Goal: Task Accomplishment & Management: Complete application form

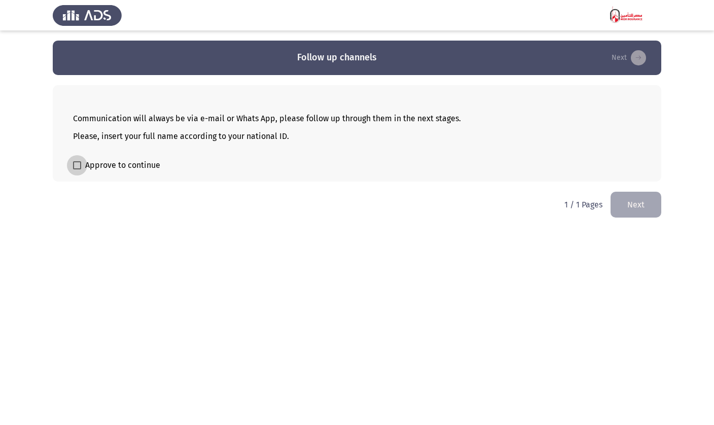
click at [111, 165] on span "Approve to continue" at bounding box center [122, 165] width 75 height 12
click at [77, 169] on input "Approve to continue" at bounding box center [77, 169] width 1 height 1
checkbox input "true"
click at [645, 210] on button "Next" at bounding box center [636, 205] width 51 height 26
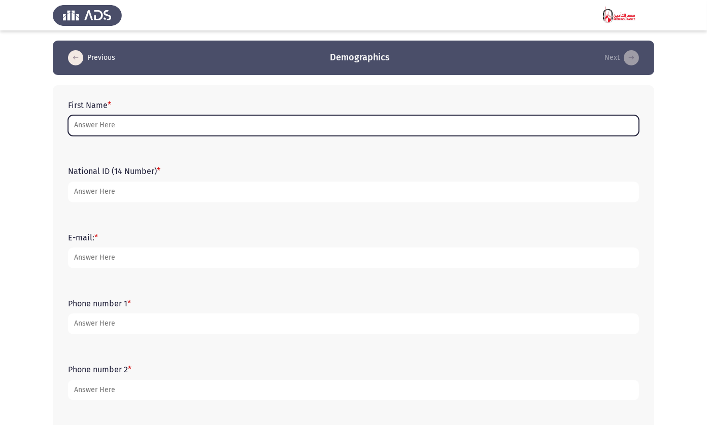
click at [130, 128] on input "First Name *" at bounding box center [353, 125] width 571 height 21
type input "’×"
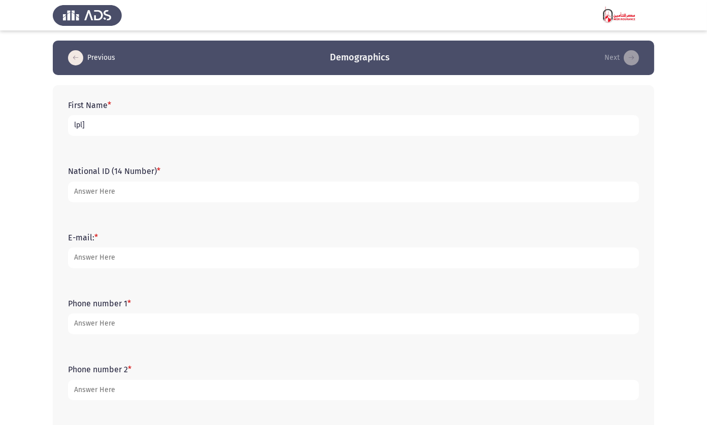
type input "lpl"
type input "محمد جمال عبد الستار ابوالسعود"
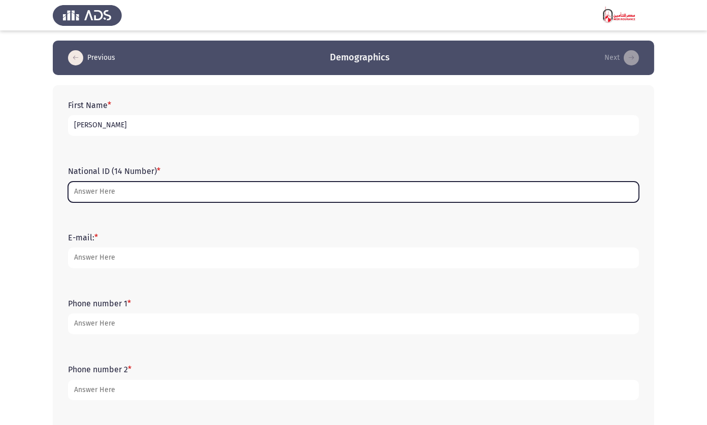
click at [111, 185] on input "National ID (14 Number) *" at bounding box center [353, 192] width 571 height 21
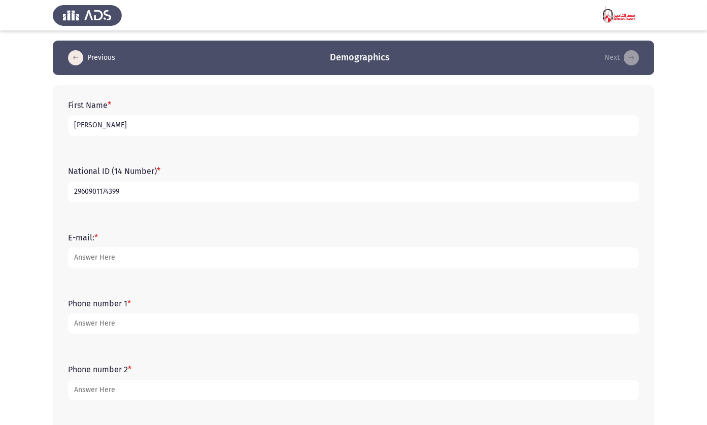
type input "2960901174399"
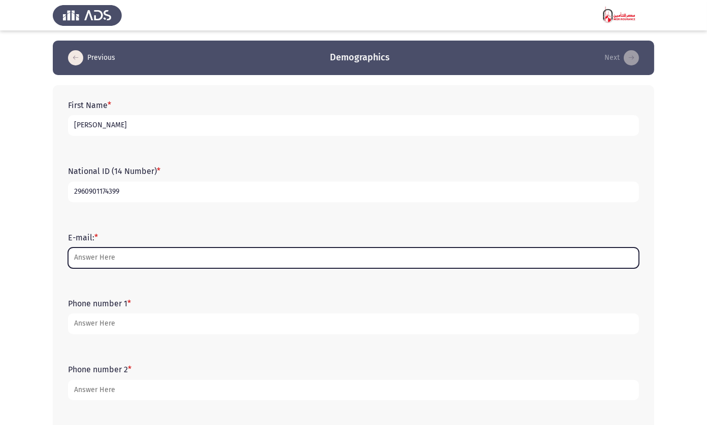
click at [112, 256] on input "E-mail: *" at bounding box center [353, 258] width 571 height 21
paste input "mohammed.gamal.a25@gmail.com"
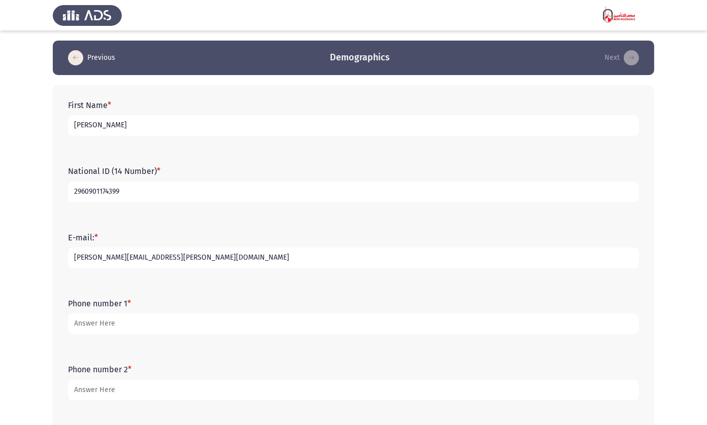
type input "mohammed.gamal.a25@gmail.com"
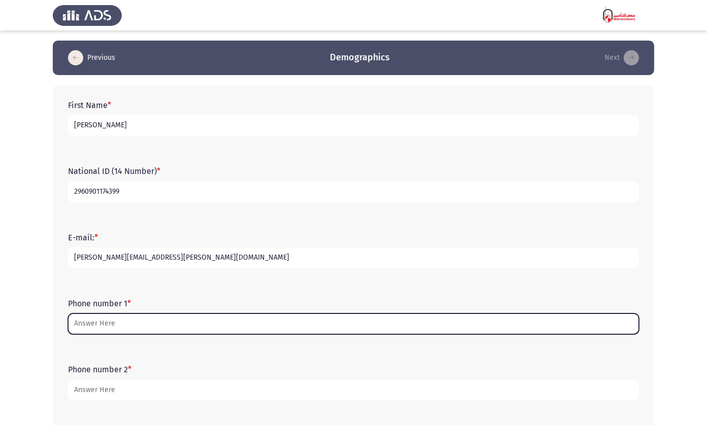
click at [109, 325] on input "Phone number 1 *" at bounding box center [353, 323] width 571 height 21
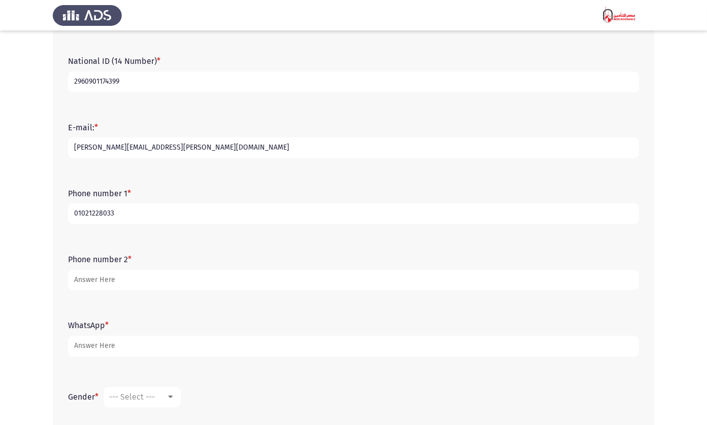
scroll to position [111, 0]
type input "01021228033"
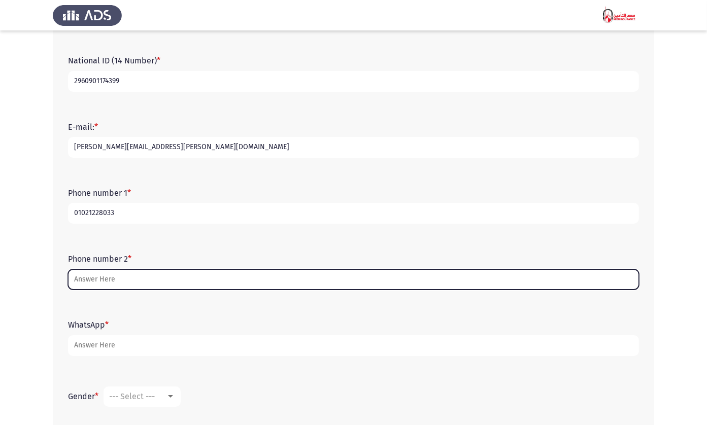
click at [149, 278] on input "Phone number 2 *" at bounding box center [353, 279] width 571 height 21
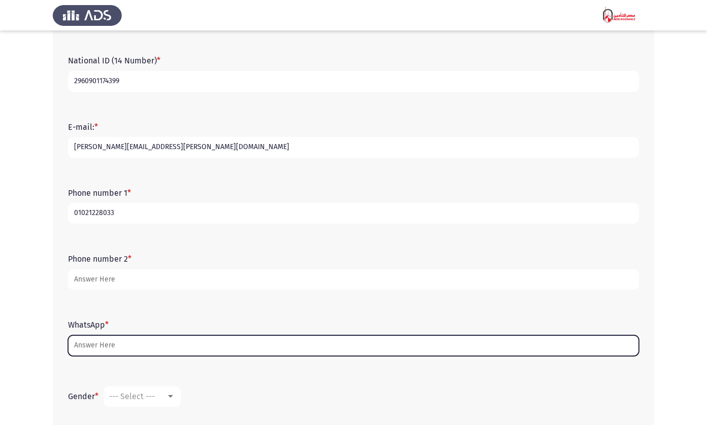
click at [125, 351] on input "WhatsApp *" at bounding box center [353, 345] width 571 height 21
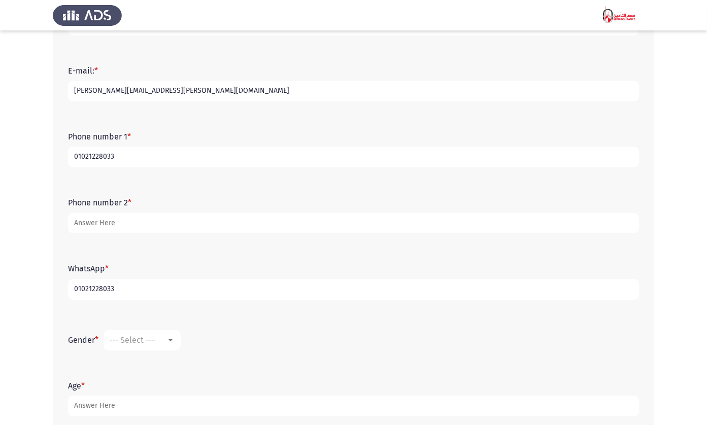
scroll to position [172, 0]
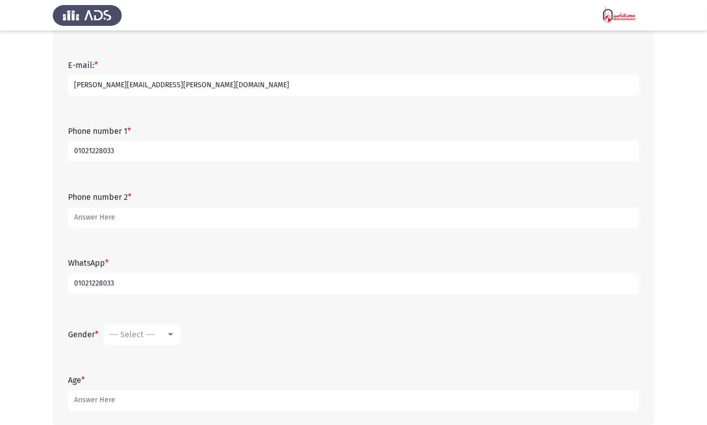
type input "01021228033"
click at [161, 339] on div "--- Select ---" at bounding box center [137, 335] width 57 height 10
click at [125, 338] on span "[DEMOGRAPHIC_DATA]" at bounding box center [156, 335] width 95 height 24
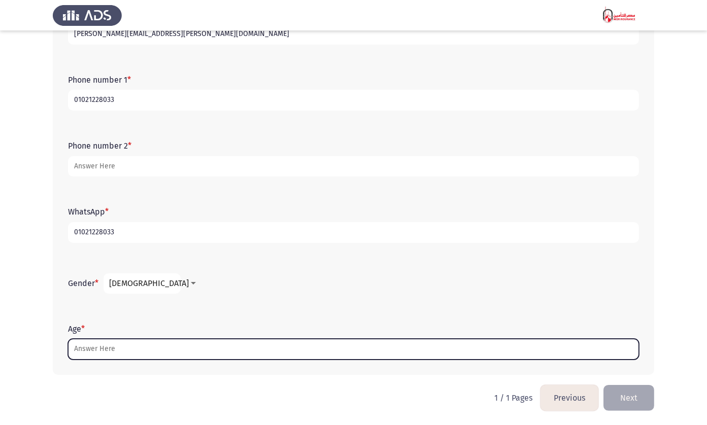
click at [111, 349] on input "Age *" at bounding box center [353, 349] width 571 height 21
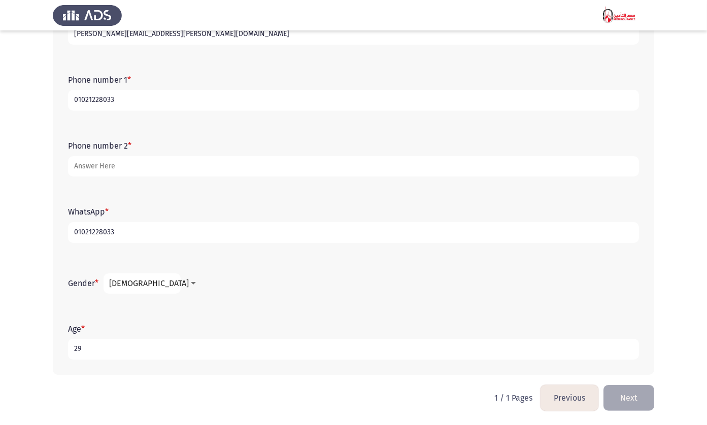
type input "29"
click at [632, 403] on button "Next" at bounding box center [628, 398] width 51 height 26
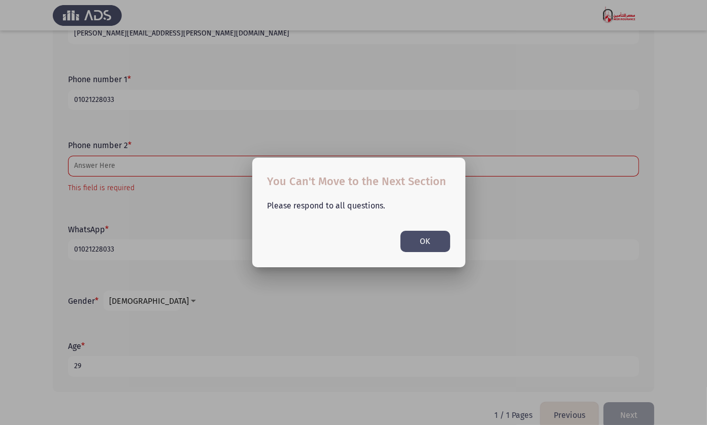
scroll to position [0, 0]
click at [413, 239] on button "OK" at bounding box center [425, 241] width 50 height 21
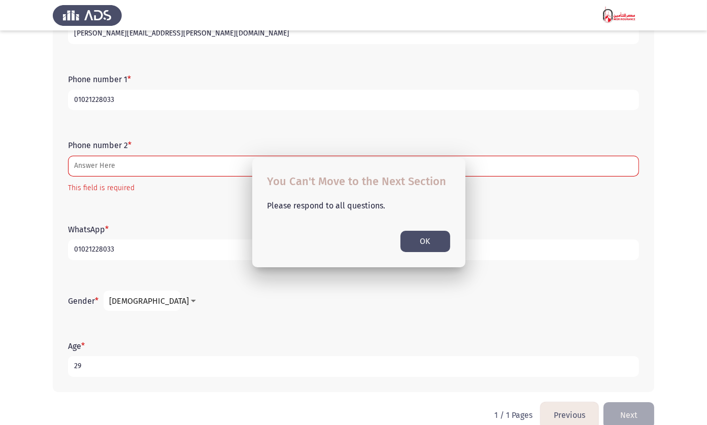
scroll to position [227, 0]
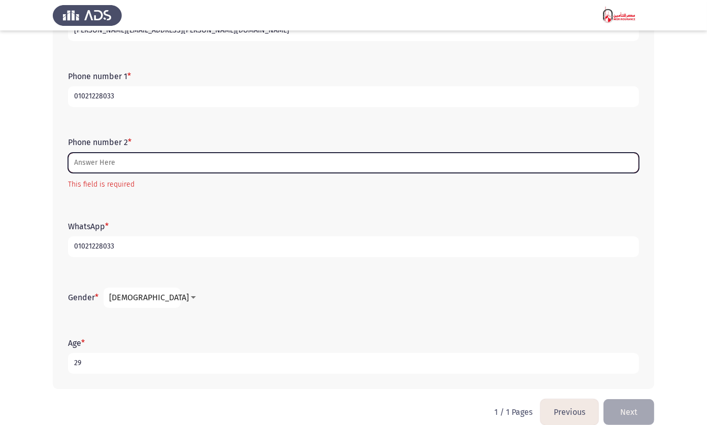
click at [136, 162] on input "Phone number 2 *" at bounding box center [353, 163] width 571 height 21
paste input "01029349583"
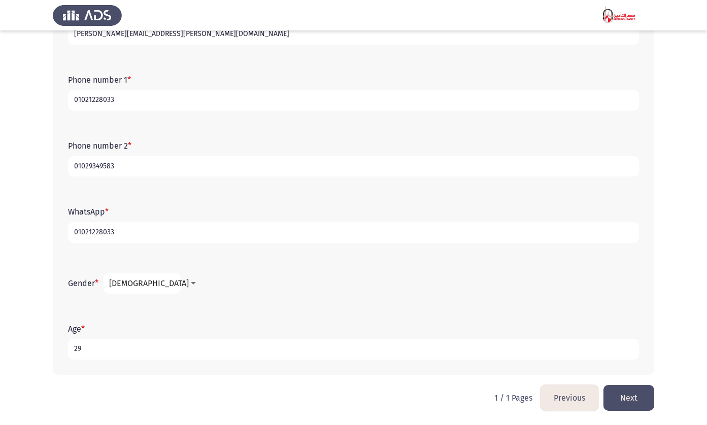
type input "01029349583"
click at [632, 394] on button "Next" at bounding box center [628, 398] width 51 height 26
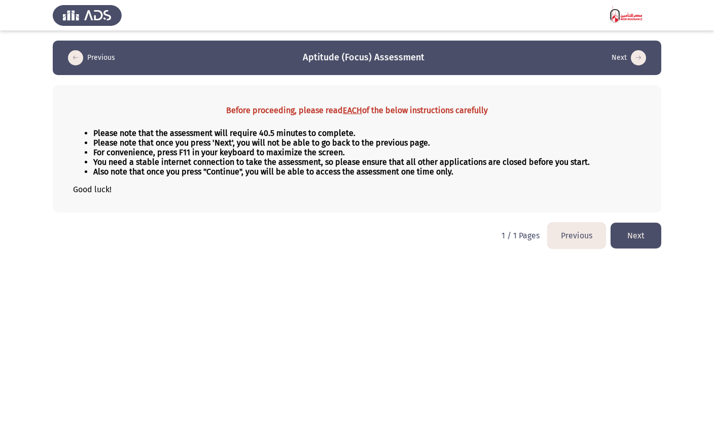
click at [632, 240] on button "Next" at bounding box center [636, 236] width 51 height 26
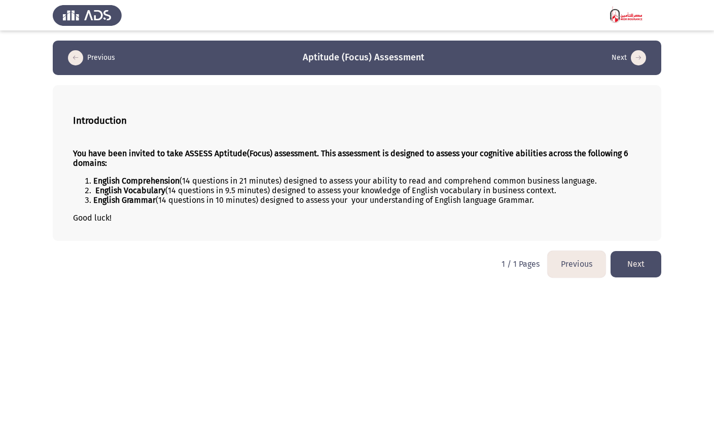
click at [636, 266] on button "Next" at bounding box center [636, 264] width 51 height 26
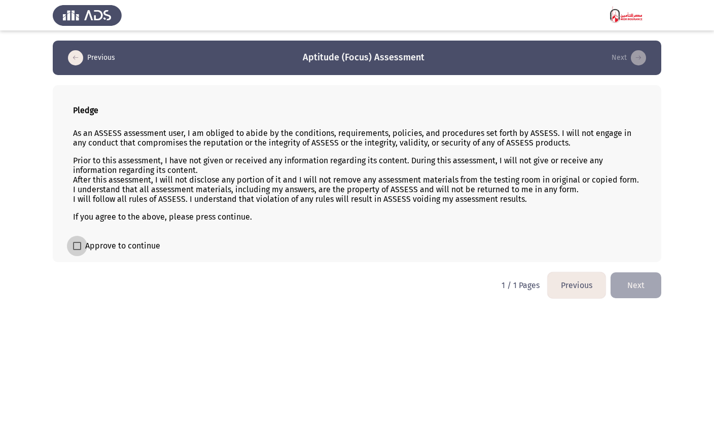
click at [80, 245] on span at bounding box center [77, 246] width 8 height 8
click at [77, 250] on input "Approve to continue" at bounding box center [77, 250] width 1 height 1
checkbox input "true"
click at [614, 281] on button "Next" at bounding box center [636, 285] width 51 height 26
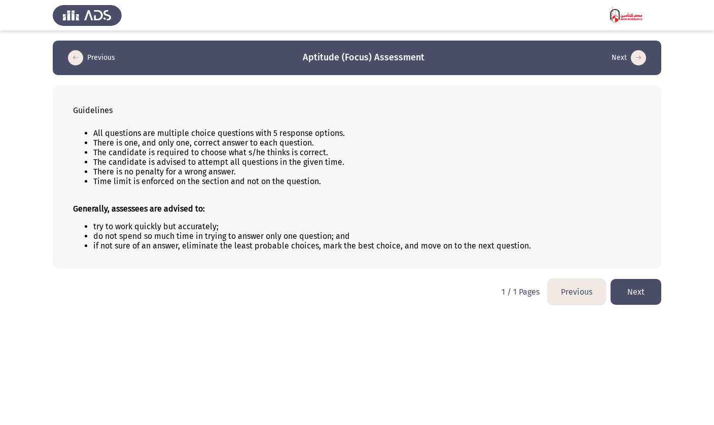
click at [634, 297] on button "Next" at bounding box center [636, 292] width 51 height 26
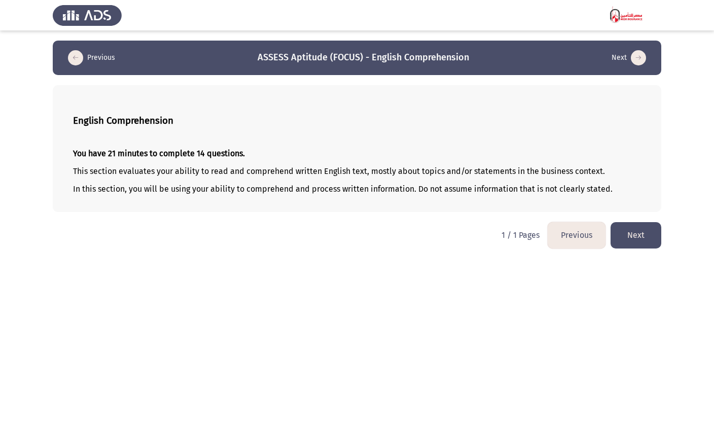
click at [632, 236] on button "Next" at bounding box center [636, 235] width 51 height 26
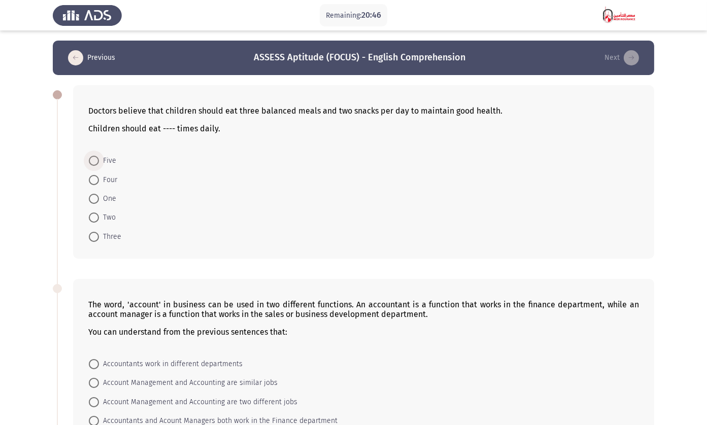
drag, startPoint x: 91, startPoint y: 161, endPoint x: 243, endPoint y: 244, distance: 173.4
click at [243, 244] on form "Five Four One Two Three" at bounding box center [363, 198] width 550 height 95
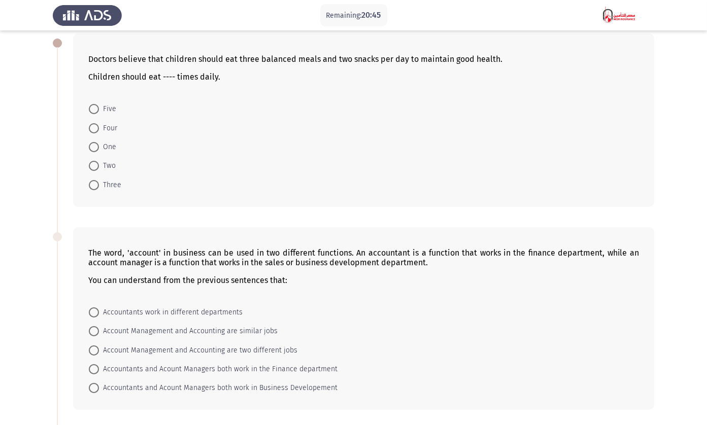
scroll to position [51, 0]
click at [92, 103] on label "Five" at bounding box center [102, 109] width 27 height 12
click at [92, 104] on input "Five" at bounding box center [94, 109] width 10 height 10
radio input "true"
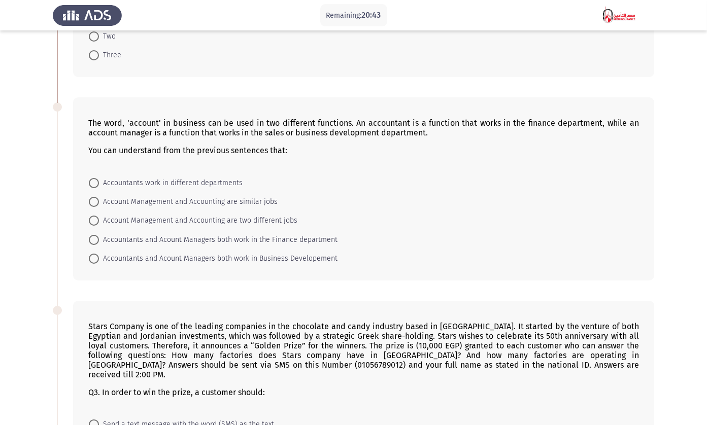
scroll to position [193, 0]
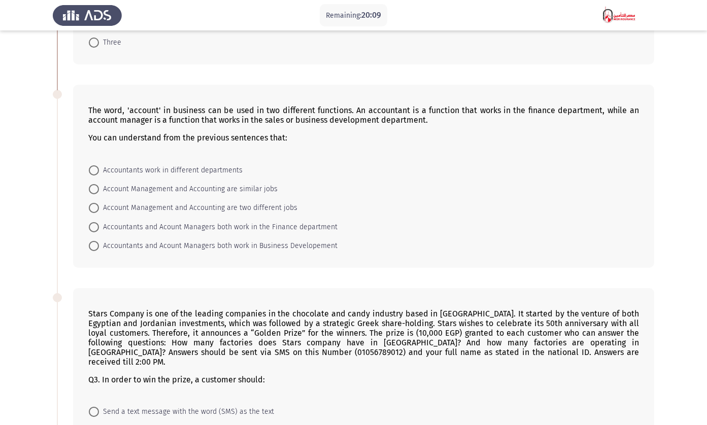
click at [226, 208] on span "Account Management and Accounting are two different jobs" at bounding box center [198, 208] width 198 height 12
click at [99, 208] on input "Account Management and Accounting are two different jobs" at bounding box center [94, 208] width 10 height 10
radio input "true"
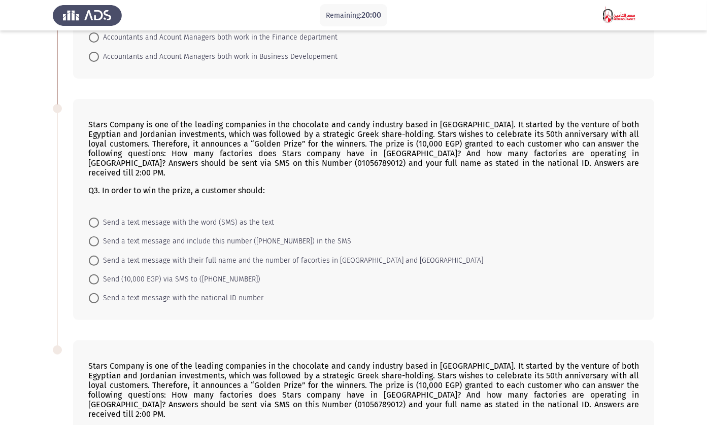
scroll to position [382, 0]
click at [163, 254] on span "Send a text message with their full name and the number of facorties in Upper E…" at bounding box center [291, 260] width 384 height 12
click at [99, 255] on input "Send a text message with their full name and the number of facorties in Upper E…" at bounding box center [94, 260] width 10 height 10
radio input "true"
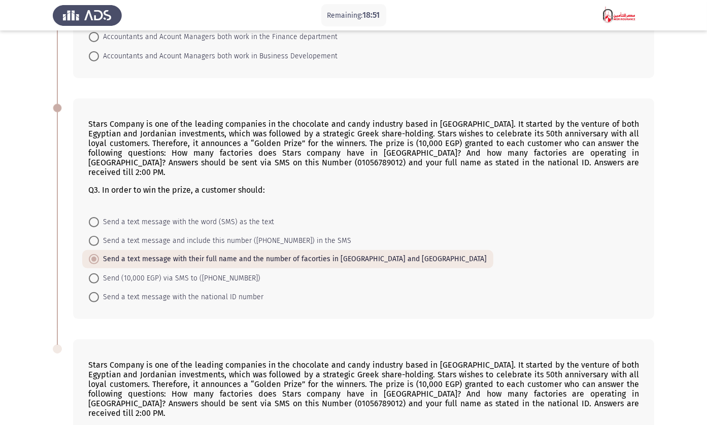
scroll to position [549, 0]
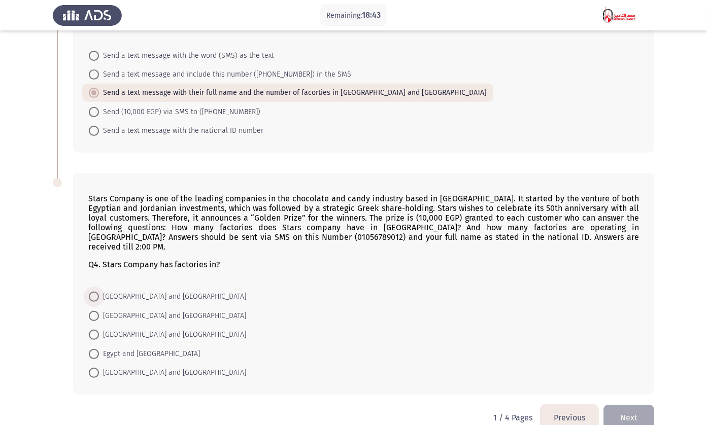
click at [132, 291] on span "Egypt and Sudan" at bounding box center [172, 297] width 147 height 12
click at [99, 292] on input "Egypt and Sudan" at bounding box center [94, 297] width 10 height 10
radio input "true"
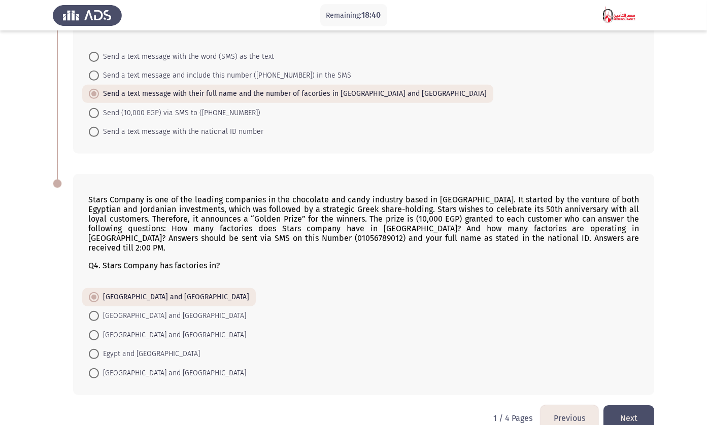
click at [620, 405] on button "Next" at bounding box center [628, 418] width 51 height 26
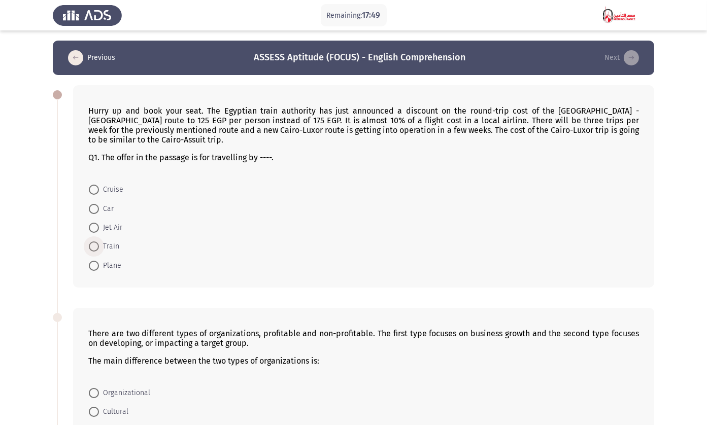
click at [106, 240] on span "Train" at bounding box center [109, 246] width 20 height 12
click at [99, 241] on input "Train" at bounding box center [94, 246] width 10 height 10
radio input "true"
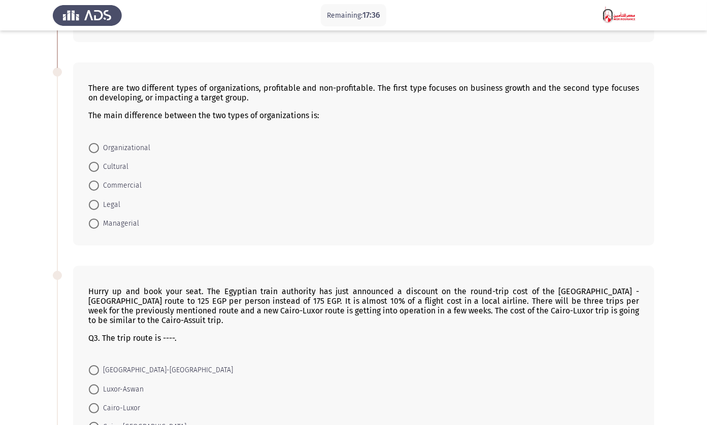
scroll to position [245, 0]
click at [125, 179] on span "Commercial" at bounding box center [120, 185] width 43 height 12
click at [99, 180] on input "Commercial" at bounding box center [94, 185] width 10 height 10
radio input "true"
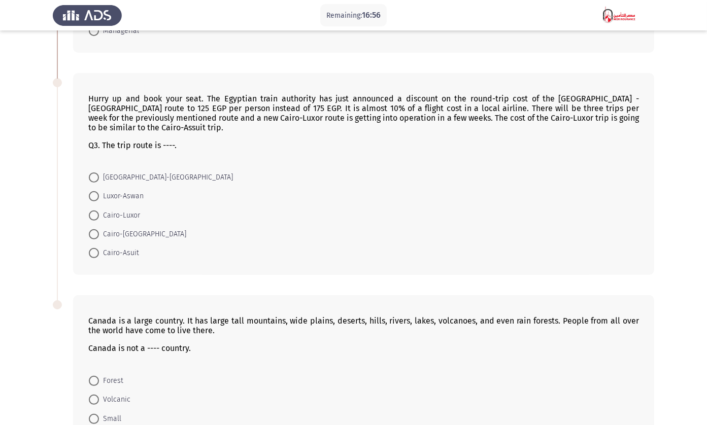
scroll to position [439, 0]
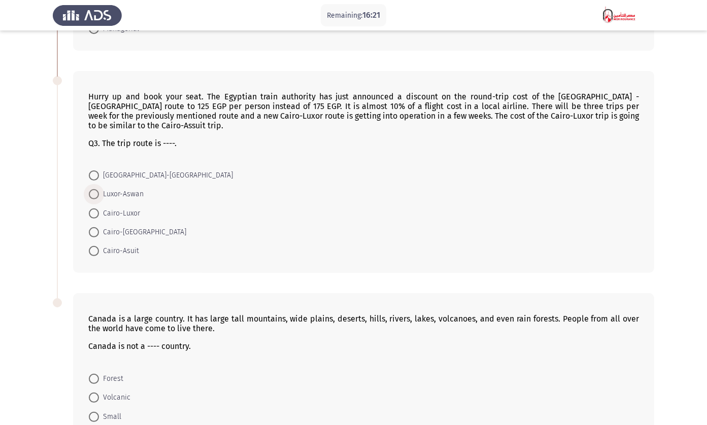
click at [111, 188] on span "Luxor-Aswan" at bounding box center [121, 194] width 45 height 12
click at [99, 189] on input "Luxor-Aswan" at bounding box center [94, 194] width 10 height 10
radio input "true"
click at [96, 227] on span at bounding box center [94, 232] width 10 height 10
click at [96, 227] on input "Cairo-Aswan" at bounding box center [94, 232] width 10 height 10
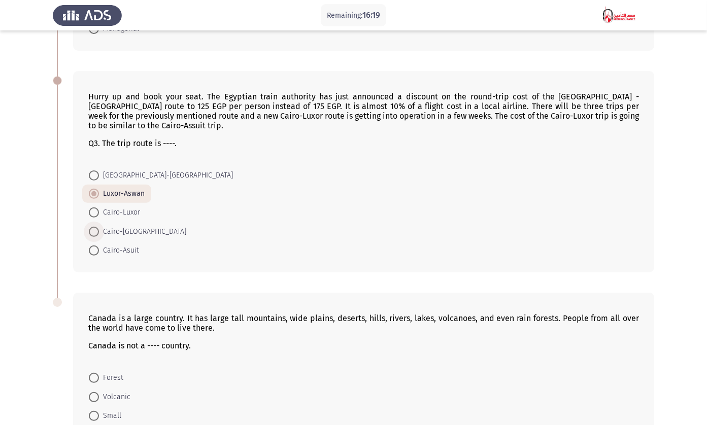
radio input "true"
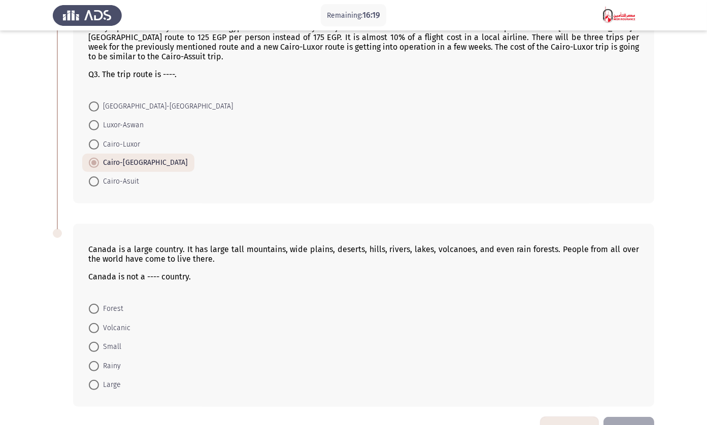
scroll to position [520, 0]
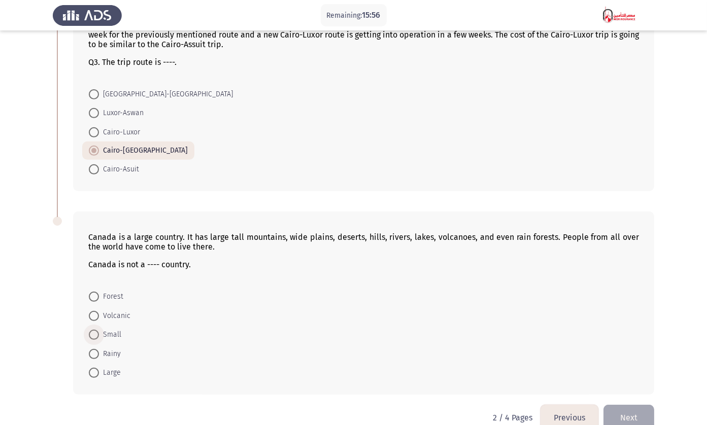
click at [98, 329] on label "Small" at bounding box center [105, 335] width 32 height 12
click at [98, 330] on input "Small" at bounding box center [94, 335] width 10 height 10
radio input "true"
click at [636, 407] on button "Next" at bounding box center [628, 418] width 51 height 26
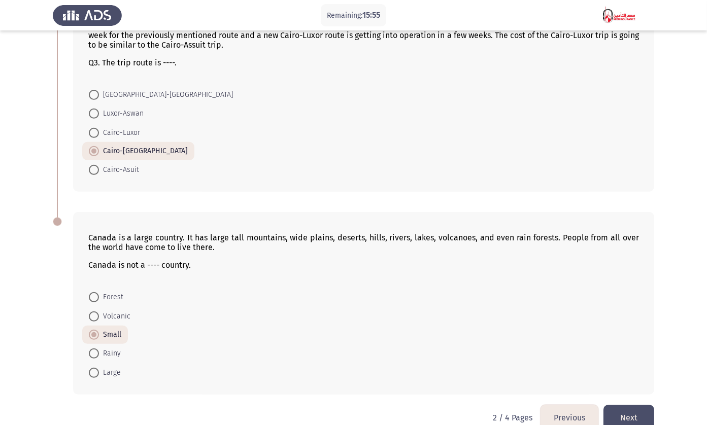
scroll to position [0, 0]
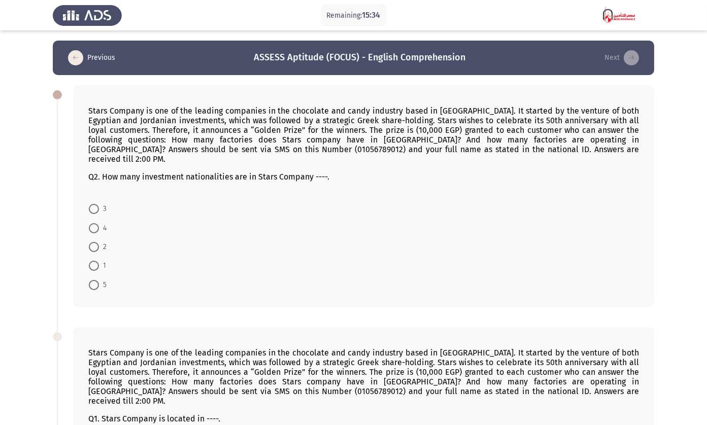
click at [95, 242] on span at bounding box center [94, 247] width 10 height 10
click at [95, 242] on input "2" at bounding box center [94, 247] width 10 height 10
radio input "true"
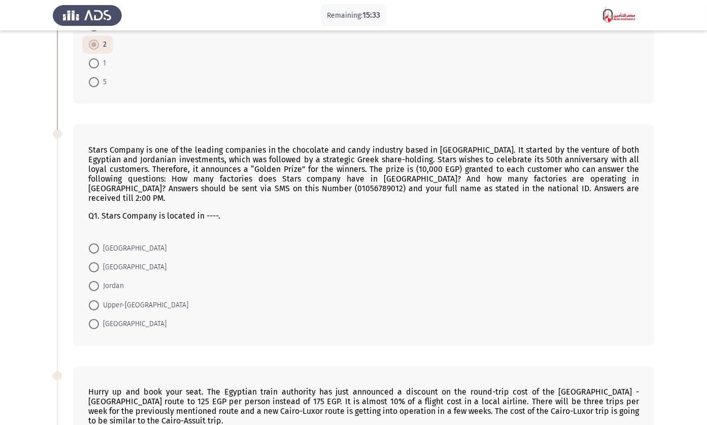
scroll to position [204, 0]
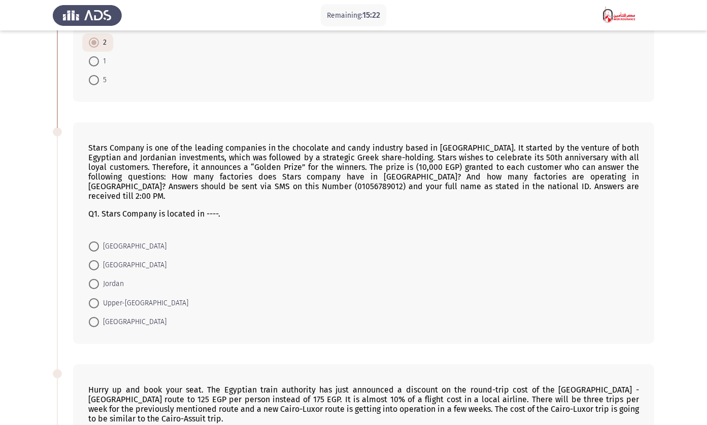
drag, startPoint x: 92, startPoint y: 226, endPoint x: 273, endPoint y: 286, distance: 190.2
click at [273, 286] on form "Egypt Sudan Jordan Upper-Egypt Greece" at bounding box center [363, 283] width 550 height 95
click at [93, 241] on span at bounding box center [94, 246] width 10 height 10
click at [93, 241] on input "Egypt" at bounding box center [94, 246] width 10 height 10
radio input "true"
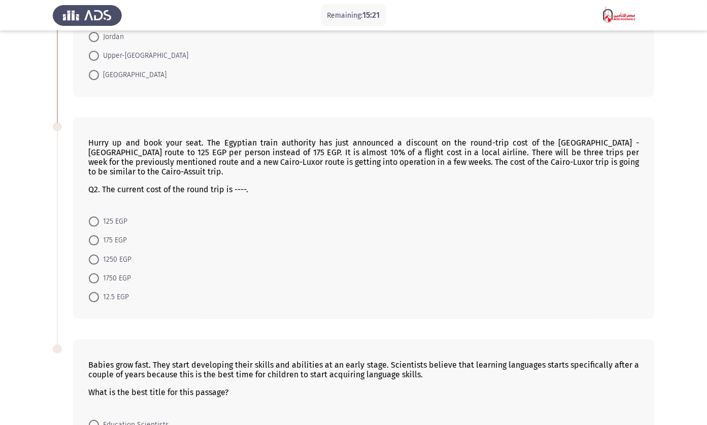
scroll to position [457, 0]
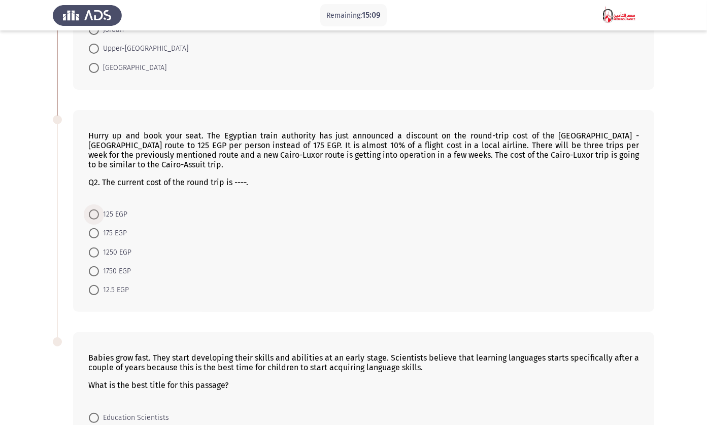
click at [95, 209] on span at bounding box center [94, 214] width 10 height 10
click at [95, 209] on input "125 EGP" at bounding box center [94, 214] width 10 height 10
radio input "true"
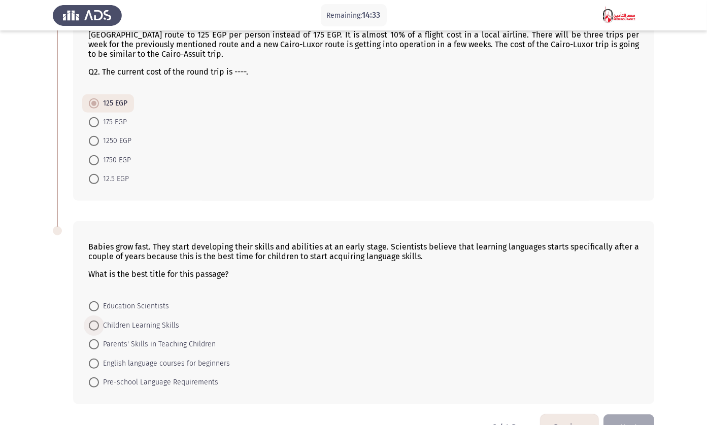
click at [131, 320] on span "Children Learning Skills" at bounding box center [139, 326] width 80 height 12
click at [99, 321] on input "Children Learning Skills" at bounding box center [94, 326] width 10 height 10
radio input "true"
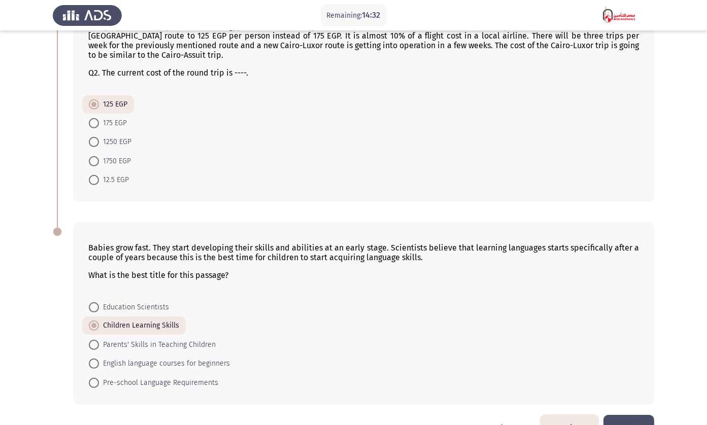
click at [632, 415] on button "Next" at bounding box center [628, 428] width 51 height 26
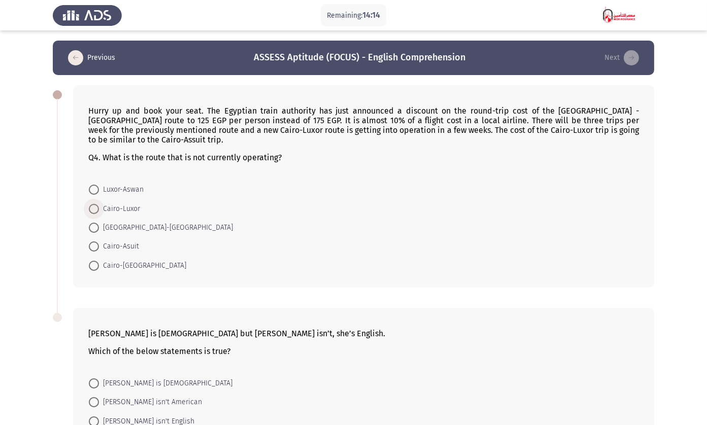
click at [110, 203] on span "Cairo-Luxor" at bounding box center [119, 209] width 41 height 12
click at [99, 204] on input "Cairo-Luxor" at bounding box center [94, 209] width 10 height 10
radio input "true"
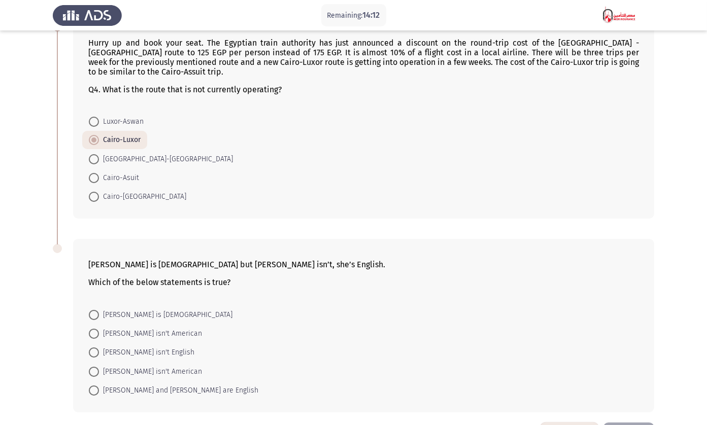
scroll to position [96, 0]
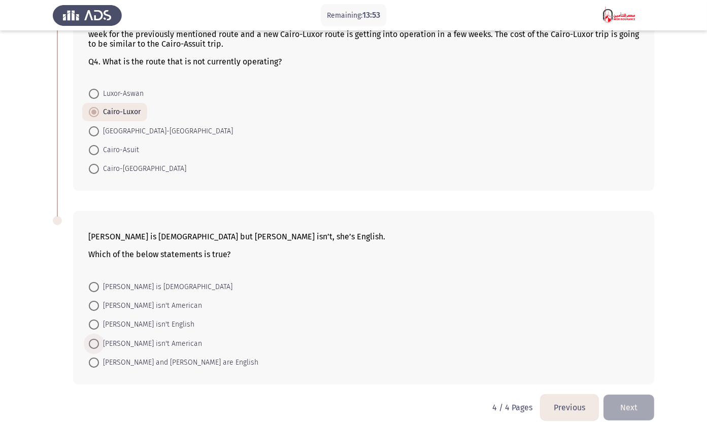
click at [152, 338] on span "Linda isn't American" at bounding box center [150, 344] width 103 height 12
click at [99, 339] on input "Linda isn't American" at bounding box center [94, 344] width 10 height 10
radio input "true"
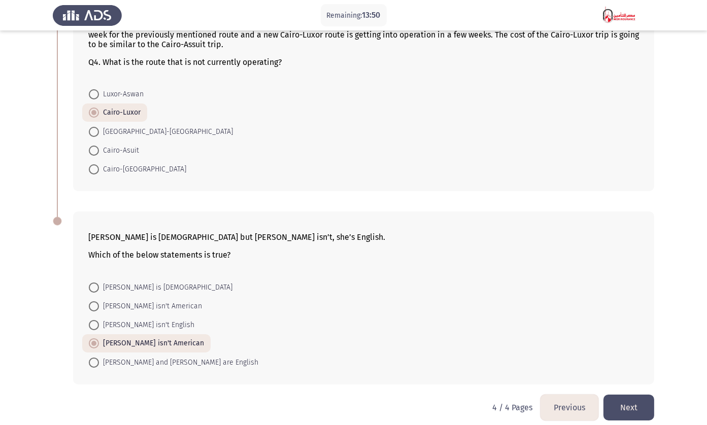
click at [620, 395] on button "Next" at bounding box center [628, 408] width 51 height 26
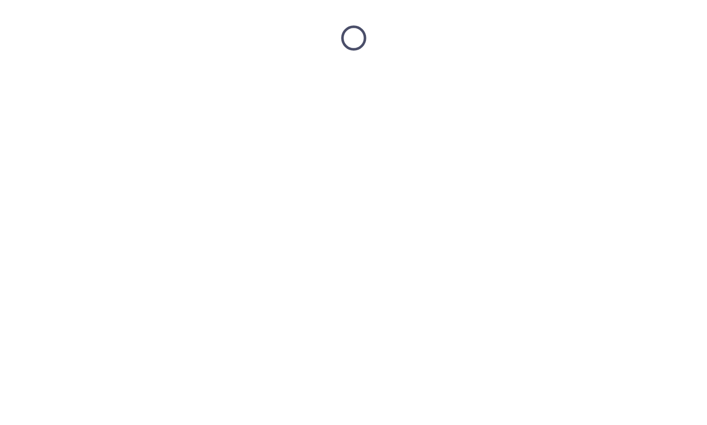
scroll to position [0, 0]
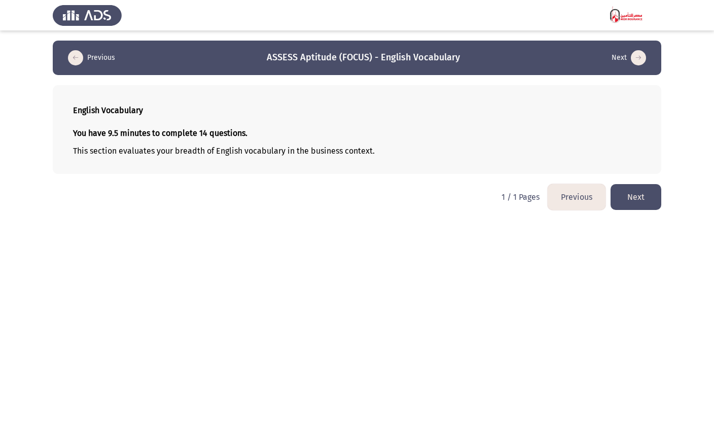
click at [632, 198] on button "Next" at bounding box center [636, 197] width 51 height 26
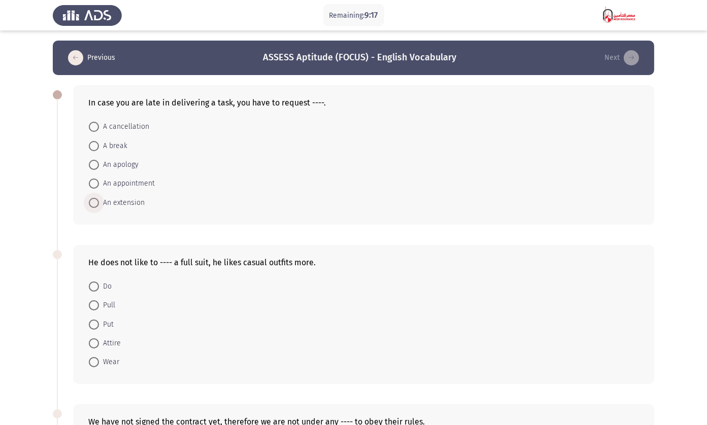
click at [128, 204] on span "An extension" at bounding box center [122, 203] width 46 height 12
click at [99, 204] on input "An extension" at bounding box center [94, 203] width 10 height 10
radio input "true"
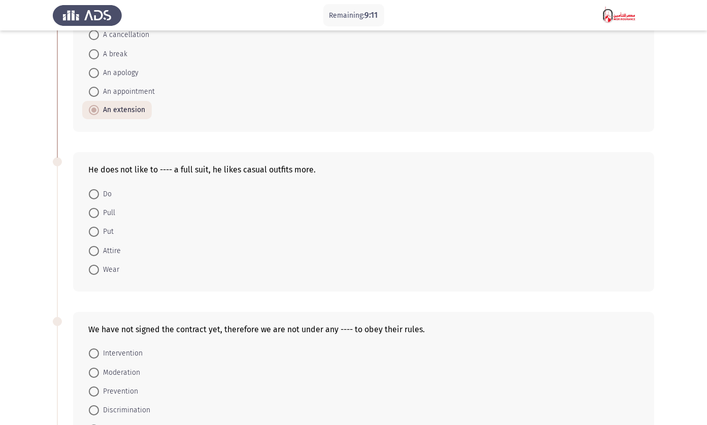
scroll to position [92, 0]
drag, startPoint x: 100, startPoint y: 265, endPoint x: 187, endPoint y: 274, distance: 87.2
click at [187, 274] on form "Do Pull Put Attire Wear" at bounding box center [363, 231] width 550 height 95
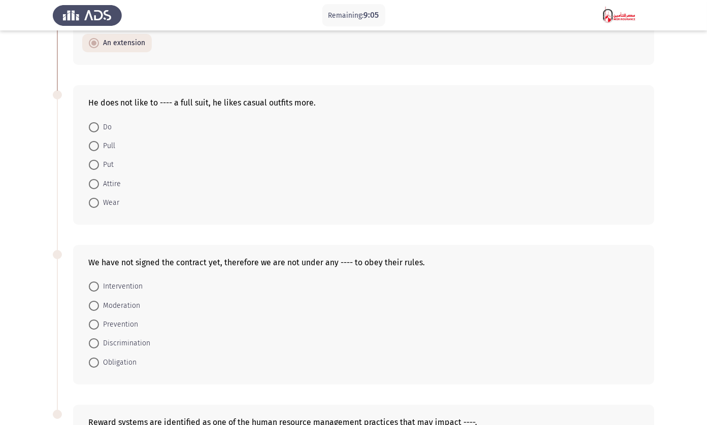
scroll to position [159, 0]
click at [92, 197] on span at bounding box center [94, 202] width 10 height 10
click at [92, 197] on input "Wear" at bounding box center [94, 202] width 10 height 10
radio input "true"
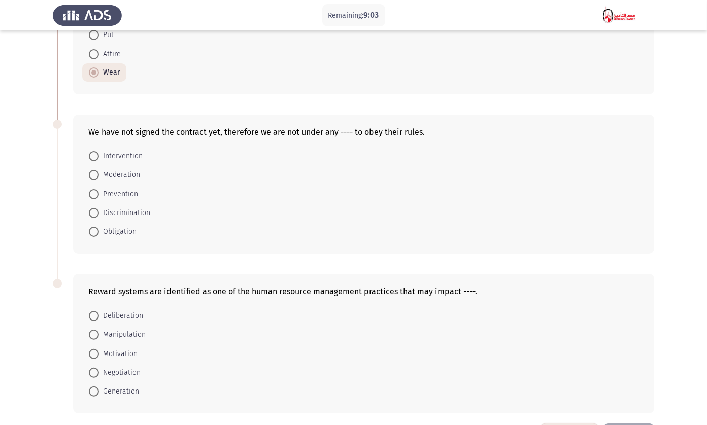
scroll to position [328, 0]
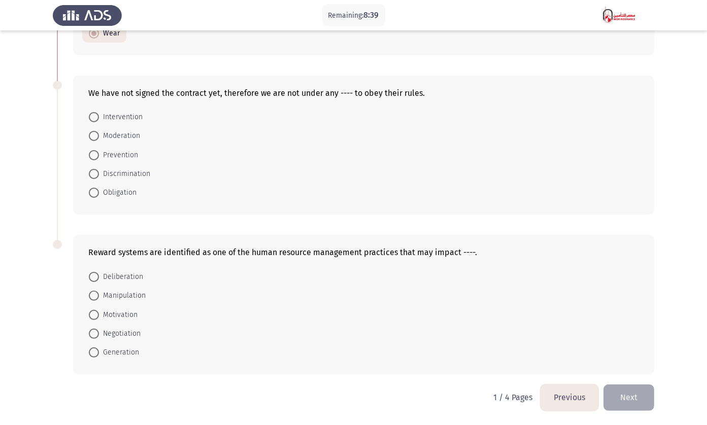
click at [44, 170] on app-assessment-container "Remaining: 8:39 Previous ASSESS Aptitude (FOCUS) - English Vocabulary Next In c…" at bounding box center [353, 49] width 707 height 672
click at [92, 196] on span at bounding box center [94, 193] width 10 height 10
click at [92, 196] on input "Obligation" at bounding box center [94, 193] width 10 height 10
radio input "true"
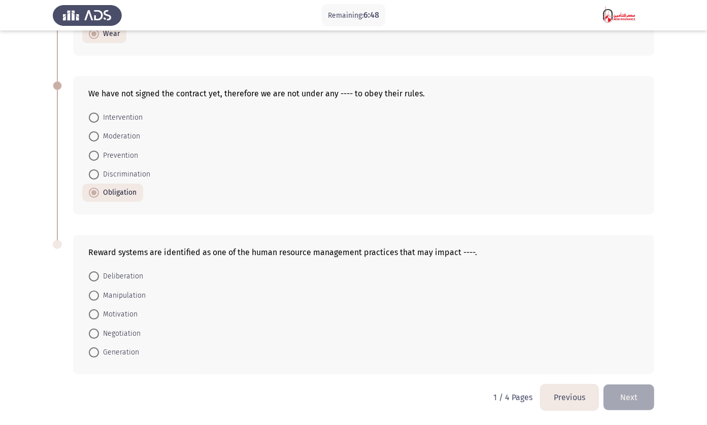
click at [93, 307] on mat-radio-button "Motivation" at bounding box center [113, 314] width 62 height 19
click at [94, 312] on span at bounding box center [94, 314] width 10 height 10
click at [94, 312] on input "Motivation" at bounding box center [94, 314] width 10 height 10
radio input "true"
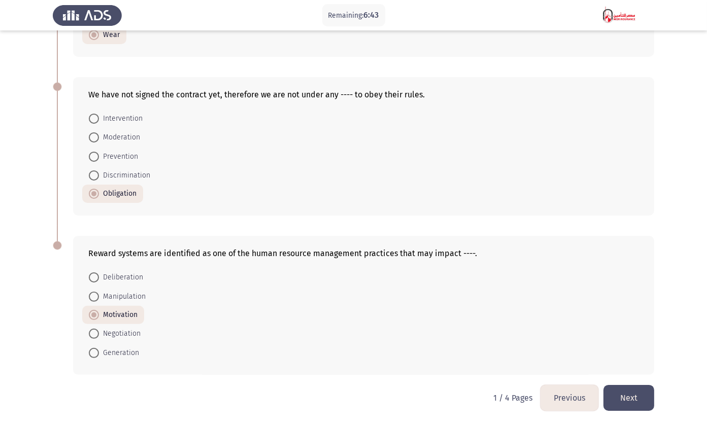
click at [638, 404] on button "Next" at bounding box center [628, 398] width 51 height 26
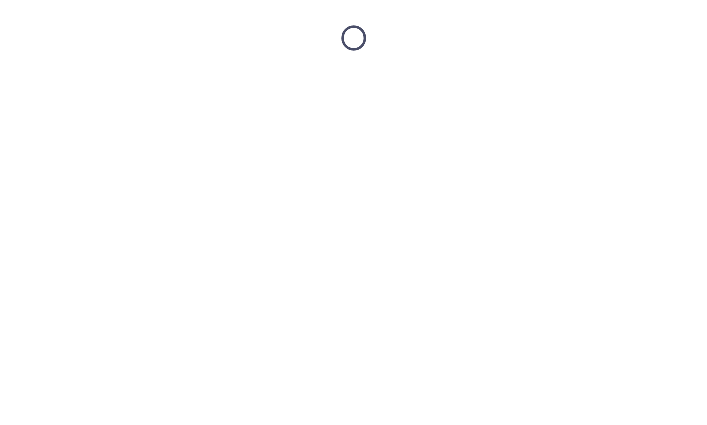
scroll to position [0, 0]
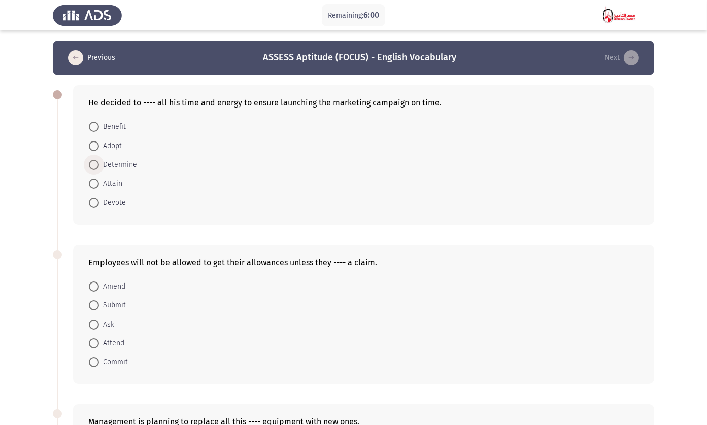
click at [99, 168] on span "Determine" at bounding box center [118, 165] width 38 height 12
click at [99, 168] on input "Determine" at bounding box center [94, 165] width 10 height 10
radio input "true"
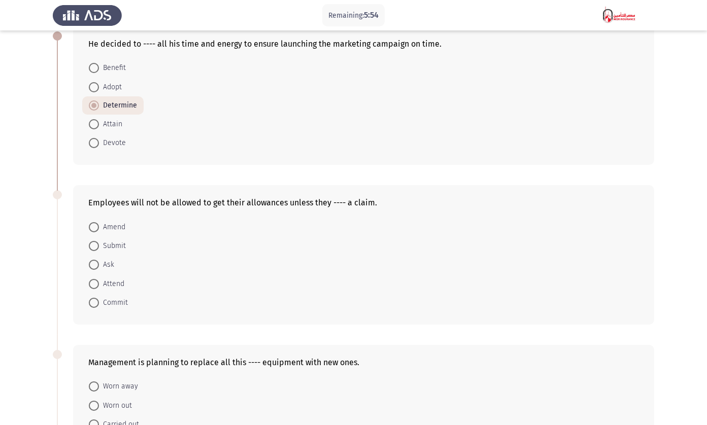
scroll to position [61, 0]
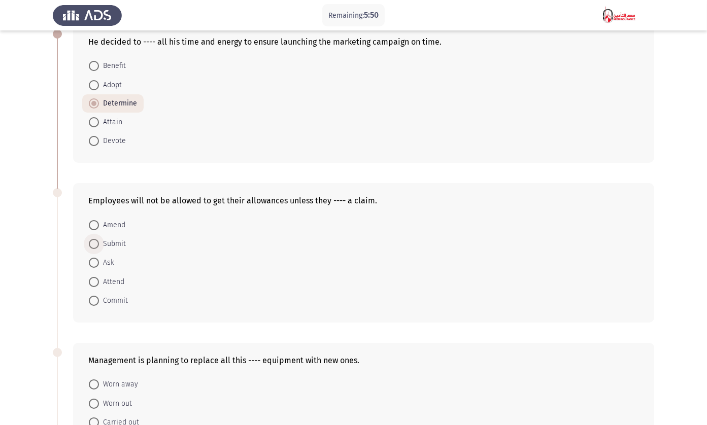
click at [107, 243] on span "Submit" at bounding box center [112, 244] width 27 height 12
click at [99, 243] on input "Submit" at bounding box center [94, 244] width 10 height 10
radio input "true"
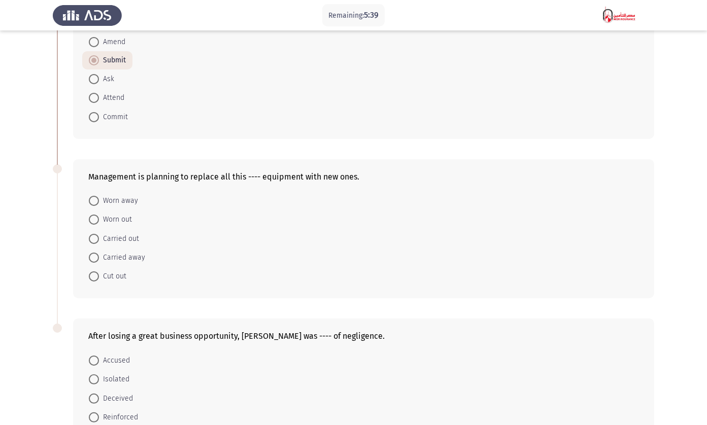
scroll to position [244, 0]
click at [93, 204] on span at bounding box center [94, 200] width 10 height 10
click at [93, 204] on input "Worn away" at bounding box center [94, 200] width 10 height 10
radio input "true"
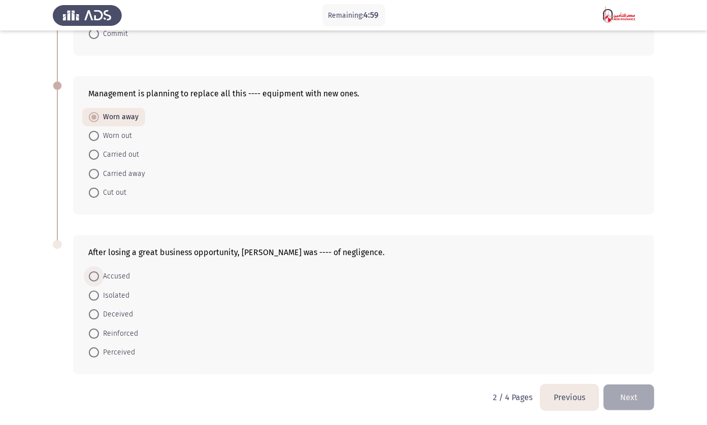
click at [91, 280] on span at bounding box center [94, 276] width 10 height 10
click at [91, 280] on input "Accused" at bounding box center [94, 276] width 10 height 10
radio input "true"
click at [632, 396] on button "Next" at bounding box center [628, 398] width 51 height 26
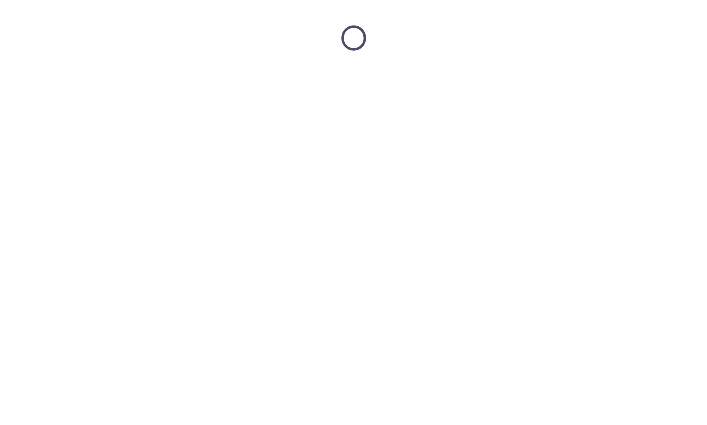
scroll to position [0, 0]
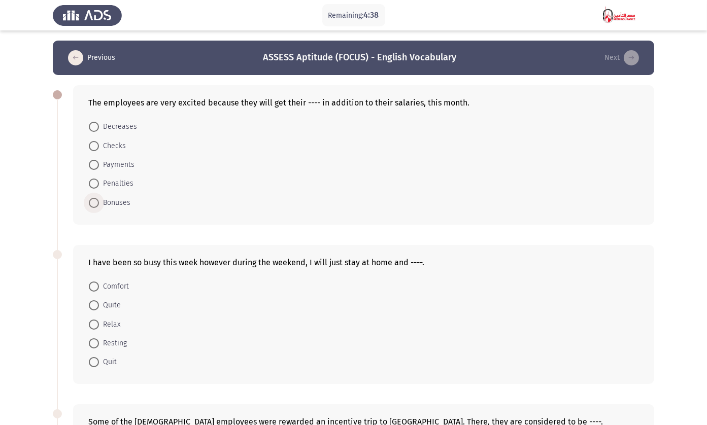
click at [100, 198] on span "Bonuses" at bounding box center [114, 203] width 31 height 12
click at [99, 198] on input "Bonuses" at bounding box center [94, 203] width 10 height 10
radio input "true"
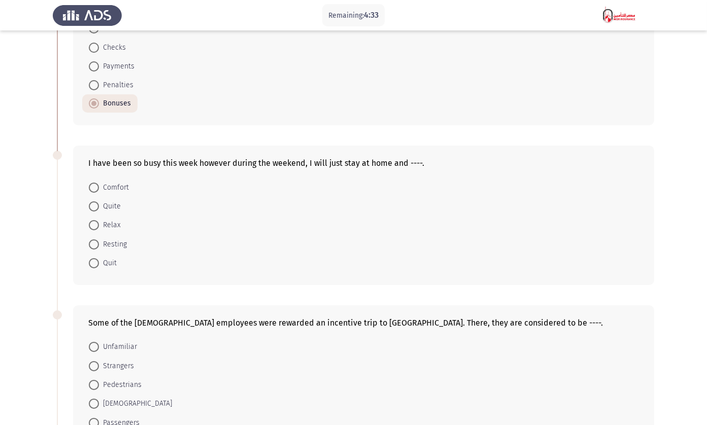
scroll to position [100, 0]
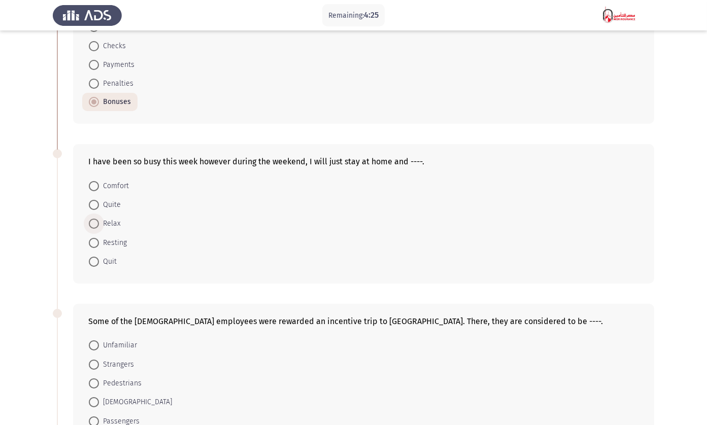
click at [93, 224] on span at bounding box center [94, 224] width 10 height 10
click at [93, 224] on input "Relax" at bounding box center [94, 224] width 10 height 10
radio input "true"
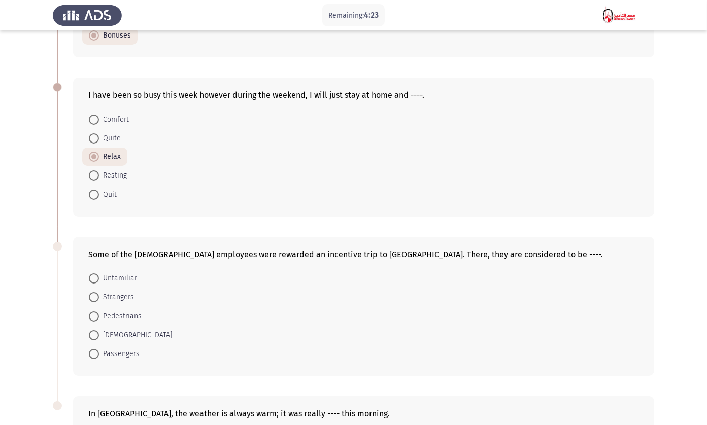
scroll to position [238, 0]
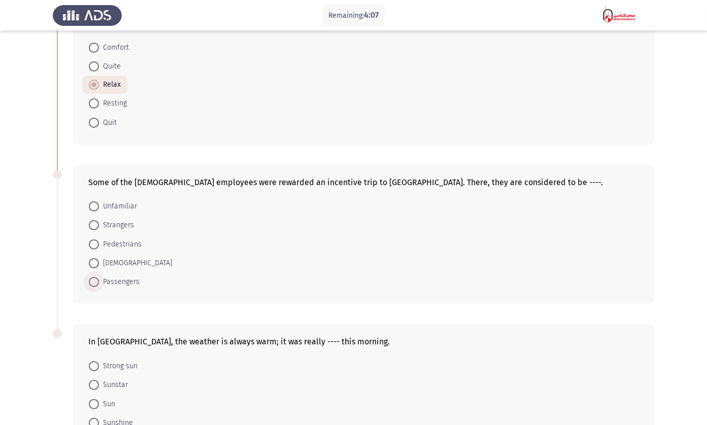
click at [125, 285] on span "Passengers" at bounding box center [119, 282] width 41 height 12
click at [99, 285] on input "Passengers" at bounding box center [94, 282] width 10 height 10
radio input "true"
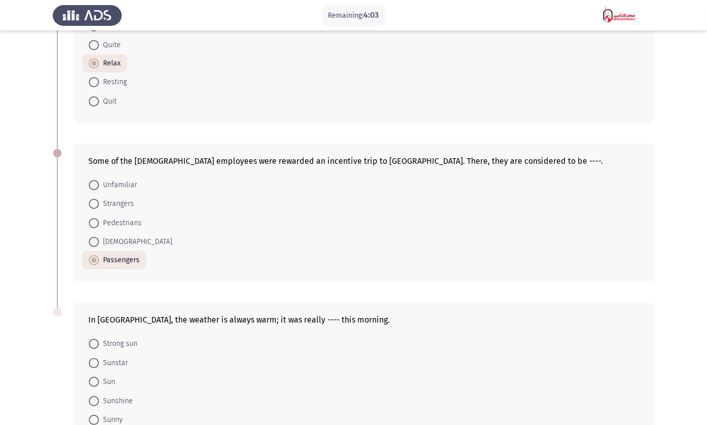
scroll to position [264, 0]
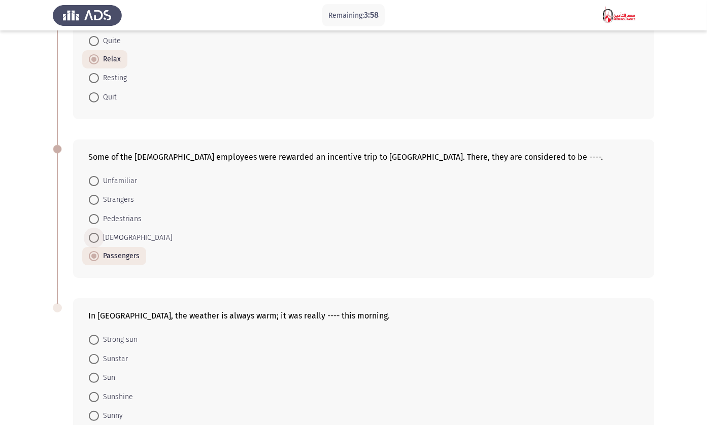
click at [110, 234] on span "Foreigners" at bounding box center [135, 238] width 73 height 12
click at [99, 234] on input "Foreigners" at bounding box center [94, 238] width 10 height 10
radio input "true"
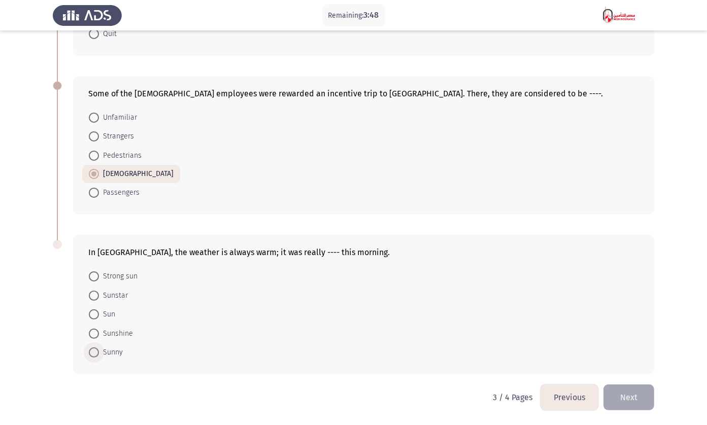
click at [107, 355] on span "Sunny" at bounding box center [111, 352] width 24 height 12
click at [99, 355] on input "Sunny" at bounding box center [94, 352] width 10 height 10
radio input "true"
click at [628, 392] on button "Next" at bounding box center [628, 398] width 51 height 26
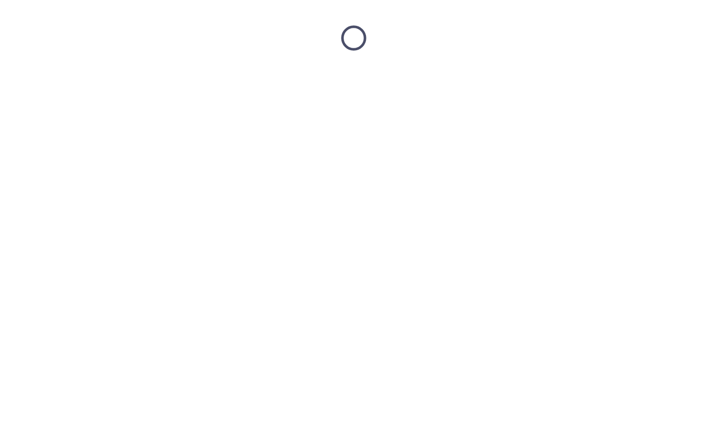
scroll to position [0, 0]
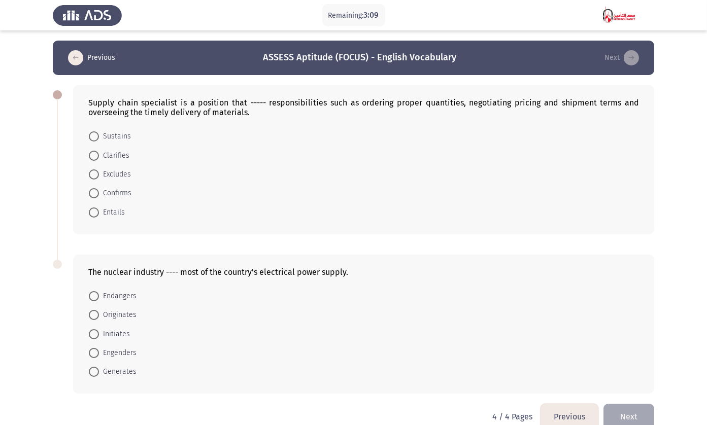
click at [98, 215] on span at bounding box center [94, 212] width 10 height 10
click at [98, 215] on input "Entails" at bounding box center [94, 212] width 10 height 10
radio input "true"
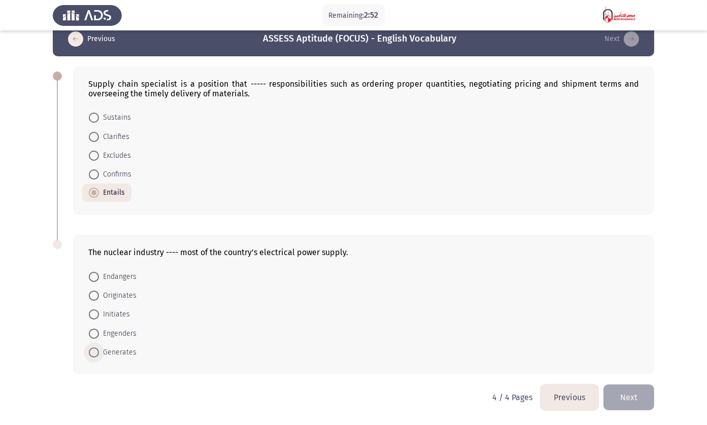
click at [122, 349] on span "Generates" at bounding box center [118, 352] width 38 height 12
click at [99, 349] on input "Generates" at bounding box center [94, 352] width 10 height 10
radio input "true"
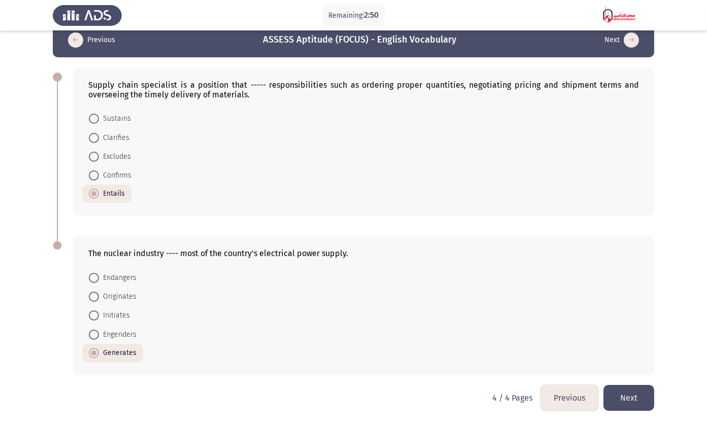
click at [619, 394] on button "Next" at bounding box center [628, 398] width 51 height 26
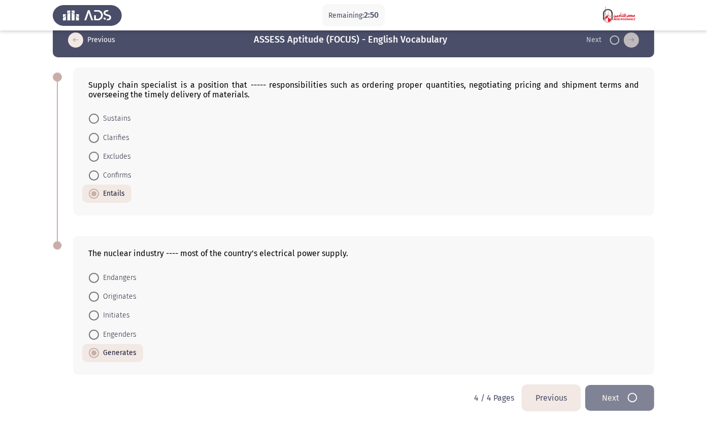
scroll to position [0, 0]
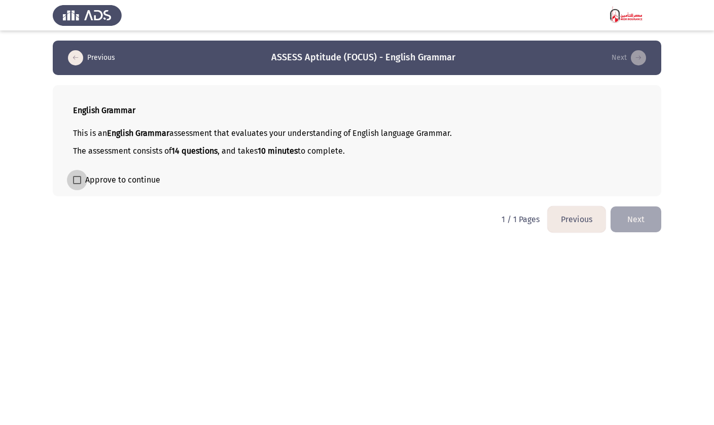
click at [80, 174] on label "Approve to continue" at bounding box center [116, 180] width 87 height 12
click at [77, 184] on input "Approve to continue" at bounding box center [77, 184] width 1 height 1
checkbox input "true"
click at [637, 211] on button "Next" at bounding box center [636, 219] width 51 height 26
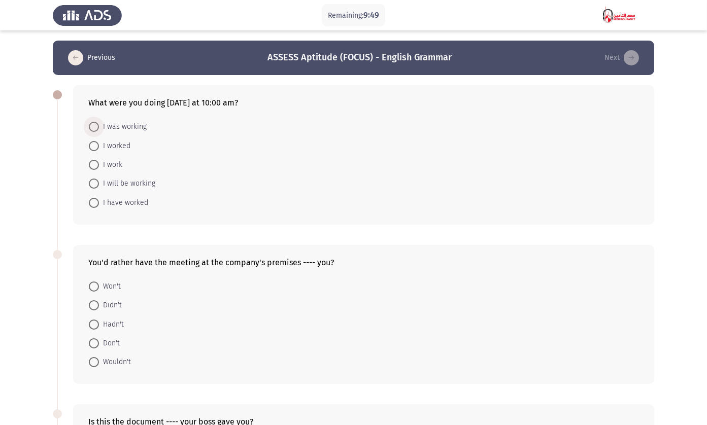
click at [90, 126] on span at bounding box center [94, 127] width 10 height 10
click at [90, 126] on input "I was working" at bounding box center [94, 127] width 10 height 10
radio input "true"
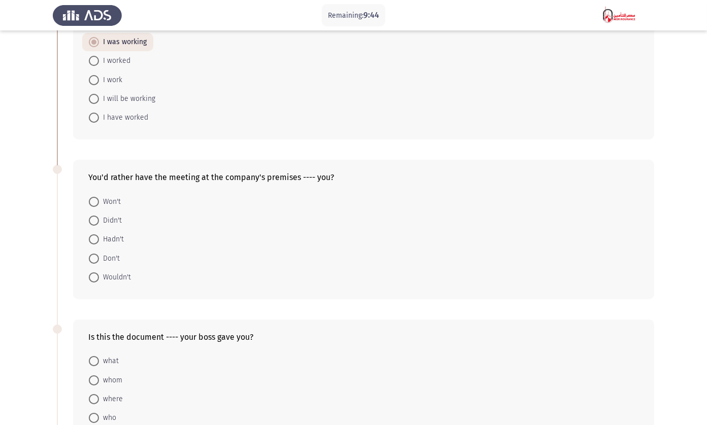
scroll to position [84, 0]
click at [94, 276] on span at bounding box center [94, 277] width 10 height 10
click at [94, 276] on input "Wouldn't" at bounding box center [94, 277] width 10 height 10
radio input "true"
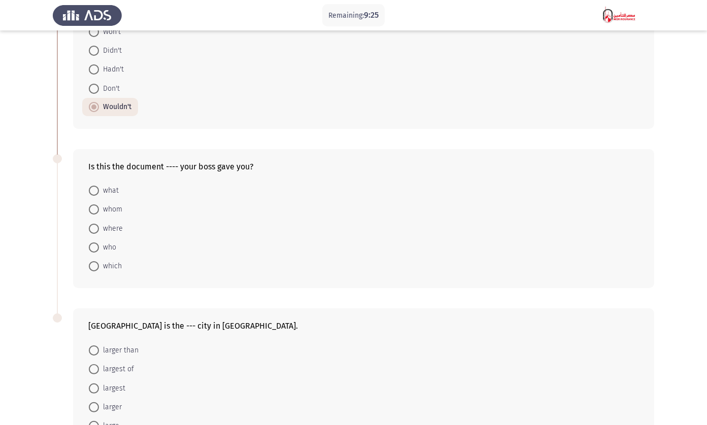
scroll to position [255, 0]
click at [95, 270] on span at bounding box center [94, 266] width 10 height 10
click at [95, 270] on input "which" at bounding box center [94, 266] width 10 height 10
radio input "true"
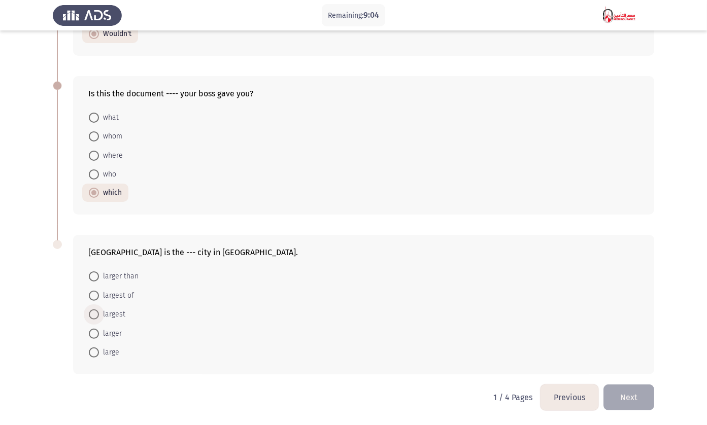
click at [92, 314] on span at bounding box center [94, 314] width 10 height 10
click at [92, 314] on input "largest" at bounding box center [94, 314] width 10 height 10
radio input "true"
click at [630, 404] on button "Next" at bounding box center [628, 398] width 51 height 26
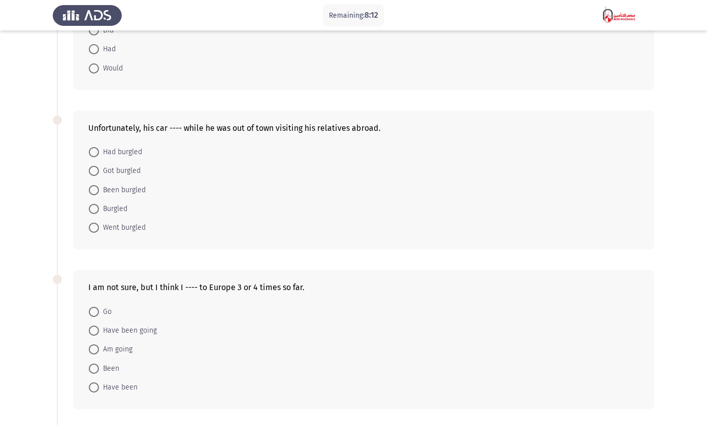
scroll to position [135, 0]
click at [305, 285] on div "I am not sure, but I think I ---- to Europe 3 or 4 times so far." at bounding box center [363, 287] width 550 height 10
click at [123, 169] on span "Got burgled" at bounding box center [120, 170] width 42 height 12
click at [99, 169] on input "Got burgled" at bounding box center [94, 170] width 10 height 10
radio input "true"
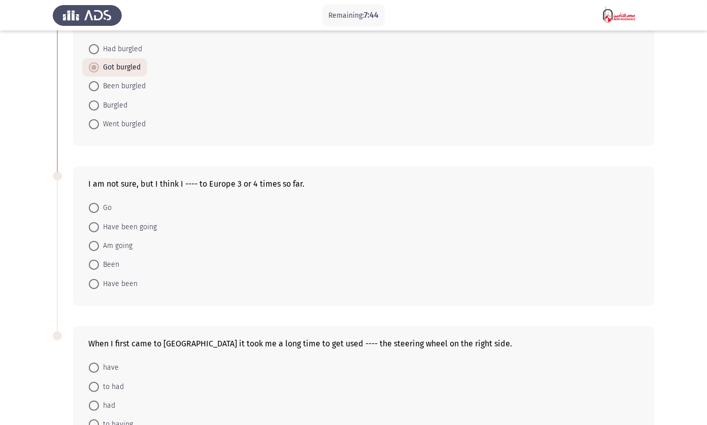
scroll to position [244, 0]
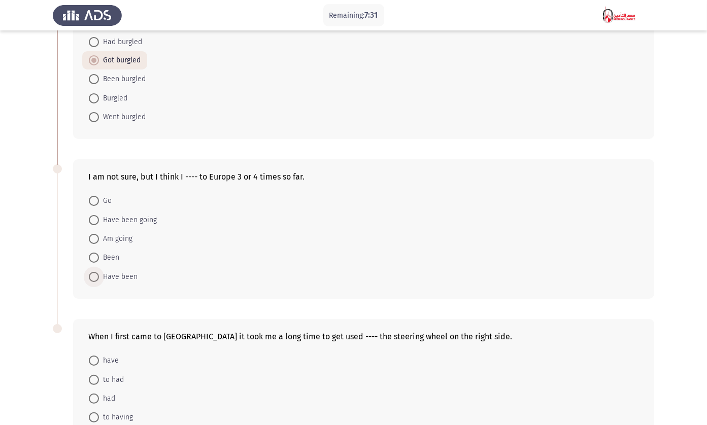
click at [125, 273] on span "Have been" at bounding box center [118, 277] width 39 height 12
click at [99, 273] on input "Have been" at bounding box center [94, 277] width 10 height 10
radio input "true"
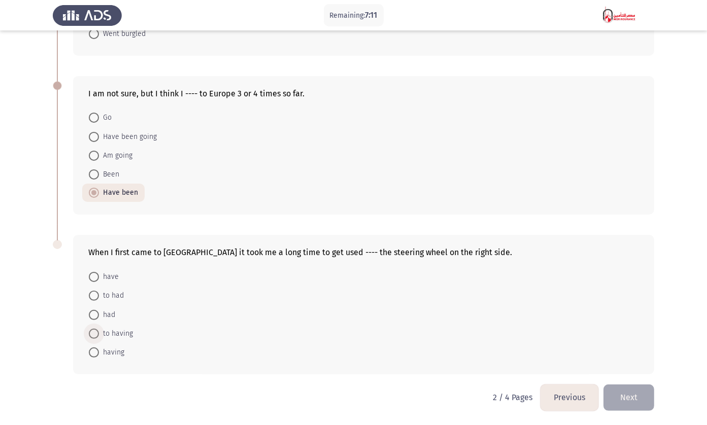
click at [125, 337] on span "to having" at bounding box center [116, 334] width 34 height 12
click at [99, 337] on input "to having" at bounding box center [94, 334] width 10 height 10
radio input "true"
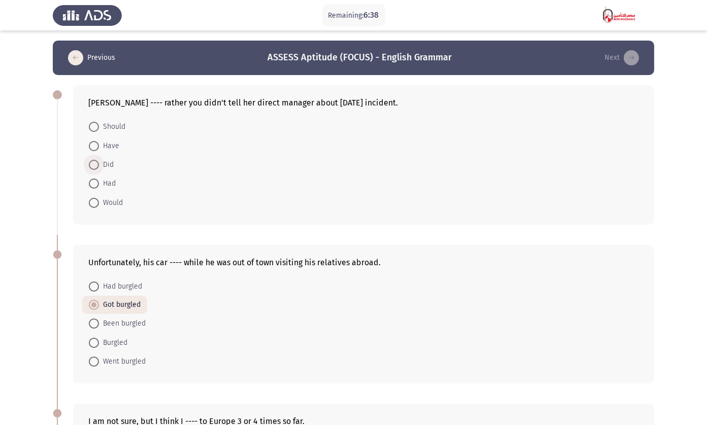
click at [91, 164] on span at bounding box center [94, 165] width 10 height 10
click at [91, 164] on input "Did" at bounding box center [94, 165] width 10 height 10
radio input "true"
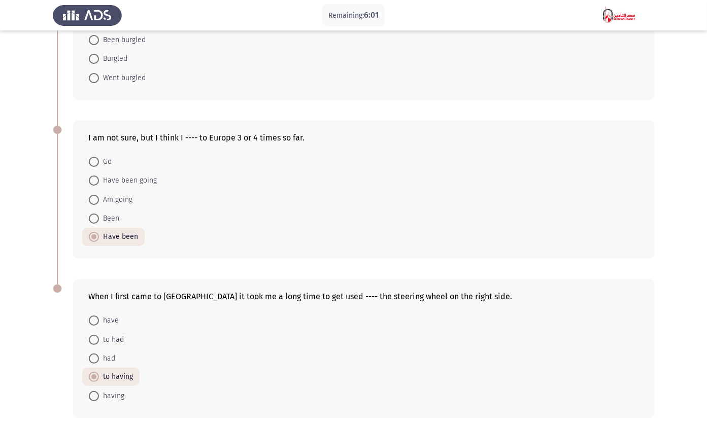
scroll to position [326, 0]
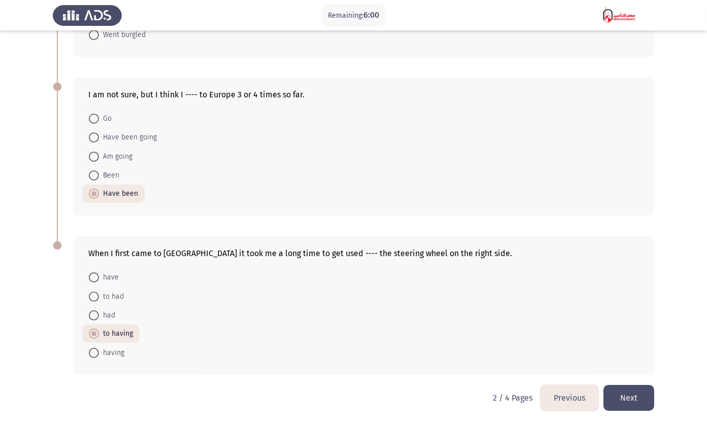
click at [638, 399] on button "Next" at bounding box center [628, 398] width 51 height 26
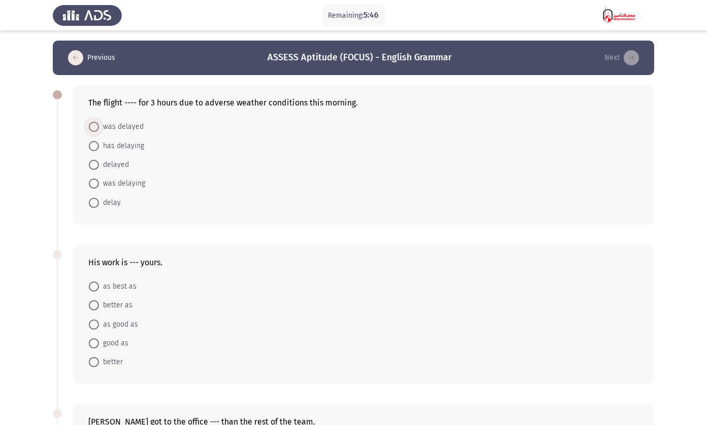
click at [106, 129] on span "was delayed" at bounding box center [121, 127] width 45 height 12
click at [99, 129] on input "was delayed" at bounding box center [94, 127] width 10 height 10
radio input "true"
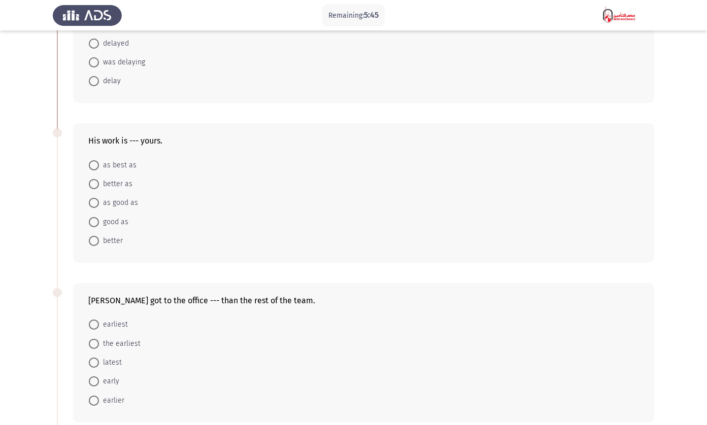
scroll to position [121, 0]
click at [124, 200] on span "as good as" at bounding box center [118, 203] width 39 height 12
click at [99, 200] on input "as good as" at bounding box center [94, 203] width 10 height 10
radio input "true"
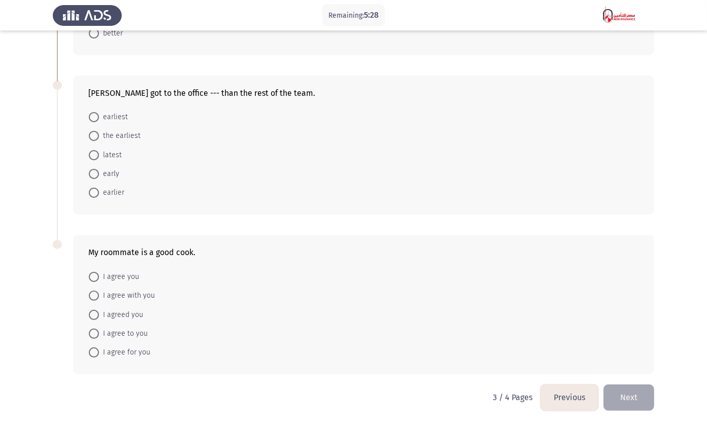
click at [106, 189] on span "earlier" at bounding box center [111, 193] width 25 height 12
click at [99, 189] on input "earlier" at bounding box center [94, 193] width 10 height 10
radio input "true"
click at [133, 301] on span "I agree with you" at bounding box center [127, 296] width 56 height 12
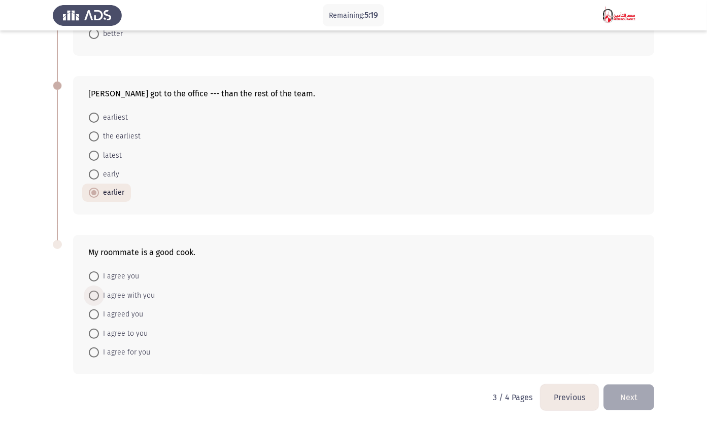
click at [99, 301] on input "I agree with you" at bounding box center [94, 296] width 10 height 10
radio input "true"
click at [630, 410] on button "Next" at bounding box center [628, 398] width 51 height 26
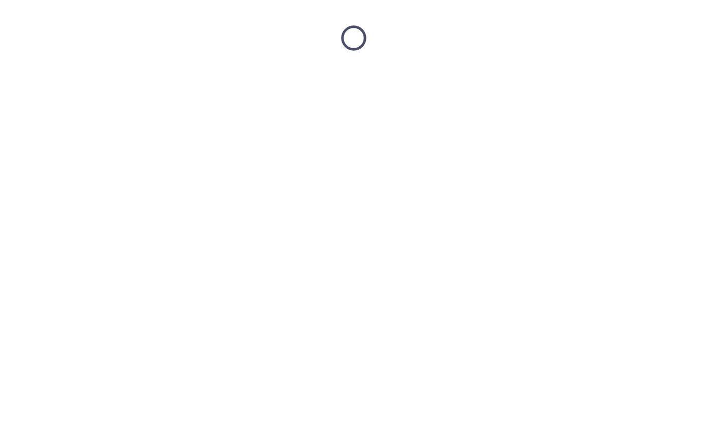
scroll to position [0, 0]
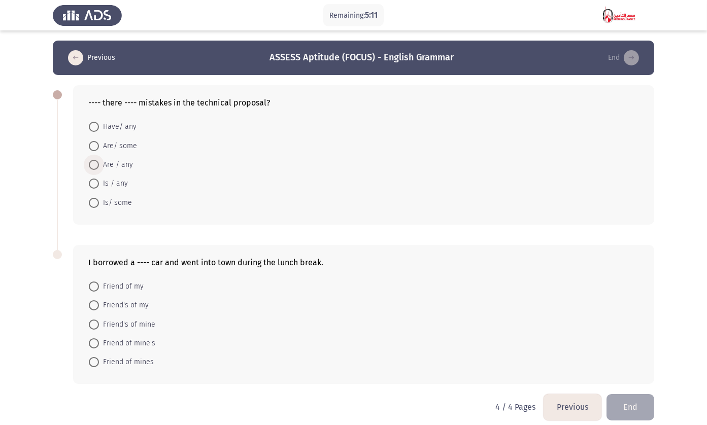
click at [116, 168] on span "Are / any" at bounding box center [116, 165] width 34 height 12
click at [99, 168] on input "Are / any" at bounding box center [94, 165] width 10 height 10
radio input "true"
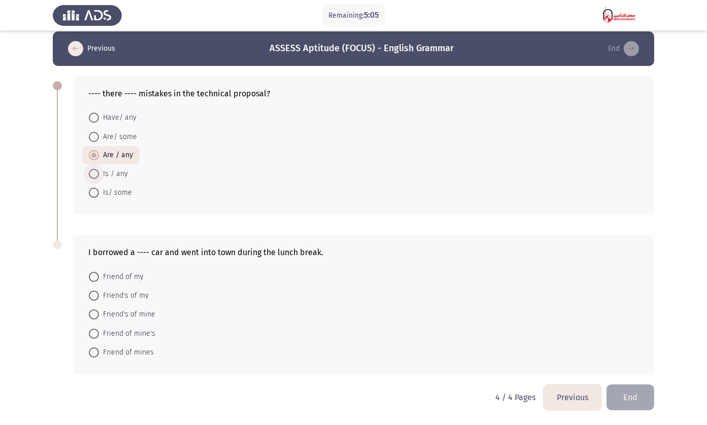
click at [111, 175] on span "Is / any" at bounding box center [113, 174] width 29 height 12
click at [99, 175] on input "Is / any" at bounding box center [94, 174] width 10 height 10
radio input "true"
click at [141, 316] on span "Friend's of mine" at bounding box center [127, 314] width 56 height 12
click at [99, 316] on input "Friend's of mine" at bounding box center [94, 314] width 10 height 10
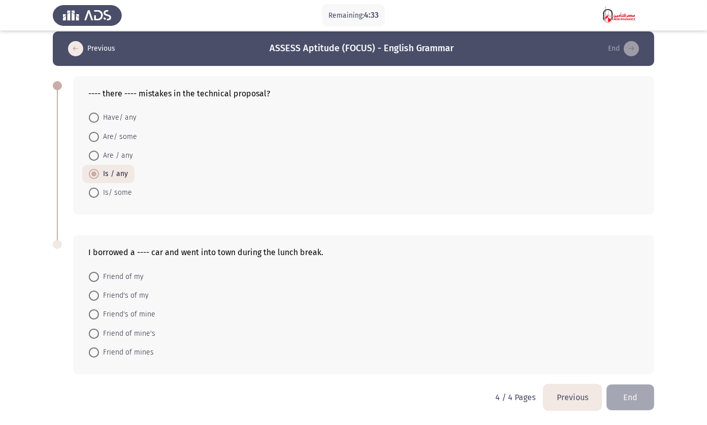
radio input "true"
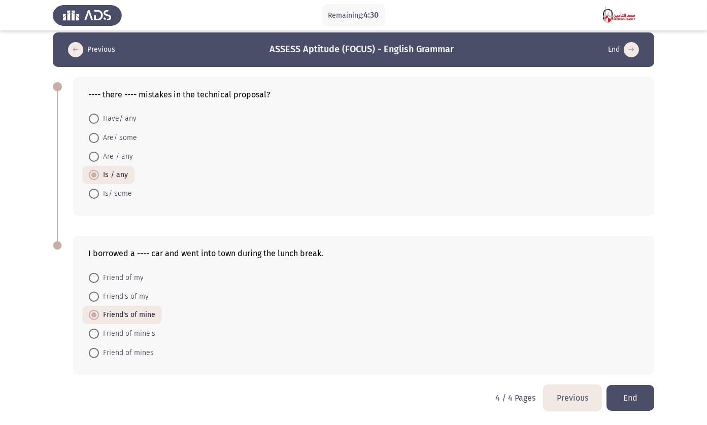
click at [633, 401] on button "End" at bounding box center [630, 398] width 48 height 26
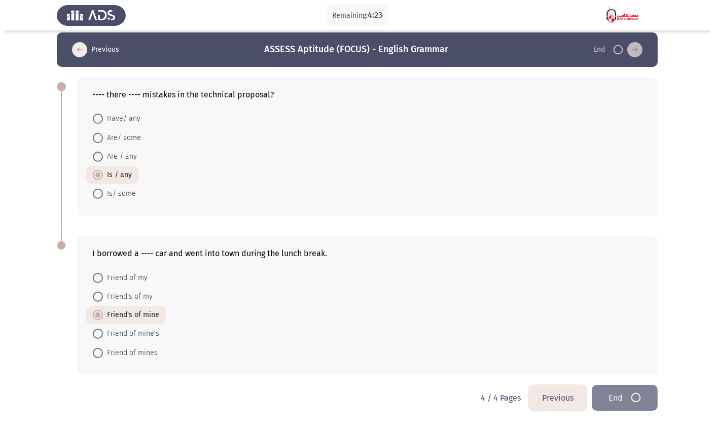
scroll to position [0, 0]
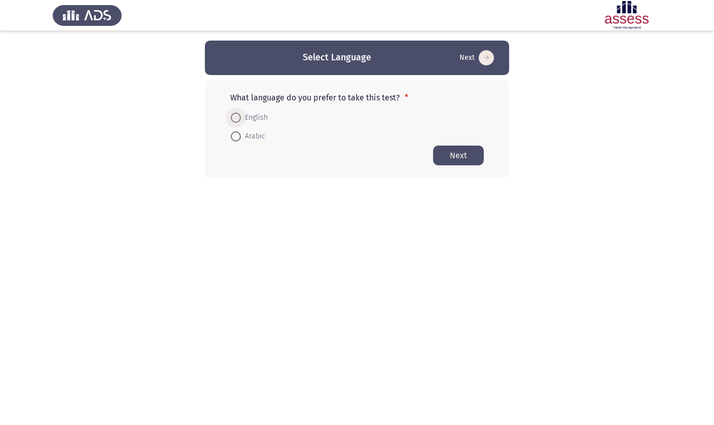
click at [246, 117] on span "English" at bounding box center [254, 118] width 27 height 12
click at [241, 117] on input "English" at bounding box center [236, 118] width 10 height 10
radio input "true"
click at [457, 155] on button "Next" at bounding box center [458, 155] width 51 height 20
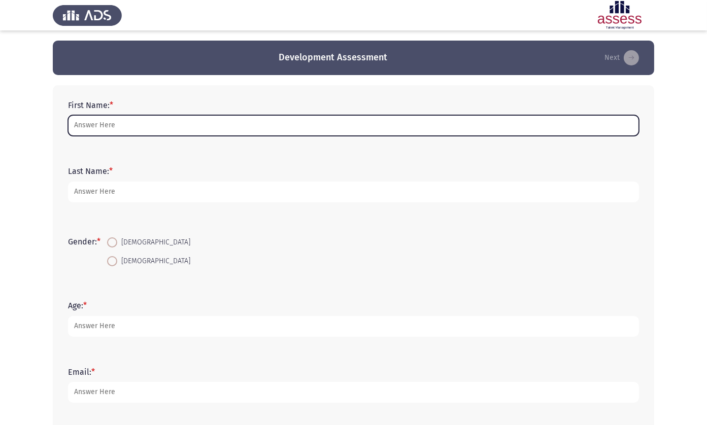
click at [133, 126] on input "First Name: *" at bounding box center [353, 125] width 571 height 21
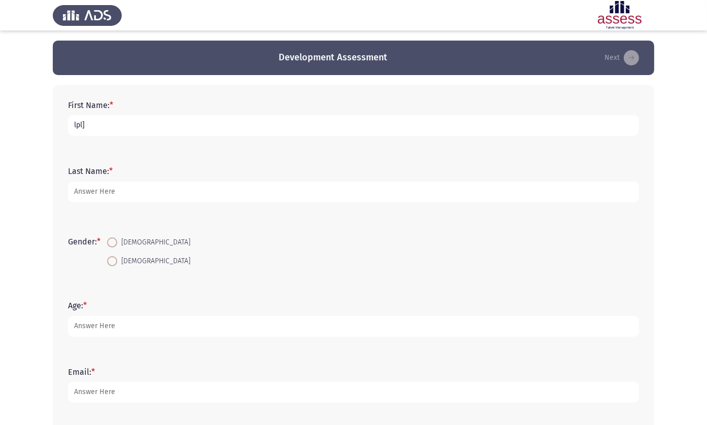
type input "lpl"
type input "[PERSON_NAME]"
type input "Gamal"
click at [107, 256] on input "[DEMOGRAPHIC_DATA]" at bounding box center [112, 261] width 10 height 10
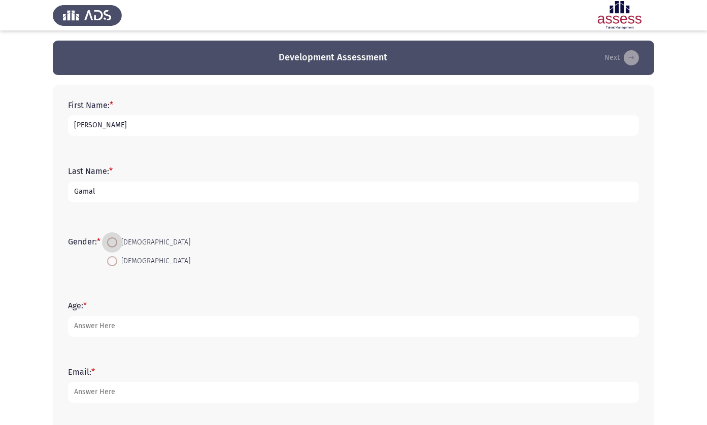
radio input "true"
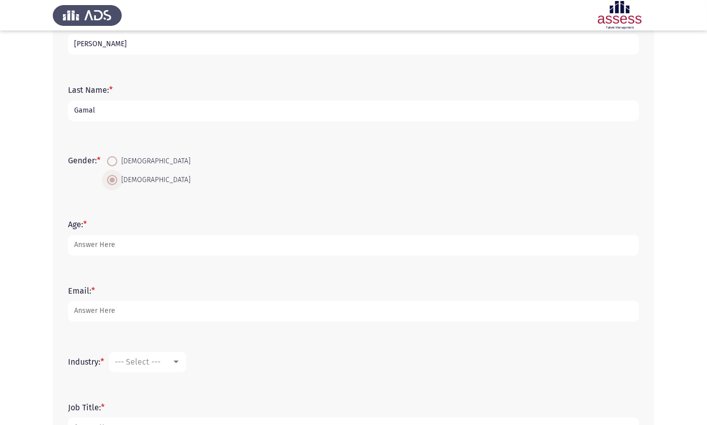
scroll to position [84, 0]
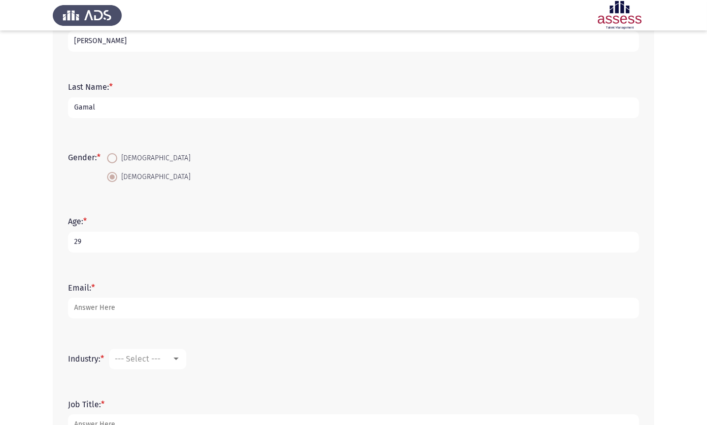
type input "29"
click at [125, 295] on form "Email: *" at bounding box center [353, 301] width 571 height 36
click at [110, 319] on div "Email: *" at bounding box center [353, 301] width 581 height 46
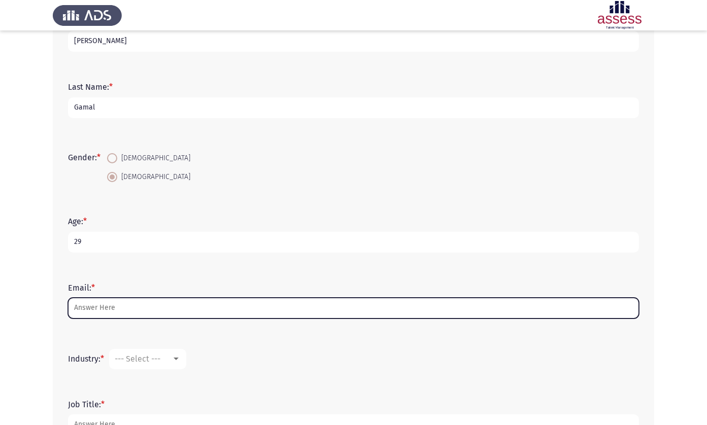
click at [110, 315] on input "Email: *" at bounding box center [353, 308] width 571 height 21
type input "m"
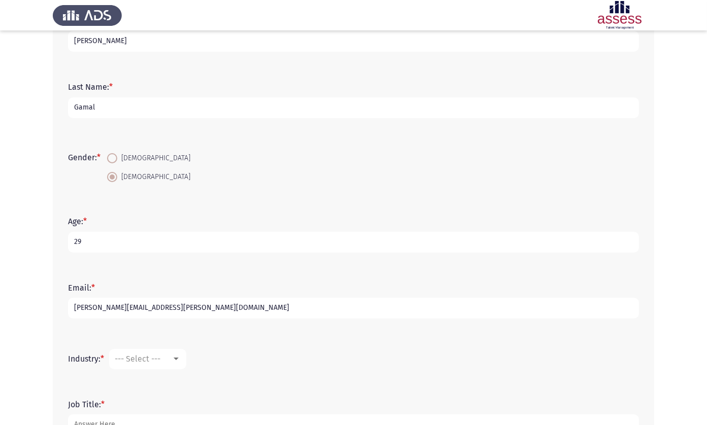
click at [168, 309] on input "[PERSON_NAME][EMAIL_ADDRESS][PERSON_NAME][DOMAIN_NAME]" at bounding box center [353, 308] width 571 height 21
click at [253, 309] on input "[PERSON_NAME][EMAIL_ADDRESS][PERSON_NAME][DOMAIN_NAME]" at bounding box center [353, 308] width 571 height 21
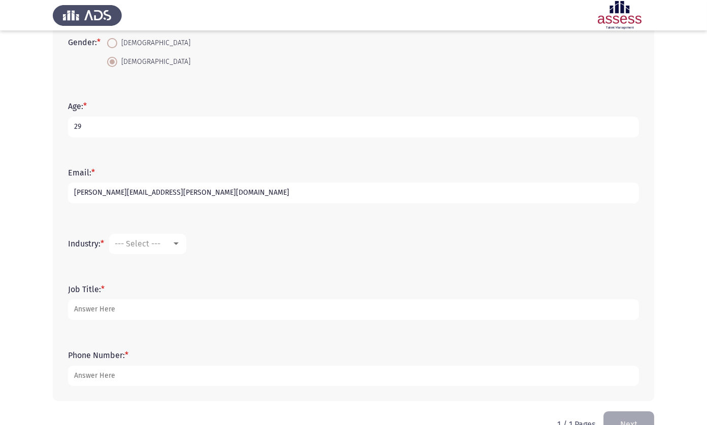
scroll to position [202, 0]
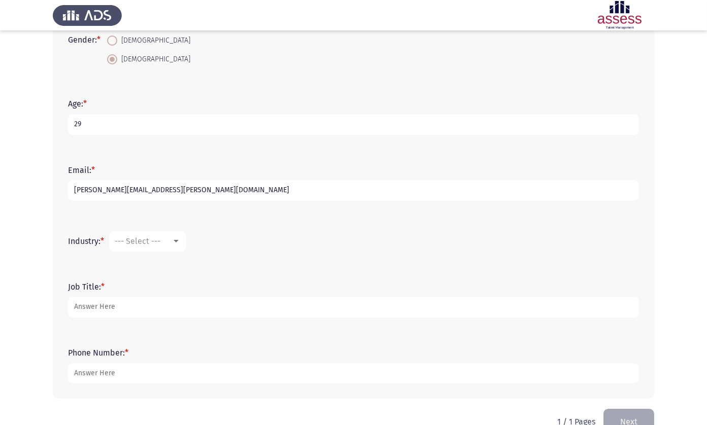
type input "[PERSON_NAME][EMAIL_ADDRESS][PERSON_NAME][DOMAIN_NAME]"
click at [177, 240] on div at bounding box center [175, 241] width 5 height 3
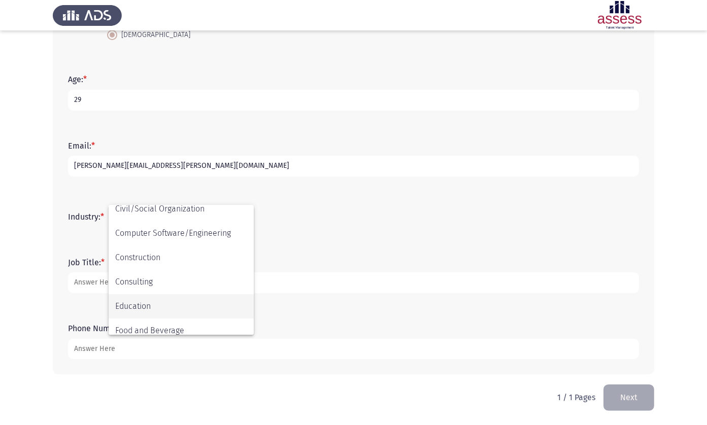
scroll to position [129, 0]
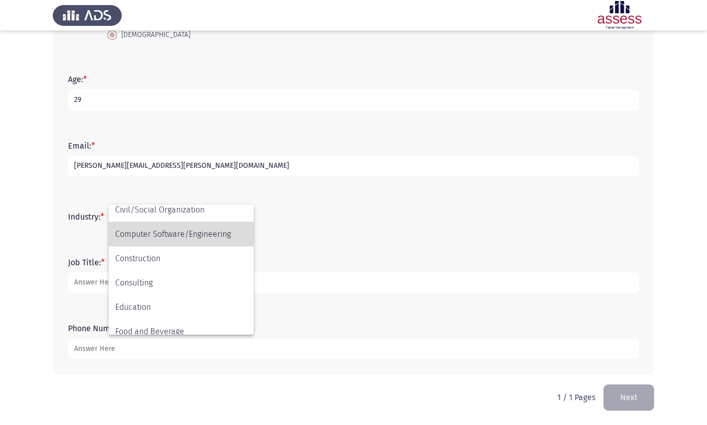
click at [169, 237] on span "Computer Software/Engineering" at bounding box center [181, 234] width 132 height 24
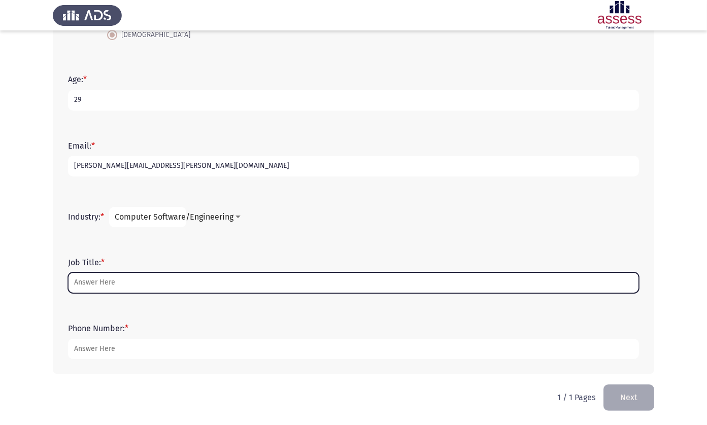
click at [109, 280] on input "Job Title: *" at bounding box center [353, 282] width 571 height 21
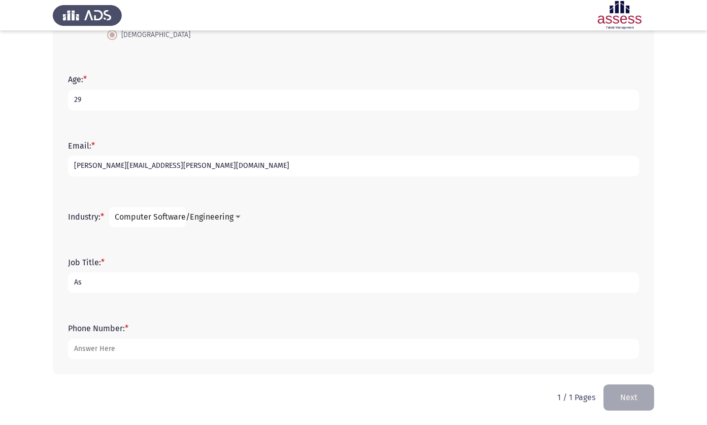
type input "A"
type input "Sof"
type input "Backend Developer"
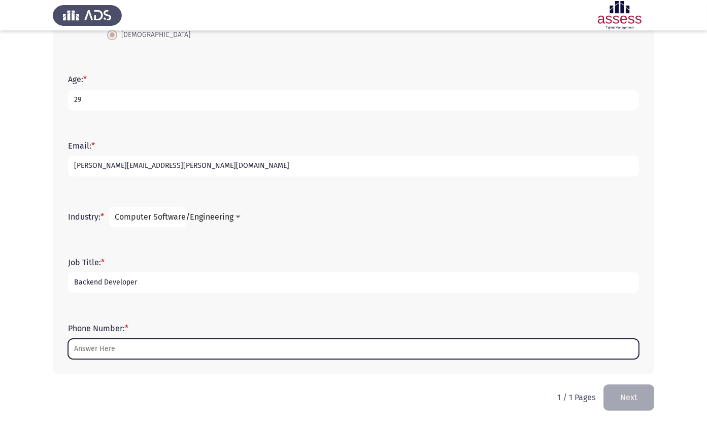
click at [107, 345] on input "Phone Number: *" at bounding box center [353, 349] width 571 height 21
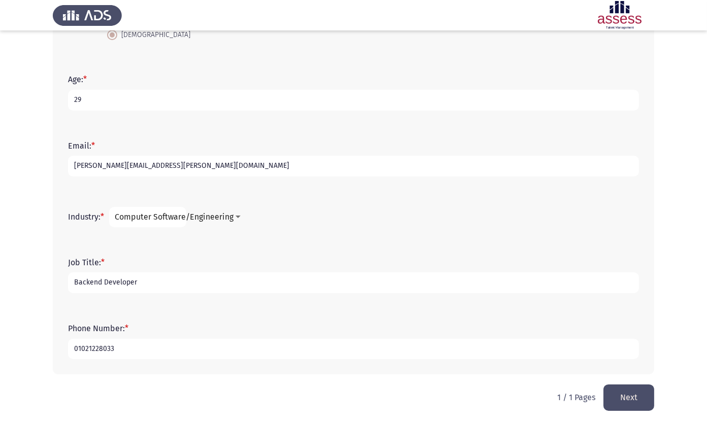
type input "01021228033"
click at [627, 397] on button "Next" at bounding box center [628, 397] width 51 height 26
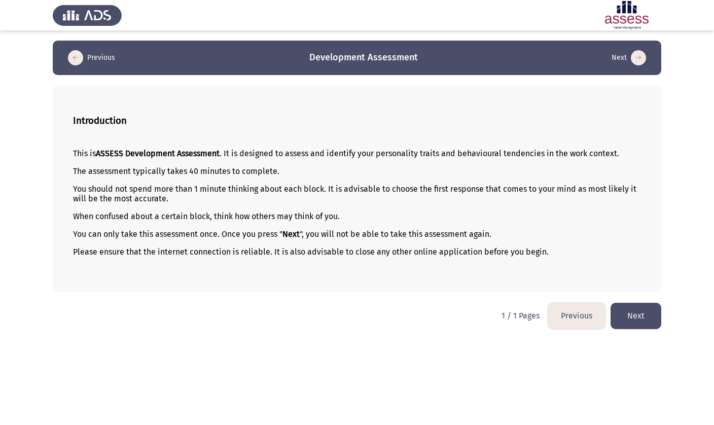
click at [639, 319] on button "Next" at bounding box center [636, 316] width 51 height 26
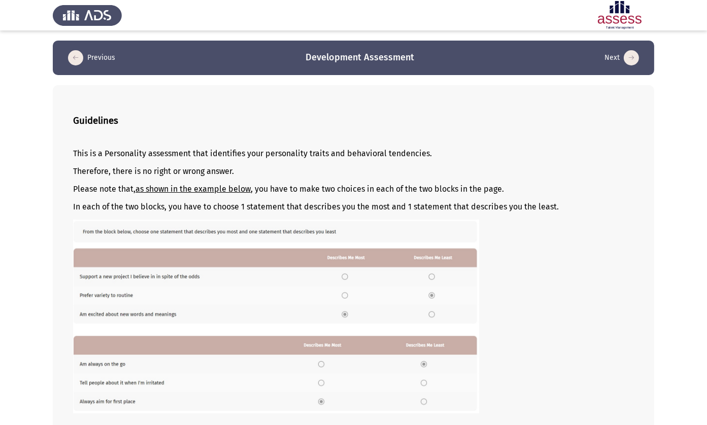
scroll to position [72, 0]
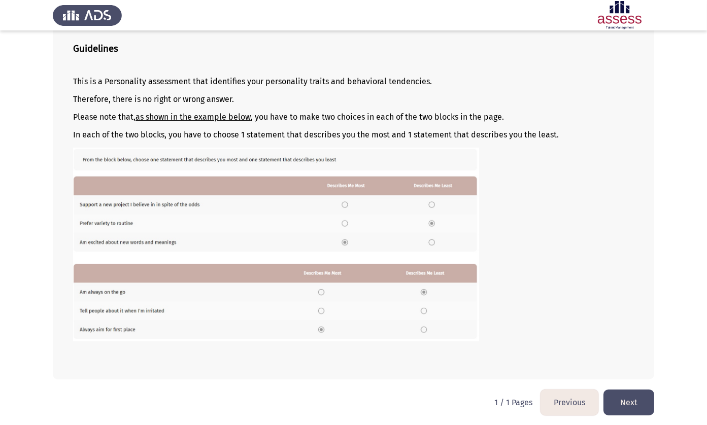
click at [619, 397] on button "Next" at bounding box center [628, 403] width 51 height 26
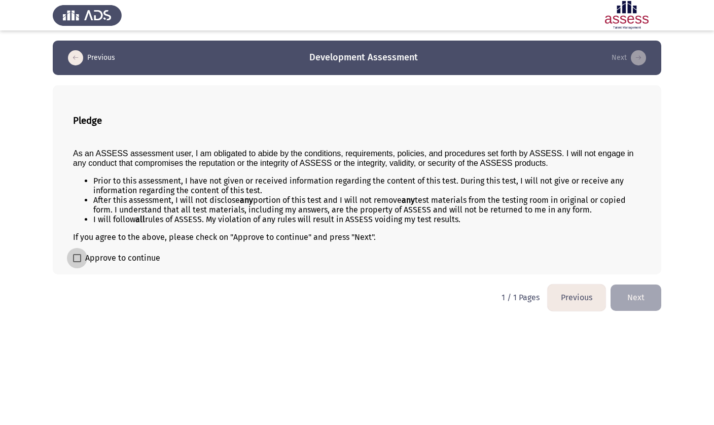
click at [132, 262] on span "Approve to continue" at bounding box center [122, 258] width 75 height 12
click at [77, 262] on input "Approve to continue" at bounding box center [77, 262] width 1 height 1
checkbox input "true"
click at [628, 291] on button "Next" at bounding box center [636, 298] width 51 height 26
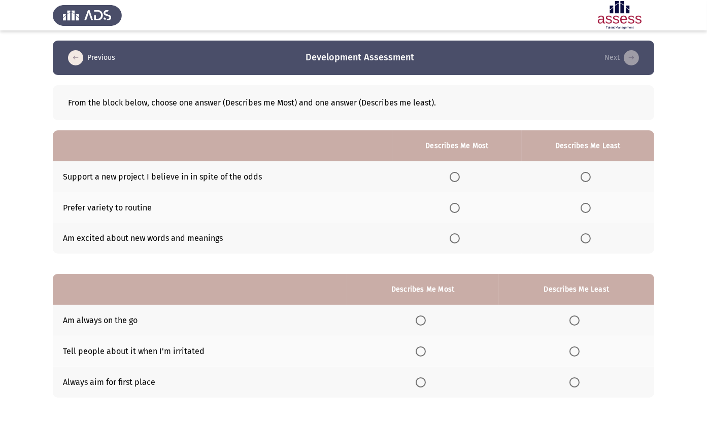
click at [314, 156] on th at bounding box center [222, 145] width 339 height 31
click at [454, 179] on span "Select an option" at bounding box center [454, 177] width 10 height 10
click at [454, 179] on input "Select an option" at bounding box center [454, 177] width 10 height 10
click at [454, 179] on span "Select an option" at bounding box center [454, 177] width 10 height 10
click at [454, 179] on input "Select an option" at bounding box center [454, 177] width 10 height 10
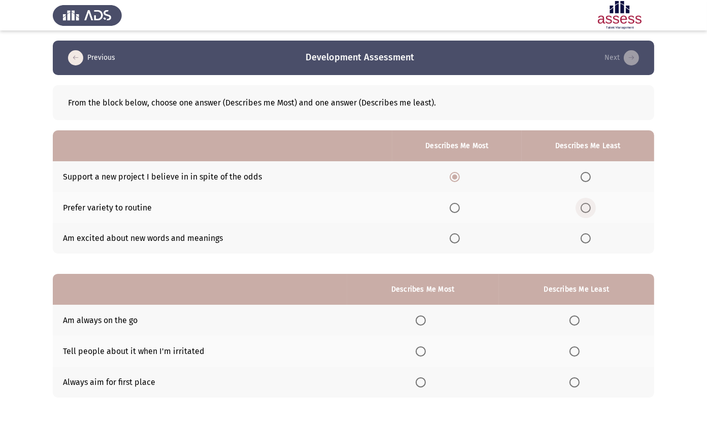
click at [588, 205] on span "Select an option" at bounding box center [585, 208] width 10 height 10
click at [588, 205] on input "Select an option" at bounding box center [585, 208] width 10 height 10
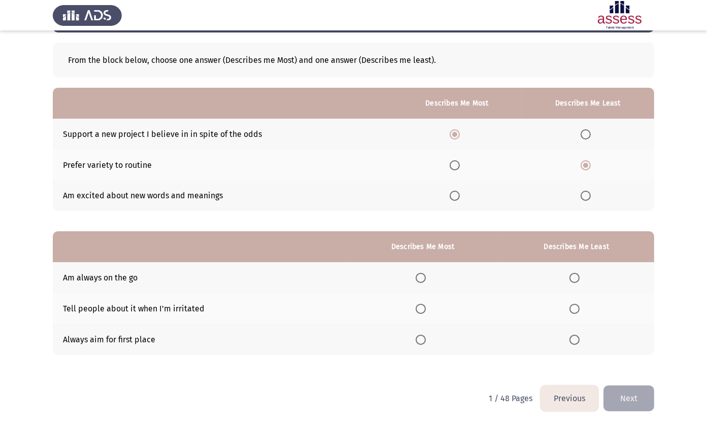
click at [418, 341] on th at bounding box center [423, 339] width 152 height 31
click at [418, 341] on span "Select an option" at bounding box center [420, 340] width 10 height 10
click at [418, 341] on input "Select an option" at bounding box center [420, 340] width 10 height 10
click at [577, 277] on span "Select an option" at bounding box center [574, 278] width 10 height 10
click at [577, 277] on input "Select an option" at bounding box center [574, 278] width 10 height 10
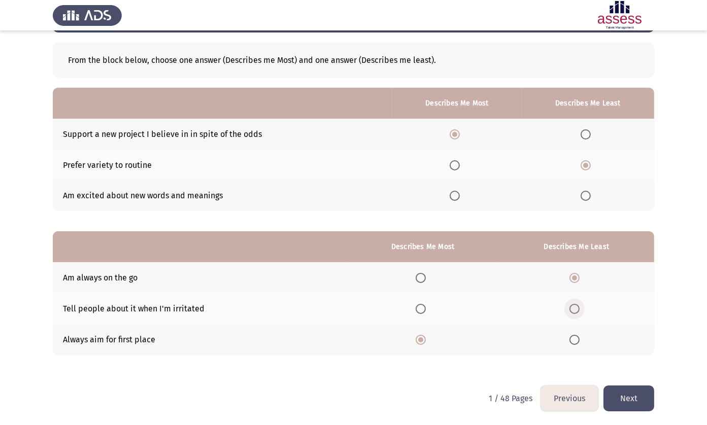
click at [570, 312] on span "Select an option" at bounding box center [574, 309] width 10 height 10
click at [570, 312] on input "Select an option" at bounding box center [574, 309] width 10 height 10
click at [636, 397] on button "Next" at bounding box center [628, 398] width 51 height 26
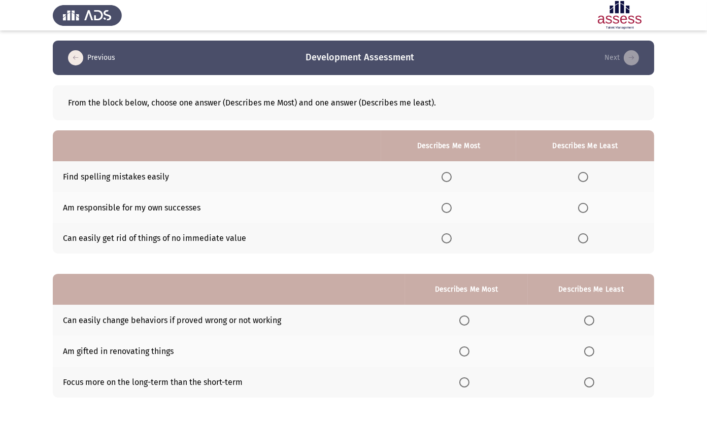
click at [441, 176] on span "Select an option" at bounding box center [446, 177] width 10 height 10
click at [441, 176] on input "Select an option" at bounding box center [446, 177] width 10 height 10
click at [585, 207] on span "Select an option" at bounding box center [583, 208] width 10 height 10
click at [585, 207] on input "Select an option" at bounding box center [583, 208] width 10 height 10
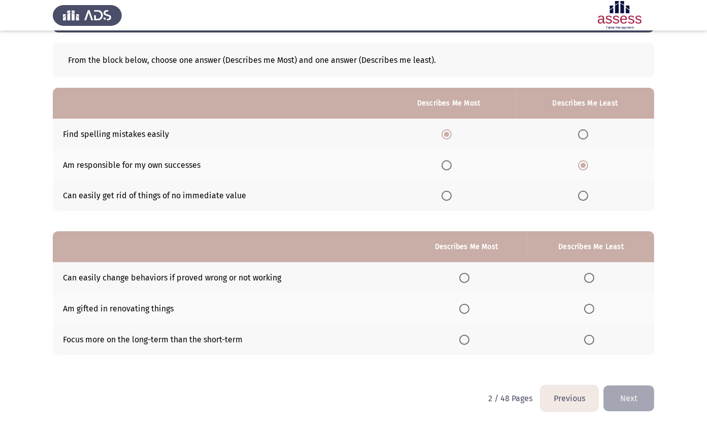
click at [462, 341] on span "Select an option" at bounding box center [464, 340] width 10 height 10
click at [462, 341] on input "Select an option" at bounding box center [464, 340] width 10 height 10
click at [455, 272] on th at bounding box center [466, 277] width 123 height 31
click at [459, 275] on span "Select an option" at bounding box center [464, 278] width 10 height 10
click at [459, 275] on input "Select an option" at bounding box center [464, 278] width 10 height 10
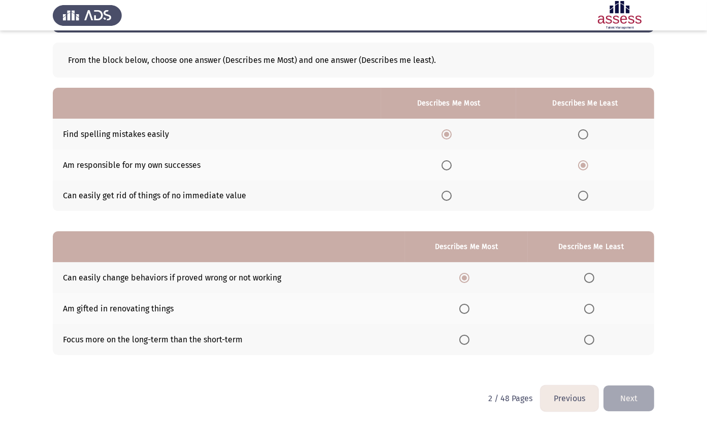
click at [464, 330] on th at bounding box center [466, 339] width 123 height 31
click at [463, 336] on span "Select an option" at bounding box center [464, 340] width 10 height 10
click at [463, 336] on input "Select an option" at bounding box center [464, 340] width 10 height 10
click at [590, 306] on span "Select an option" at bounding box center [589, 309] width 10 height 10
click at [590, 306] on input "Select an option" at bounding box center [589, 309] width 10 height 10
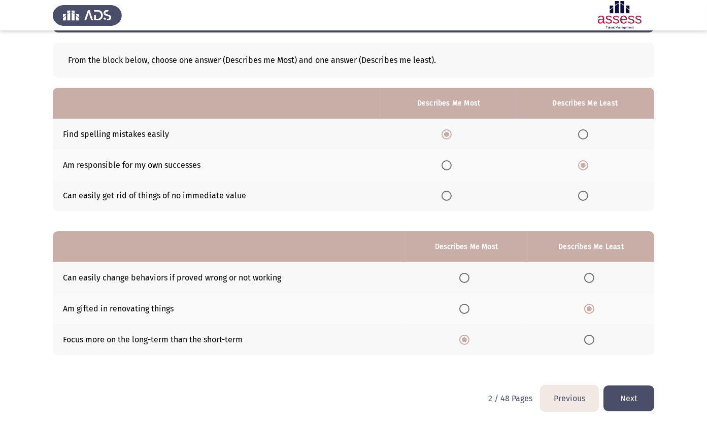
click at [636, 392] on button "Next" at bounding box center [628, 398] width 51 height 26
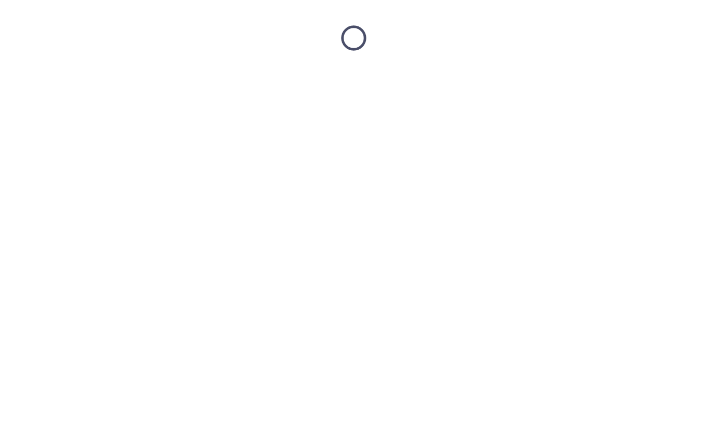
scroll to position [0, 0]
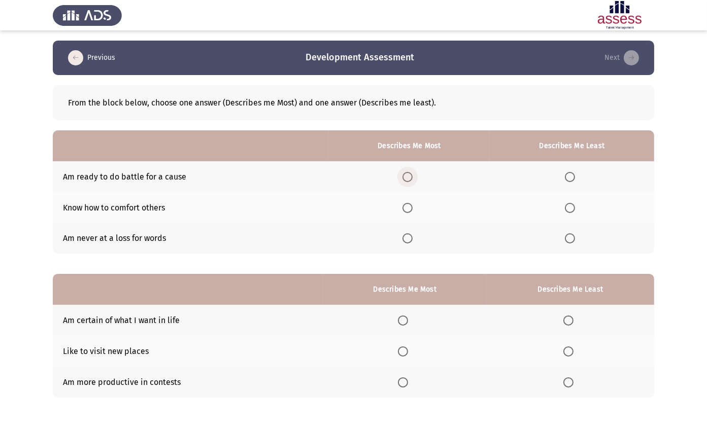
click at [405, 175] on span "Select an option" at bounding box center [407, 177] width 10 height 10
click at [405, 175] on input "Select an option" at bounding box center [407, 177] width 10 height 10
click at [571, 212] on span "Select an option" at bounding box center [570, 208] width 10 height 10
click at [571, 212] on input "Select an option" at bounding box center [570, 208] width 10 height 10
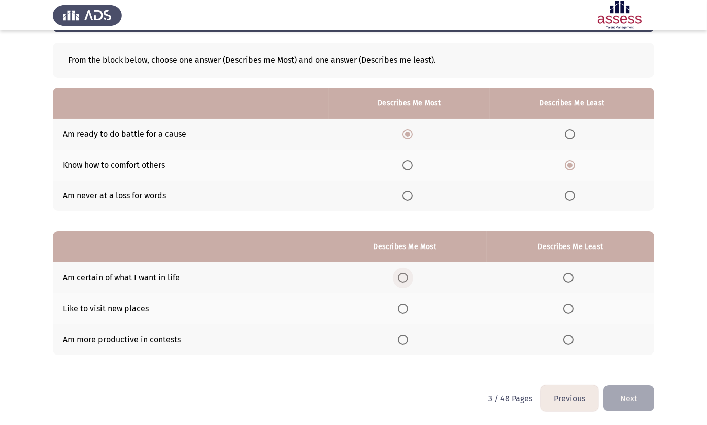
click at [398, 280] on span "Select an option" at bounding box center [403, 278] width 10 height 10
click at [398, 280] on input "Select an option" at bounding box center [403, 278] width 10 height 10
click at [566, 309] on th at bounding box center [569, 308] width 167 height 31
click at [566, 309] on span "Select an option" at bounding box center [568, 309] width 10 height 10
click at [566, 309] on input "Select an option" at bounding box center [568, 309] width 10 height 10
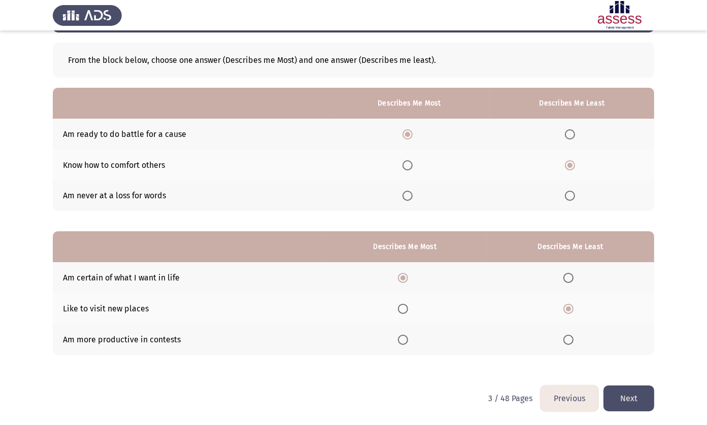
click at [615, 396] on button "Next" at bounding box center [628, 398] width 51 height 26
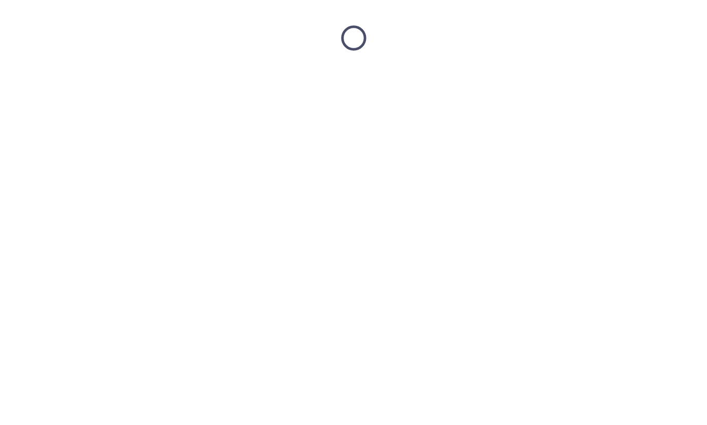
scroll to position [0, 0]
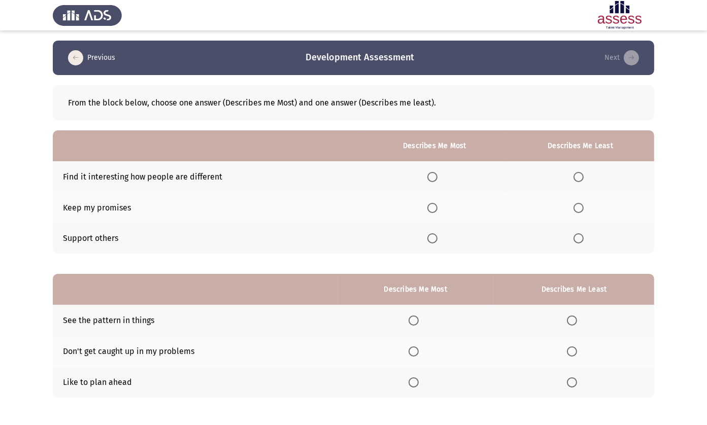
click at [431, 230] on th at bounding box center [435, 238] width 144 height 31
click at [431, 233] on span "Select an option" at bounding box center [432, 238] width 10 height 10
click at [431, 233] on input "Select an option" at bounding box center [432, 238] width 10 height 10
drag, startPoint x: 581, startPoint y: 179, endPoint x: 540, endPoint y: 315, distance: 142.8
click at [540, 315] on div "From the block below, choose one answer (Describes me Most) and one answer (Des…" at bounding box center [353, 246] width 601 height 343
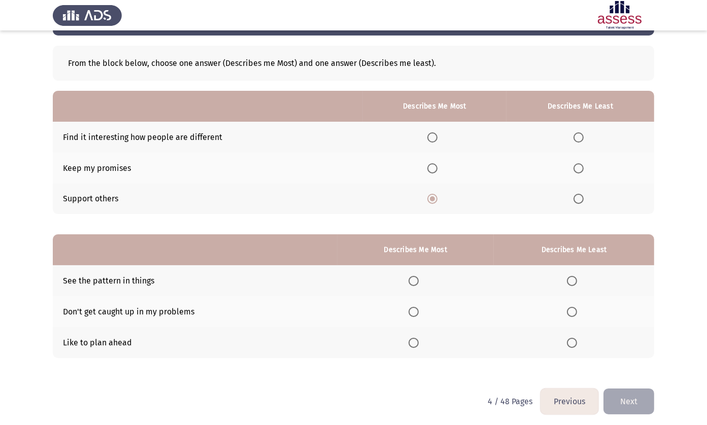
scroll to position [41, 0]
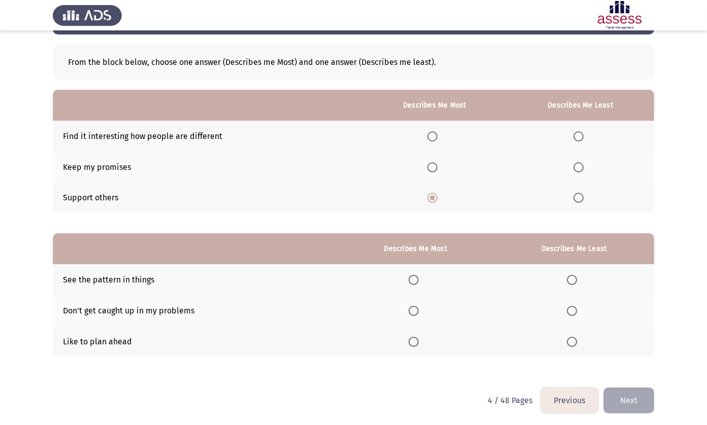
click at [574, 128] on th at bounding box center [580, 136] width 148 height 31
drag, startPoint x: 574, startPoint y: 128, endPoint x: 575, endPoint y: 134, distance: 5.8
click at [575, 134] on th at bounding box center [580, 136] width 148 height 31
click at [575, 134] on span "Select an option" at bounding box center [578, 136] width 10 height 10
click at [575, 134] on input "Select an option" at bounding box center [578, 136] width 10 height 10
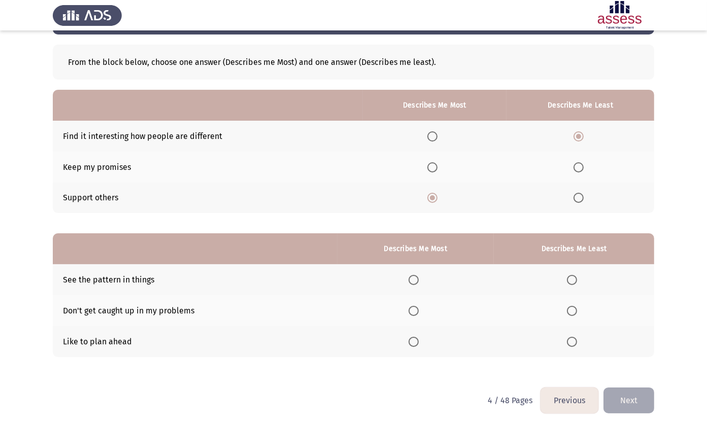
scroll to position [43, 0]
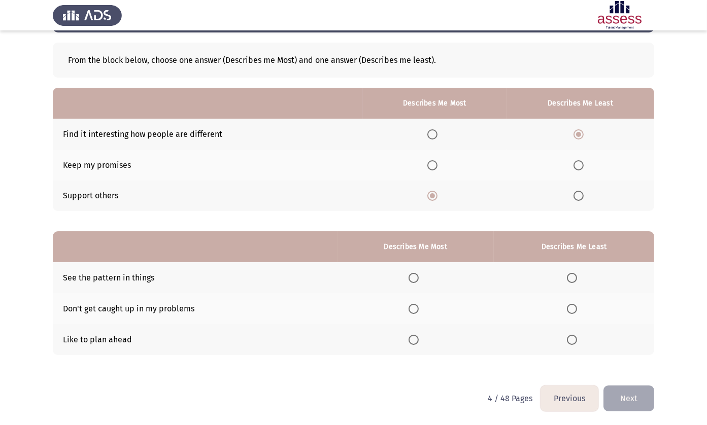
click at [270, 378] on div "From the block below, choose one answer (Describes me Most) and one answer (Des…" at bounding box center [353, 208] width 601 height 353
click at [411, 281] on span "Select an option" at bounding box center [413, 278] width 10 height 10
click at [411, 281] on input "Select an option" at bounding box center [413, 278] width 10 height 10
click at [417, 339] on span "Select an option" at bounding box center [413, 340] width 10 height 10
click at [417, 339] on input "Select an option" at bounding box center [413, 340] width 10 height 10
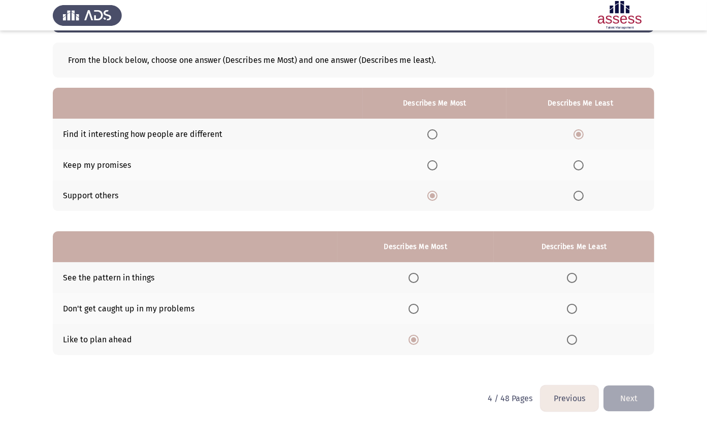
click at [410, 279] on th at bounding box center [415, 277] width 156 height 31
click at [410, 279] on span "Select an option" at bounding box center [413, 278] width 10 height 10
click at [410, 279] on input "Select an option" at bounding box center [413, 278] width 10 height 10
click at [415, 336] on span "Select an option" at bounding box center [413, 340] width 10 height 10
click at [415, 336] on input "Select an option" at bounding box center [413, 340] width 10 height 10
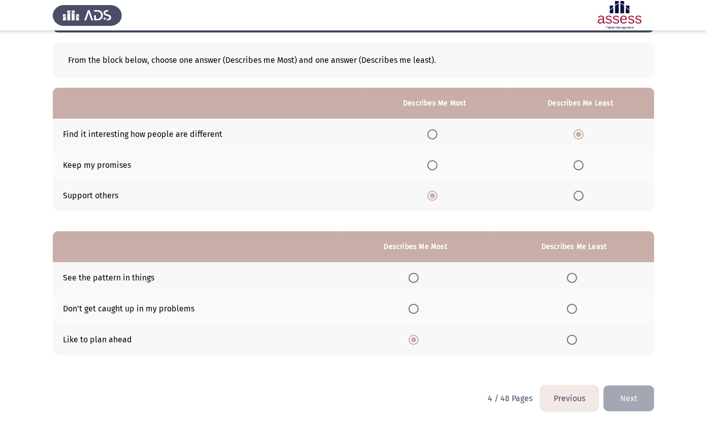
drag, startPoint x: 571, startPoint y: 298, endPoint x: 569, endPoint y: 304, distance: 6.1
click at [569, 304] on th at bounding box center [574, 308] width 160 height 31
click at [569, 304] on span "Select an option" at bounding box center [572, 309] width 10 height 10
click at [569, 304] on input "Select an option" at bounding box center [572, 309] width 10 height 10
click at [623, 392] on button "Next" at bounding box center [628, 398] width 51 height 26
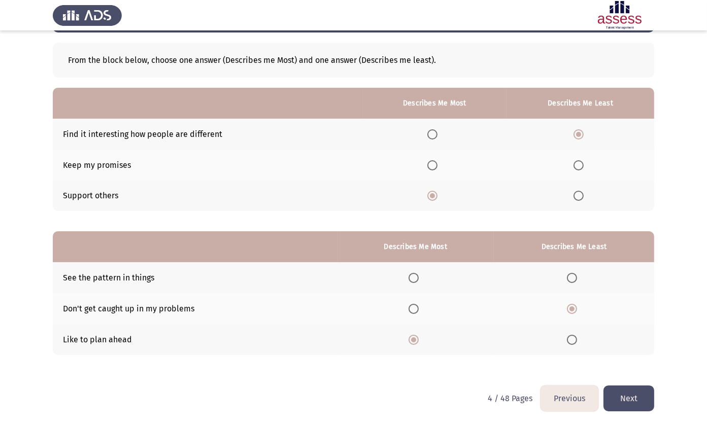
scroll to position [0, 0]
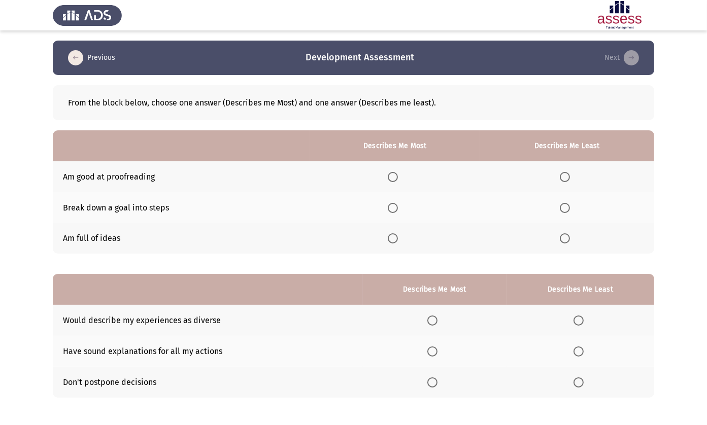
click at [388, 205] on span "Select an option" at bounding box center [393, 208] width 10 height 10
click at [388, 205] on input "Select an option" at bounding box center [393, 208] width 10 height 10
click at [562, 234] on span "Select an option" at bounding box center [564, 238] width 10 height 10
click at [562, 234] on input "Select an option" at bounding box center [564, 238] width 10 height 10
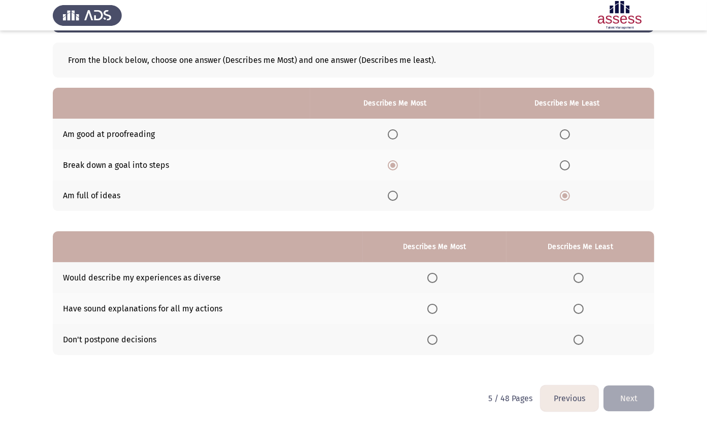
click at [575, 344] on th at bounding box center [580, 339] width 148 height 31
click at [575, 342] on span "Select an option" at bounding box center [578, 340] width 10 height 10
click at [575, 342] on input "Select an option" at bounding box center [578, 340] width 10 height 10
click at [430, 313] on th at bounding box center [435, 308] width 144 height 31
click at [432, 310] on span "Select an option" at bounding box center [432, 309] width 10 height 10
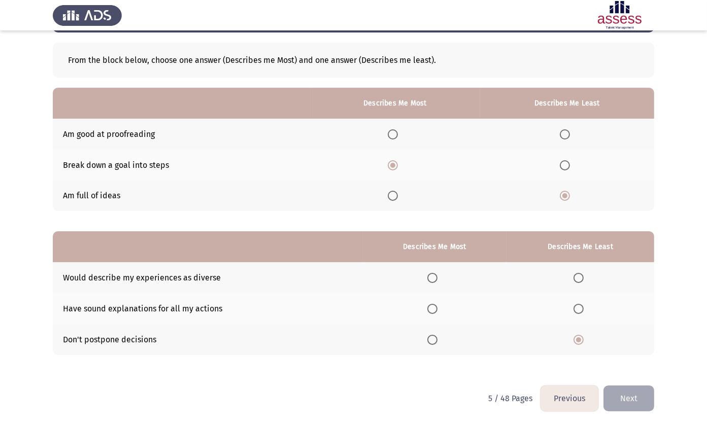
click at [432, 310] on input "Select an option" at bounding box center [432, 309] width 10 height 10
click at [428, 278] on span "Select an option" at bounding box center [432, 278] width 10 height 10
click at [428, 278] on input "Select an option" at bounding box center [432, 278] width 10 height 10
click at [643, 393] on button "Next" at bounding box center [628, 398] width 51 height 26
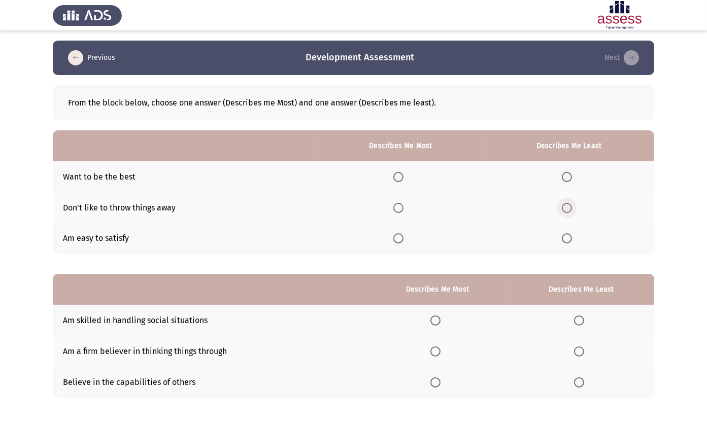
click at [569, 207] on span "Select an option" at bounding box center [566, 208] width 10 height 10
click at [569, 207] on input "Select an option" at bounding box center [566, 208] width 10 height 10
click at [402, 179] on span "Select an option" at bounding box center [398, 177] width 10 height 10
click at [402, 179] on input "Select an option" at bounding box center [398, 177] width 10 height 10
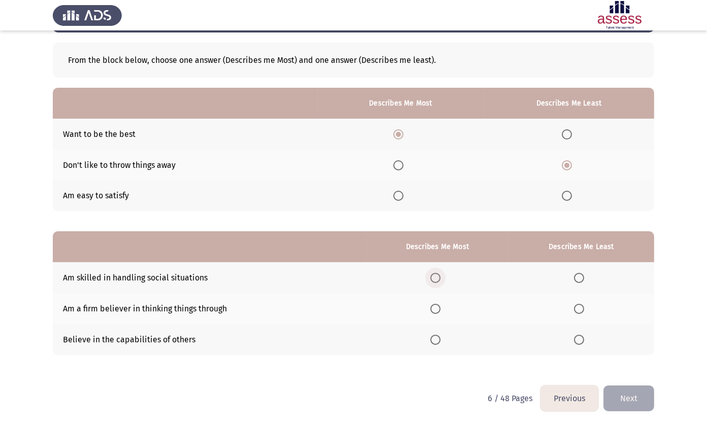
click at [431, 280] on span "Select an option" at bounding box center [435, 278] width 10 height 10
click at [431, 280] on input "Select an option" at bounding box center [435, 278] width 10 height 10
click at [441, 307] on label "Select an option" at bounding box center [437, 309] width 14 height 10
click at [440, 307] on input "Select an option" at bounding box center [435, 309] width 10 height 10
click at [583, 273] on span "Select an option" at bounding box center [579, 278] width 10 height 10
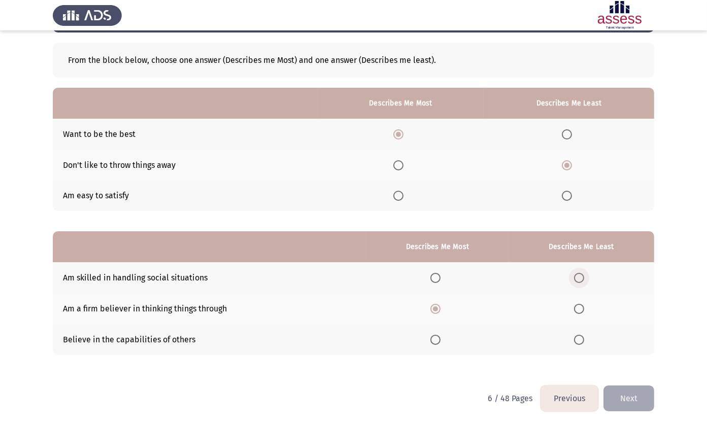
click at [583, 273] on input "Select an option" at bounding box center [579, 278] width 10 height 10
click at [620, 397] on button "Next" at bounding box center [628, 398] width 51 height 26
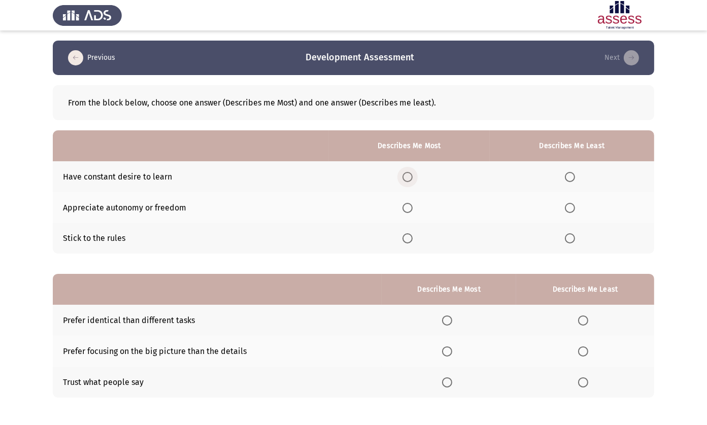
click at [410, 177] on span "Select an option" at bounding box center [407, 177] width 10 height 10
click at [410, 177] on input "Select an option" at bounding box center [407, 177] width 10 height 10
click at [570, 240] on span "Select an option" at bounding box center [570, 238] width 10 height 10
click at [570, 240] on input "Select an option" at bounding box center [570, 238] width 10 height 10
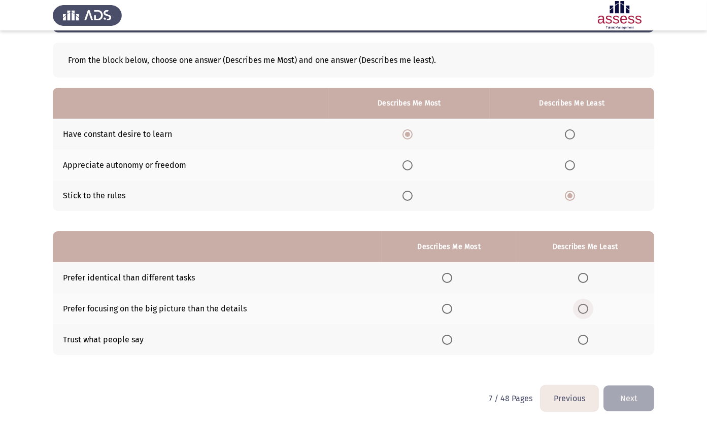
click at [585, 310] on span "Select an option" at bounding box center [583, 309] width 10 height 10
click at [585, 310] on input "Select an option" at bounding box center [583, 309] width 10 height 10
click at [442, 278] on span "Select an option" at bounding box center [447, 278] width 10 height 10
click at [442, 278] on input "Select an option" at bounding box center [447, 278] width 10 height 10
click at [627, 392] on button "Next" at bounding box center [628, 398] width 51 height 26
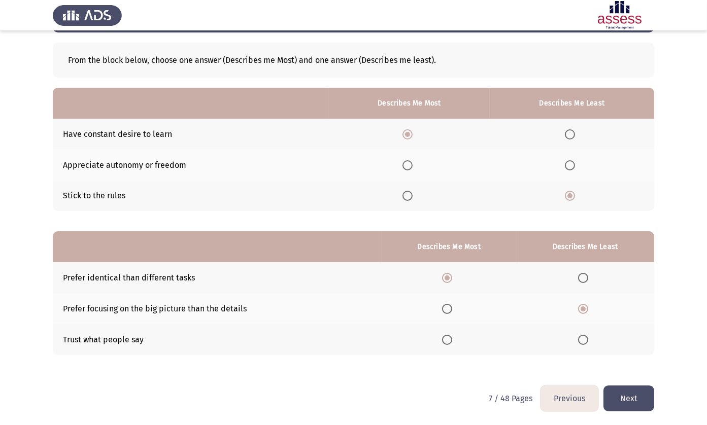
scroll to position [0, 0]
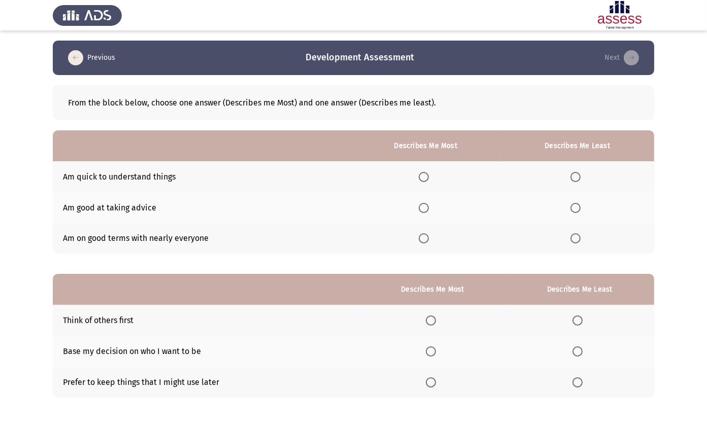
drag, startPoint x: 414, startPoint y: 242, endPoint x: 427, endPoint y: 239, distance: 12.7
click at [427, 239] on th at bounding box center [425, 238] width 150 height 31
click at [571, 240] on span "Select an option" at bounding box center [575, 238] width 10 height 10
click at [571, 240] on input "Select an option" at bounding box center [575, 238] width 10 height 10
click at [422, 173] on span "Select an option" at bounding box center [423, 177] width 10 height 10
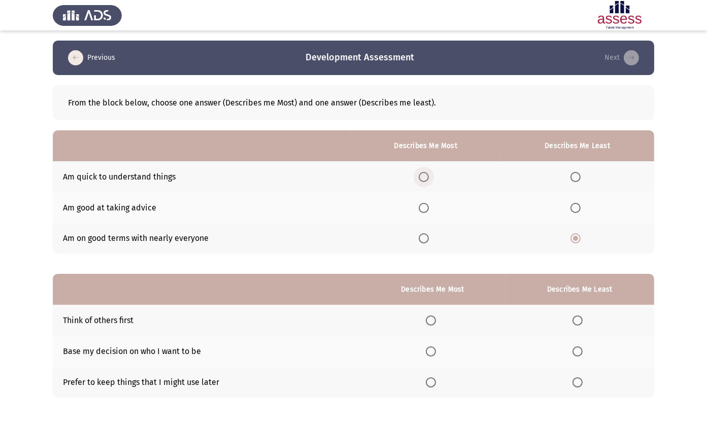
click at [422, 173] on input "Select an option" at bounding box center [423, 177] width 10 height 10
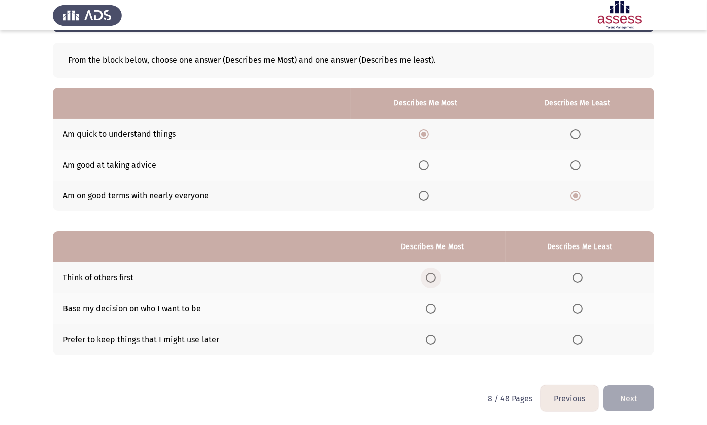
click at [427, 273] on span "Select an option" at bounding box center [431, 278] width 10 height 10
click at [427, 273] on input "Select an option" at bounding box center [431, 278] width 10 height 10
click at [568, 336] on th at bounding box center [579, 339] width 149 height 31
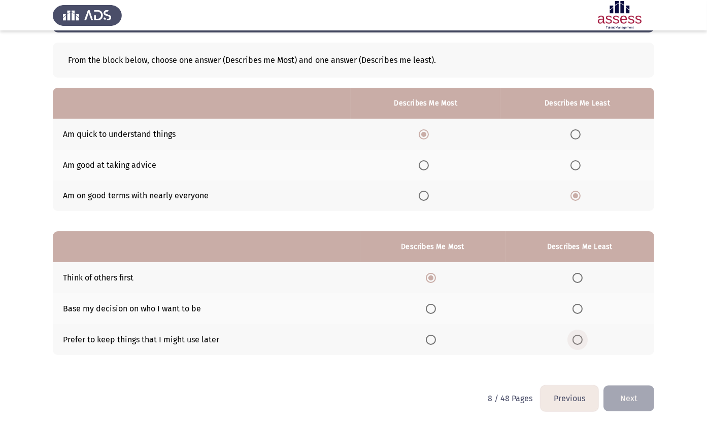
click at [578, 339] on span "Select an option" at bounding box center [577, 340] width 10 height 10
click at [578, 339] on input "Select an option" at bounding box center [577, 340] width 10 height 10
click at [636, 406] on button "Next" at bounding box center [628, 398] width 51 height 26
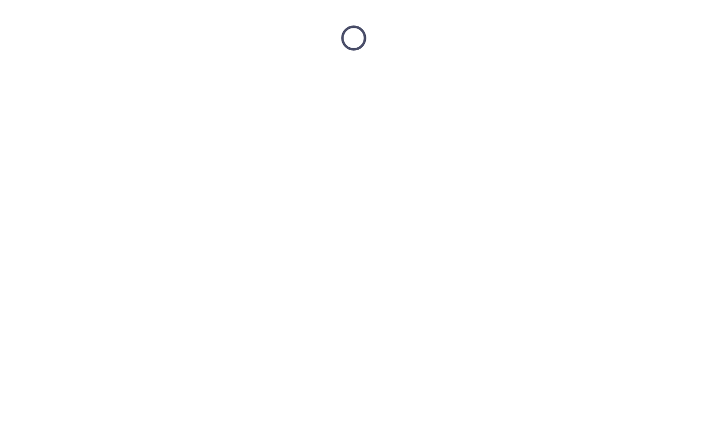
scroll to position [0, 0]
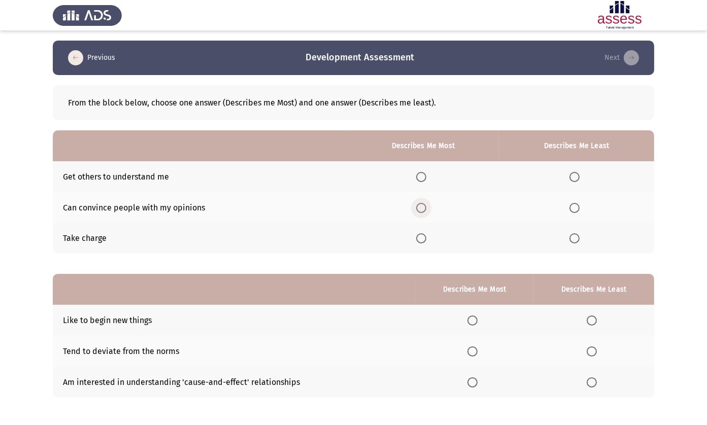
click at [416, 206] on span "Select an option" at bounding box center [421, 208] width 10 height 10
click at [416, 206] on input "Select an option" at bounding box center [421, 208] width 10 height 10
click at [584, 234] on th at bounding box center [576, 238] width 155 height 31
click at [577, 237] on span "Select an option" at bounding box center [574, 238] width 10 height 10
click at [577, 237] on input "Select an option" at bounding box center [574, 238] width 10 height 10
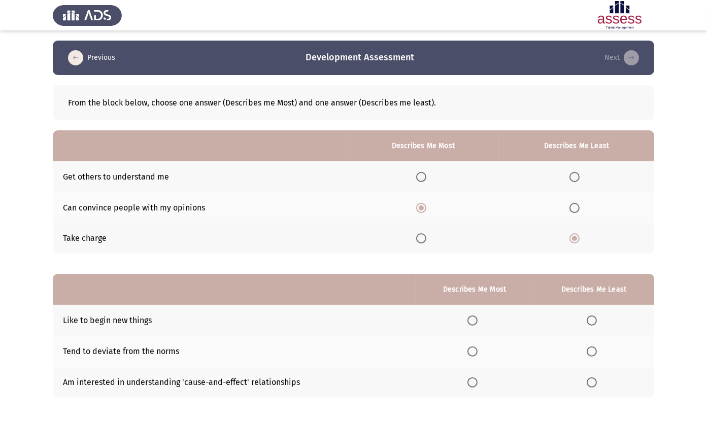
scroll to position [43, 0]
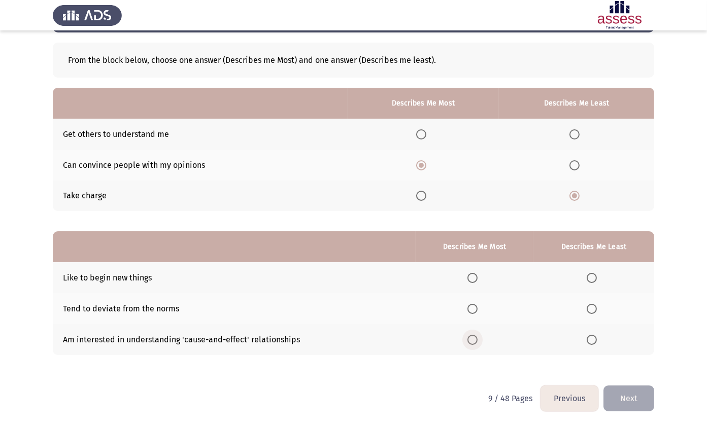
click at [469, 339] on span "Select an option" at bounding box center [472, 340] width 10 height 10
click at [469, 339] on input "Select an option" at bounding box center [472, 340] width 10 height 10
click at [595, 305] on span "Select an option" at bounding box center [591, 309] width 10 height 10
click at [595, 305] on input "Select an option" at bounding box center [591, 309] width 10 height 10
click at [623, 398] on button "Next" at bounding box center [628, 398] width 51 height 26
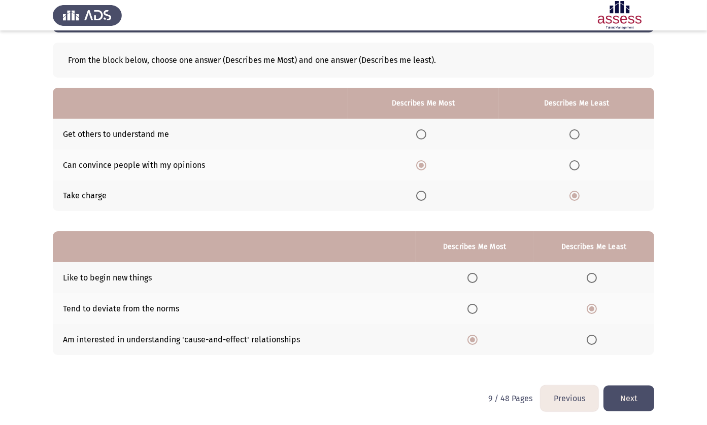
scroll to position [0, 0]
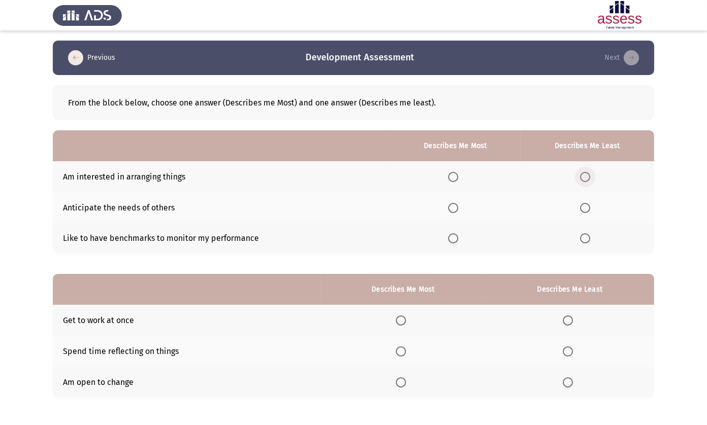
click at [584, 178] on span "Select an option" at bounding box center [585, 177] width 10 height 10
click at [584, 178] on input "Select an option" at bounding box center [585, 177] width 10 height 10
click at [460, 234] on label "Select an option" at bounding box center [455, 238] width 14 height 10
click at [458, 234] on input "Select an option" at bounding box center [453, 238] width 10 height 10
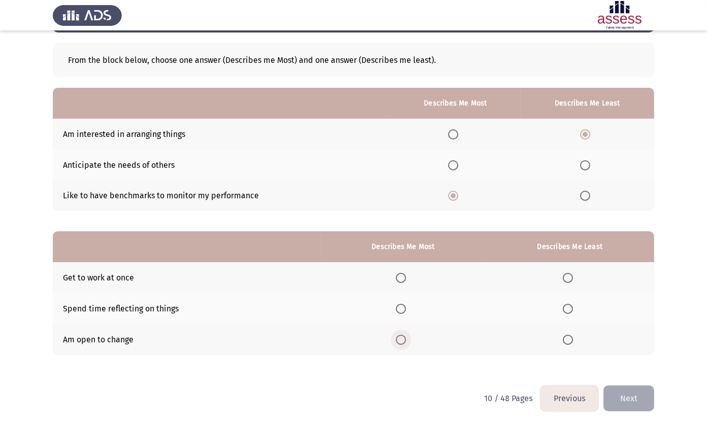
click at [401, 341] on span "Select an option" at bounding box center [401, 340] width 10 height 10
click at [401, 341] on input "Select an option" at bounding box center [401, 340] width 10 height 10
click at [570, 311] on span "Select an option" at bounding box center [567, 309] width 10 height 10
click at [570, 311] on input "Select an option" at bounding box center [567, 309] width 10 height 10
click at [635, 406] on button "Next" at bounding box center [628, 398] width 51 height 26
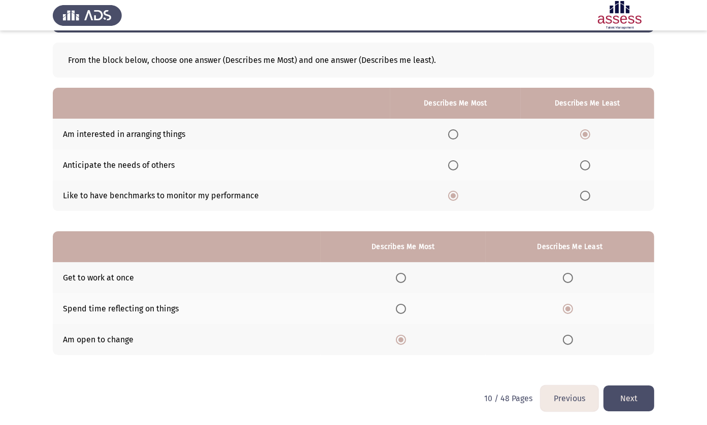
scroll to position [0, 0]
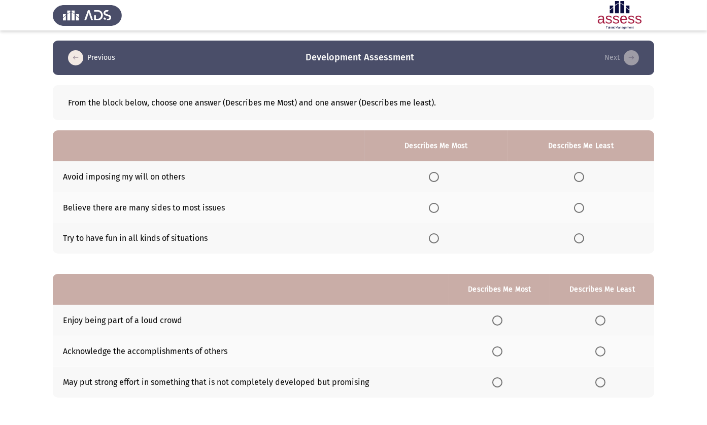
click at [430, 210] on span "Select an option" at bounding box center [434, 208] width 10 height 10
click at [430, 210] on input "Select an option" at bounding box center [434, 208] width 10 height 10
click at [577, 235] on span "Select an option" at bounding box center [579, 238] width 10 height 10
click at [577, 235] on input "Select an option" at bounding box center [579, 238] width 10 height 10
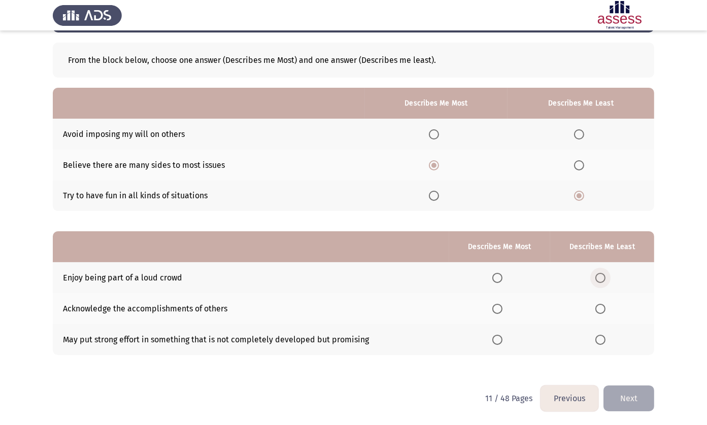
click at [600, 276] on span "Select an option" at bounding box center [600, 278] width 10 height 10
click at [600, 276] on input "Select an option" at bounding box center [600, 278] width 10 height 10
click at [483, 339] on th at bounding box center [499, 339] width 101 height 31
click at [501, 342] on span "Select an option" at bounding box center [497, 340] width 10 height 10
click at [501, 342] on input "Select an option" at bounding box center [497, 340] width 10 height 10
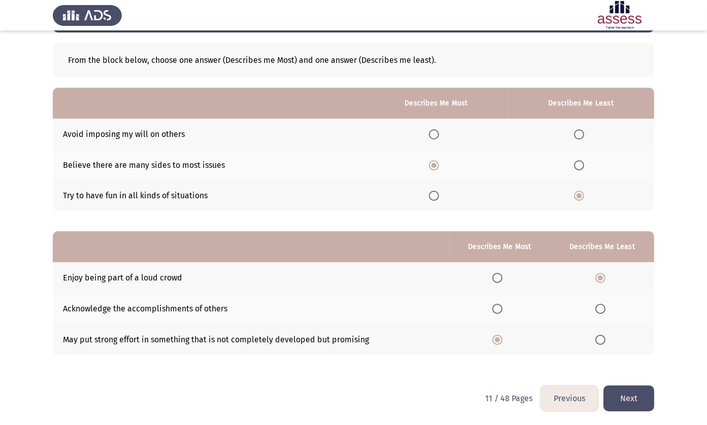
click at [615, 397] on button "Next" at bounding box center [628, 398] width 51 height 26
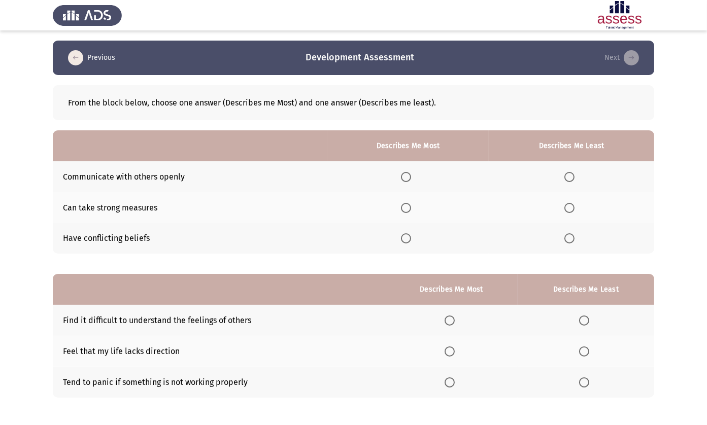
click at [577, 233] on label "Select an option" at bounding box center [571, 238] width 14 height 10
click at [574, 233] on input "Select an option" at bounding box center [569, 238] width 10 height 10
click at [401, 174] on span "Select an option" at bounding box center [406, 177] width 10 height 10
click at [401, 174] on input "Select an option" at bounding box center [406, 177] width 10 height 10
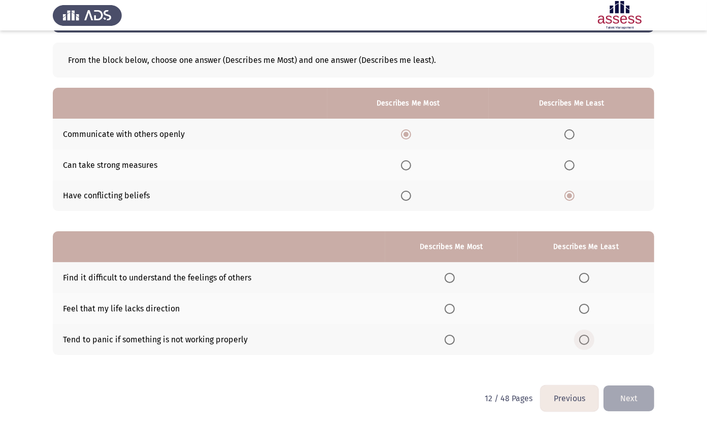
click at [588, 338] on label "Select an option" at bounding box center [586, 340] width 14 height 10
click at [588, 338] on input "Select an option" at bounding box center [584, 340] width 10 height 10
click at [451, 276] on span "Select an option" at bounding box center [449, 278] width 10 height 10
click at [451, 276] on input "Select an option" at bounding box center [449, 278] width 10 height 10
click at [635, 399] on button "Next" at bounding box center [628, 398] width 51 height 26
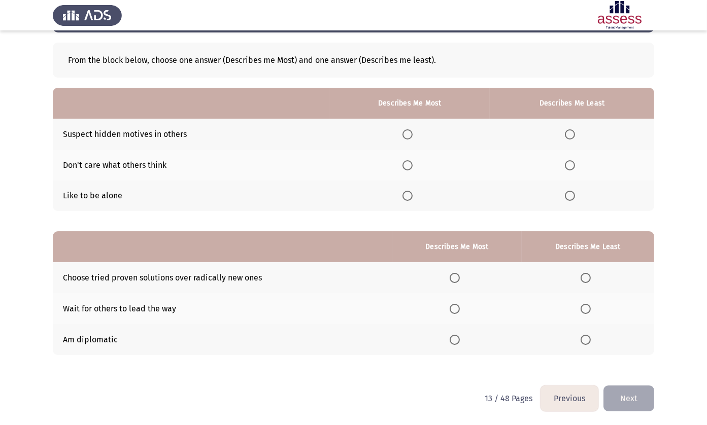
click at [574, 394] on button "Previous" at bounding box center [569, 398] width 58 height 26
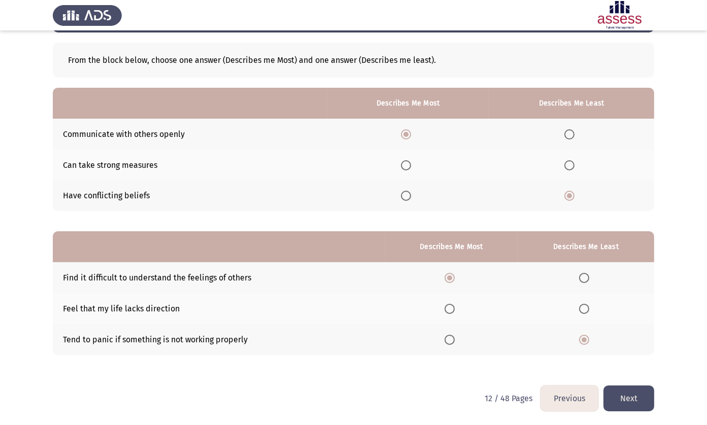
click at [638, 399] on button "Next" at bounding box center [628, 398] width 51 height 26
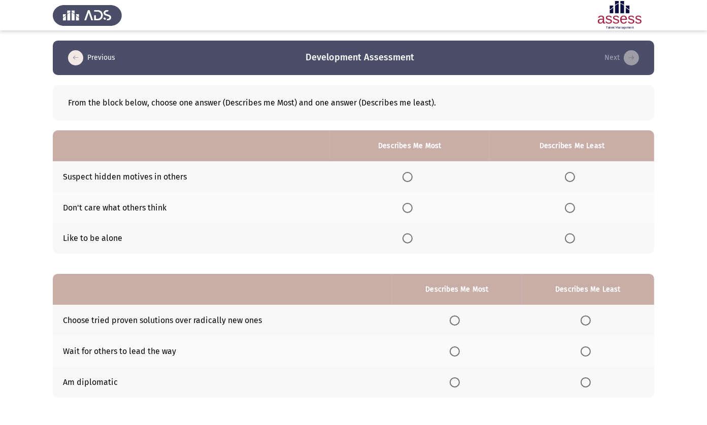
click at [404, 232] on th at bounding box center [409, 238] width 160 height 31
click at [406, 235] on span "Select an option" at bounding box center [407, 238] width 10 height 10
click at [406, 235] on input "Select an option" at bounding box center [407, 238] width 10 height 10
click at [571, 214] on th at bounding box center [571, 207] width 164 height 31
click at [569, 210] on span "Select an option" at bounding box center [570, 208] width 10 height 10
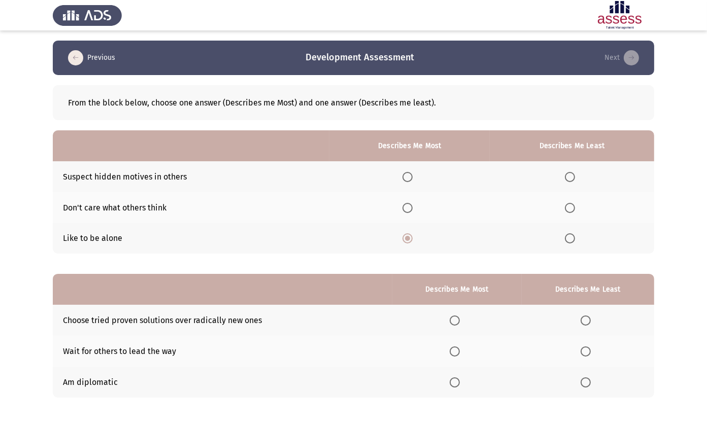
click at [569, 210] on input "Select an option" at bounding box center [570, 208] width 10 height 10
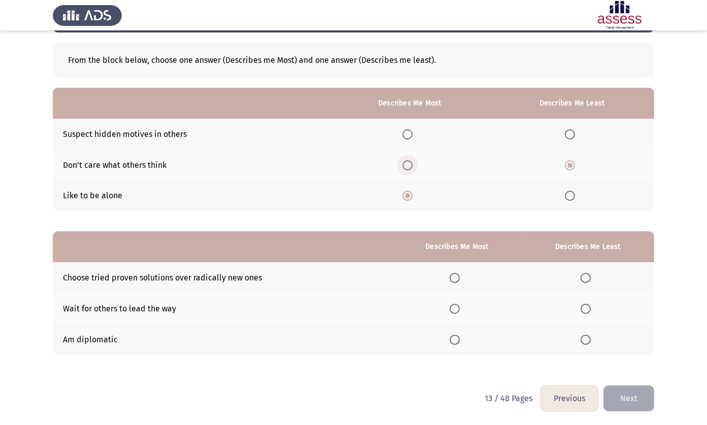
click at [402, 163] on span "Select an option" at bounding box center [407, 165] width 10 height 10
click at [402, 163] on input "Select an option" at bounding box center [407, 165] width 10 height 10
click at [403, 195] on span "Select an option" at bounding box center [407, 196] width 10 height 10
click at [403, 195] on input "Select an option" at bounding box center [407, 196] width 10 height 10
click at [571, 167] on span "Select an option" at bounding box center [570, 165] width 10 height 10
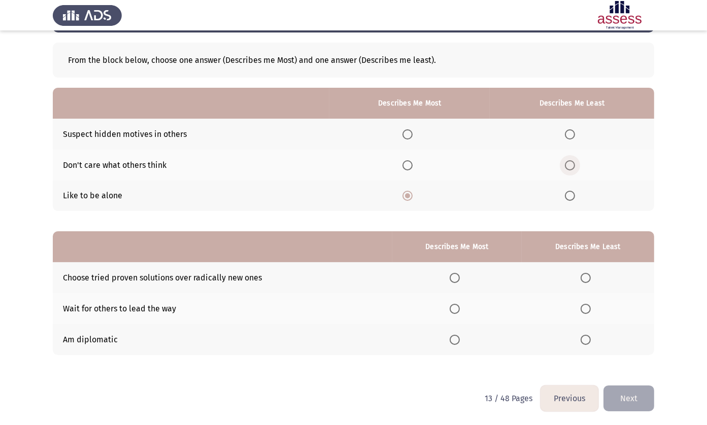
click at [571, 167] on input "Select an option" at bounding box center [570, 165] width 10 height 10
click at [454, 335] on span "Select an option" at bounding box center [454, 340] width 10 height 10
click at [454, 335] on input "Select an option" at bounding box center [454, 340] width 10 height 10
click at [586, 311] on span "Select an option" at bounding box center [585, 309] width 10 height 10
click at [586, 311] on input "Select an option" at bounding box center [585, 309] width 10 height 10
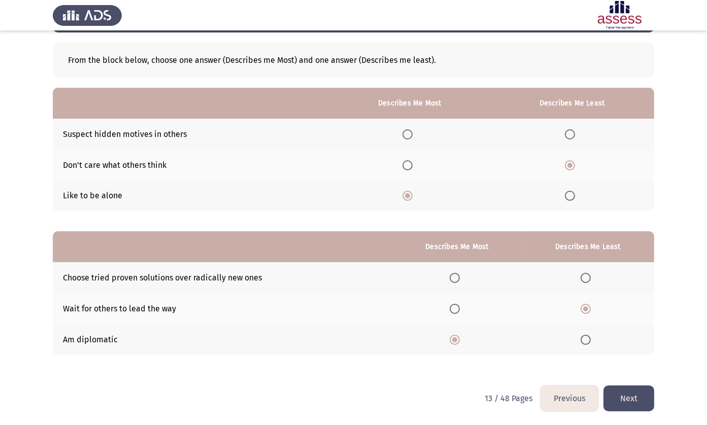
click at [625, 391] on button "Next" at bounding box center [628, 398] width 51 height 26
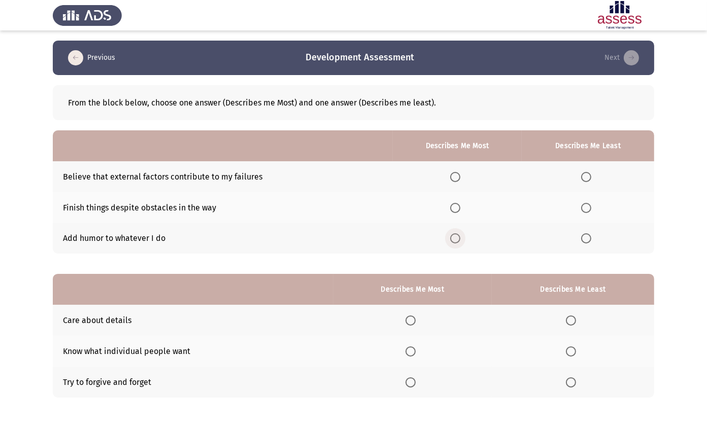
click at [456, 238] on span "Select an option" at bounding box center [455, 238] width 10 height 10
click at [456, 238] on input "Select an option" at bounding box center [455, 238] width 10 height 10
click at [587, 178] on span "Select an option" at bounding box center [586, 177] width 10 height 10
click at [587, 178] on input "Select an option" at bounding box center [586, 177] width 10 height 10
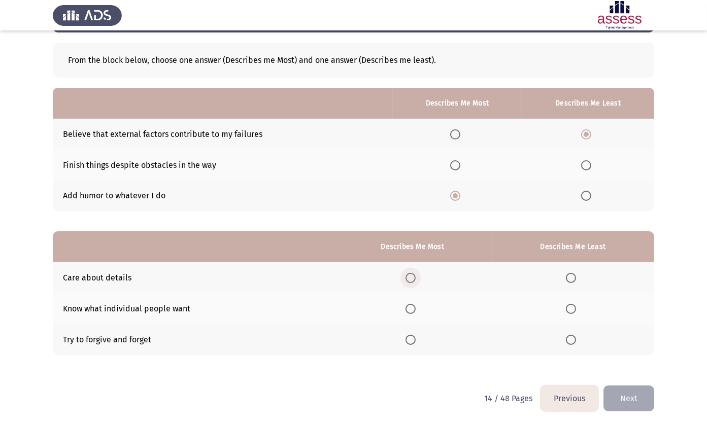
click at [410, 274] on span "Select an option" at bounding box center [410, 278] width 10 height 10
click at [410, 274] on input "Select an option" at bounding box center [410, 278] width 10 height 10
click at [575, 311] on label "Select an option" at bounding box center [573, 309] width 14 height 10
click at [575, 311] on input "Select an option" at bounding box center [571, 309] width 10 height 10
click at [624, 396] on button "Next" at bounding box center [628, 398] width 51 height 26
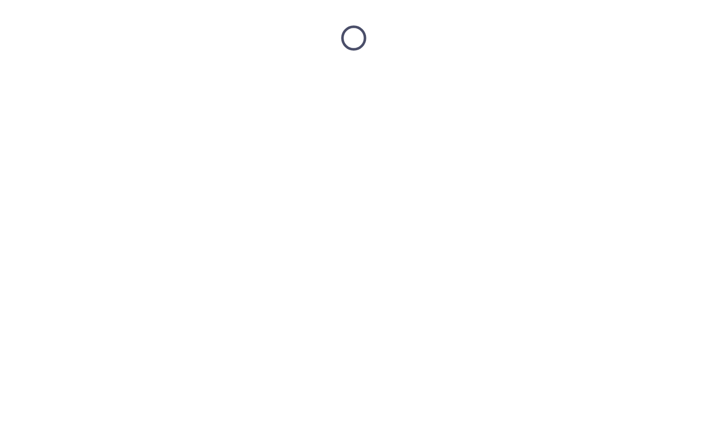
scroll to position [0, 0]
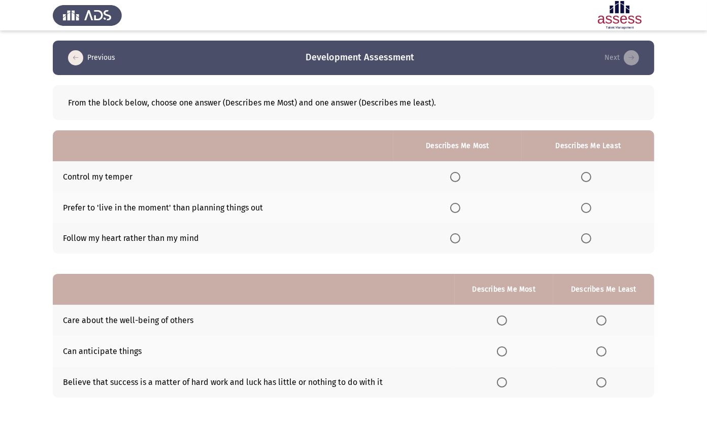
click at [585, 243] on th at bounding box center [587, 238] width 132 height 31
click at [585, 241] on span "Select an option" at bounding box center [586, 238] width 10 height 10
click at [585, 241] on input "Select an option" at bounding box center [586, 238] width 10 height 10
click at [472, 175] on th at bounding box center [457, 176] width 129 height 31
click at [456, 175] on span "Select an option" at bounding box center [455, 177] width 10 height 10
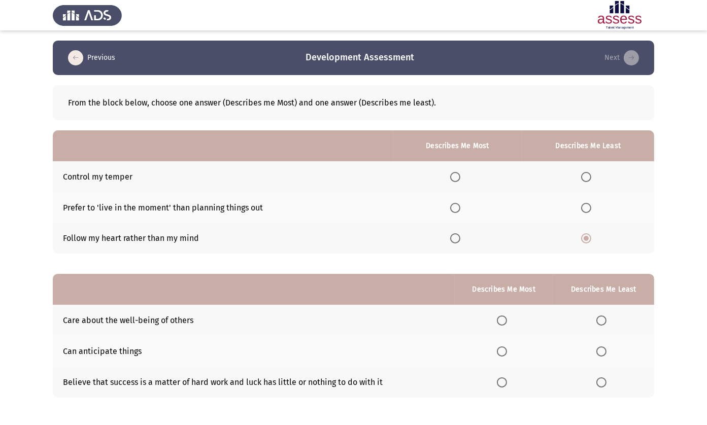
click at [456, 175] on input "Select an option" at bounding box center [455, 177] width 10 height 10
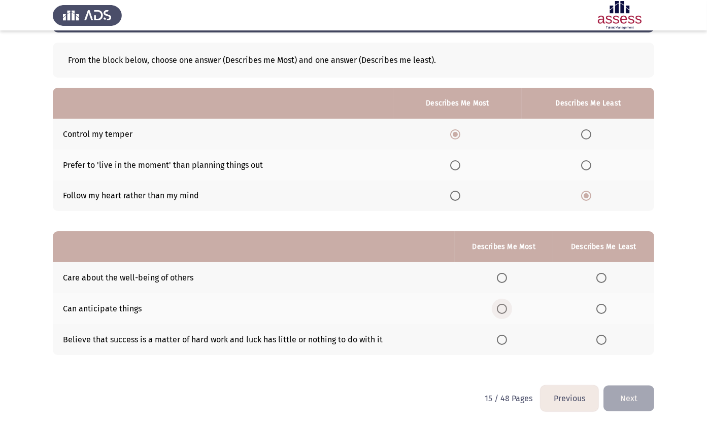
click at [499, 305] on span "Select an option" at bounding box center [502, 309] width 10 height 10
click at [499, 305] on input "Select an option" at bounding box center [502, 309] width 10 height 10
click at [602, 340] on span "Select an option" at bounding box center [601, 340] width 10 height 10
click at [602, 340] on input "Select an option" at bounding box center [601, 340] width 10 height 10
click at [630, 394] on button "Next" at bounding box center [628, 398] width 51 height 26
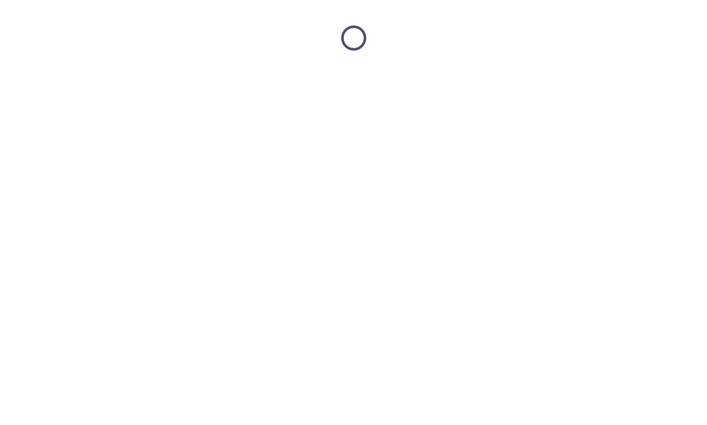
scroll to position [0, 0]
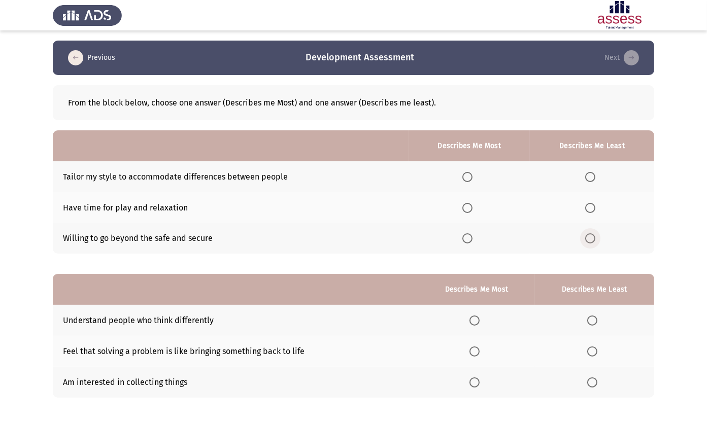
click at [588, 236] on span "Select an option" at bounding box center [590, 238] width 10 height 10
click at [588, 236] on input "Select an option" at bounding box center [590, 238] width 10 height 10
click at [462, 210] on span "Select an option" at bounding box center [467, 208] width 10 height 10
click at [462, 210] on input "Select an option" at bounding box center [467, 208] width 10 height 10
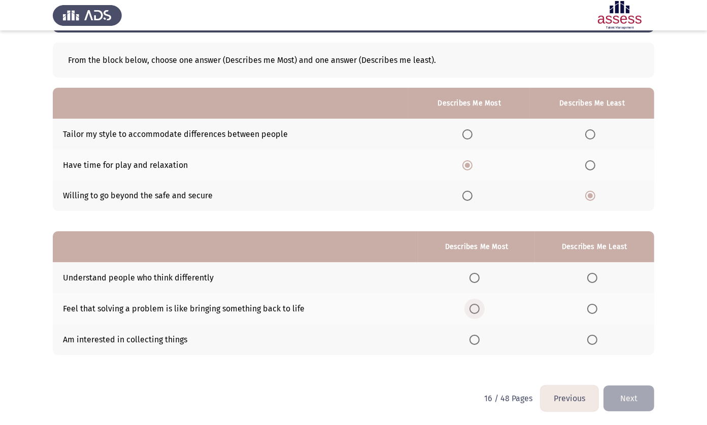
click at [476, 305] on span "Select an option" at bounding box center [474, 309] width 10 height 10
click at [476, 305] on input "Select an option" at bounding box center [474, 309] width 10 height 10
click at [594, 337] on span "Select an option" at bounding box center [592, 340] width 10 height 10
click at [594, 337] on input "Select an option" at bounding box center [592, 340] width 10 height 10
click at [630, 394] on button "Next" at bounding box center [628, 398] width 51 height 26
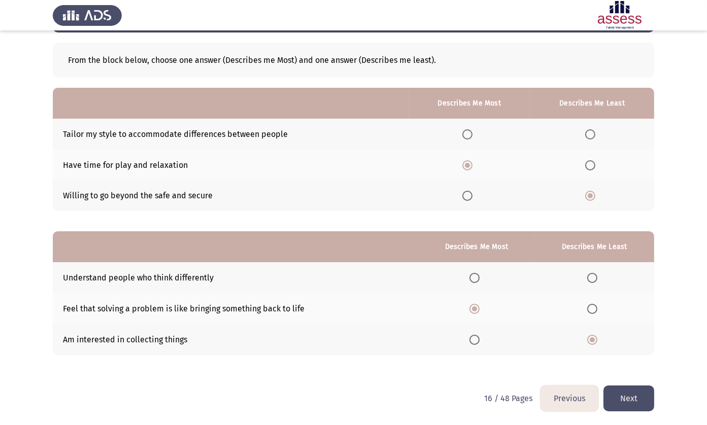
scroll to position [0, 0]
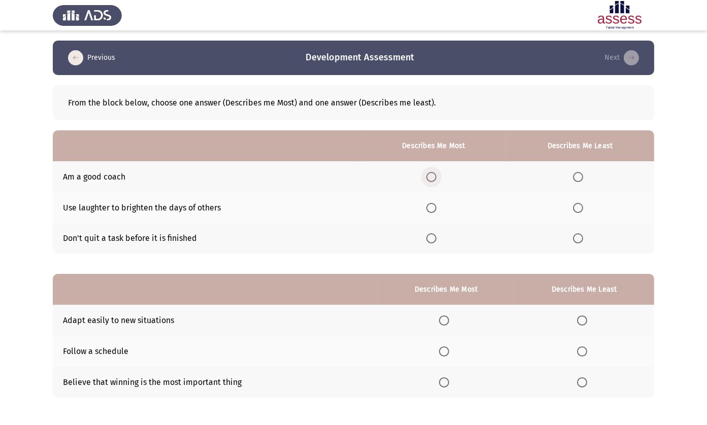
click at [431, 178] on span "Select an option" at bounding box center [431, 177] width 10 height 10
click at [431, 178] on input "Select an option" at bounding box center [431, 177] width 10 height 10
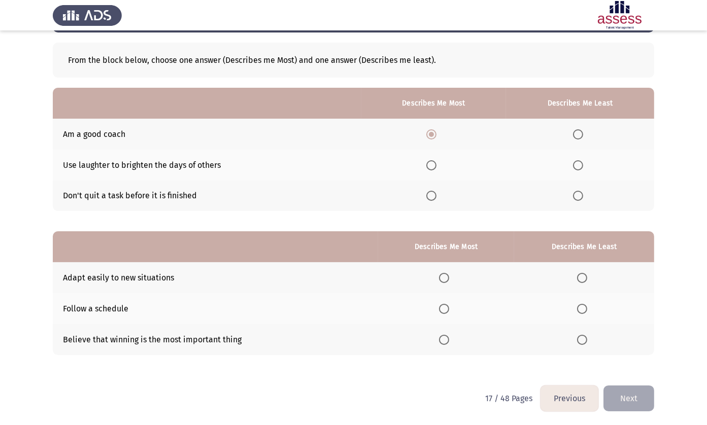
click at [443, 346] on th at bounding box center [446, 339] width 136 height 31
click at [588, 342] on label "Select an option" at bounding box center [584, 340] width 14 height 10
click at [587, 342] on input "Select an option" at bounding box center [582, 340] width 10 height 10
click at [439, 308] on span "Select an option" at bounding box center [444, 309] width 10 height 10
click at [439, 308] on input "Select an option" at bounding box center [444, 309] width 10 height 10
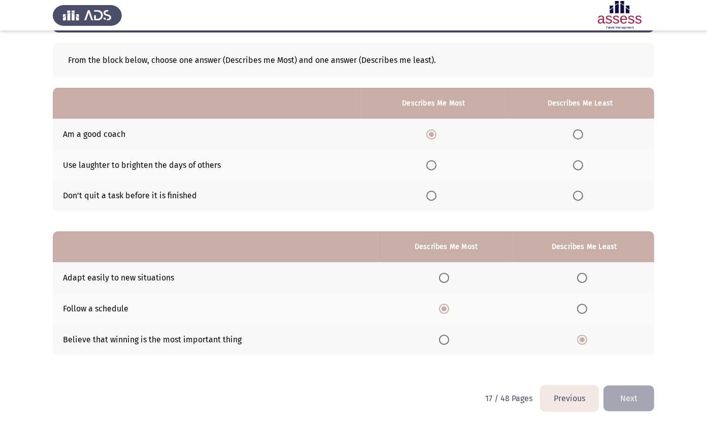
click at [612, 409] on button "Next" at bounding box center [628, 398] width 51 height 26
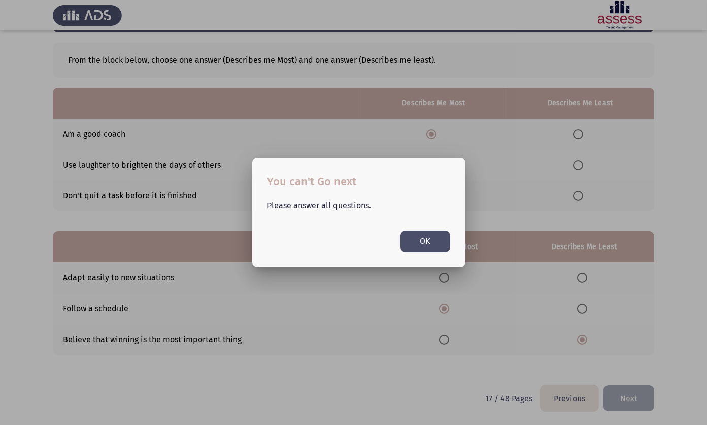
click at [436, 243] on button "OK" at bounding box center [425, 241] width 50 height 21
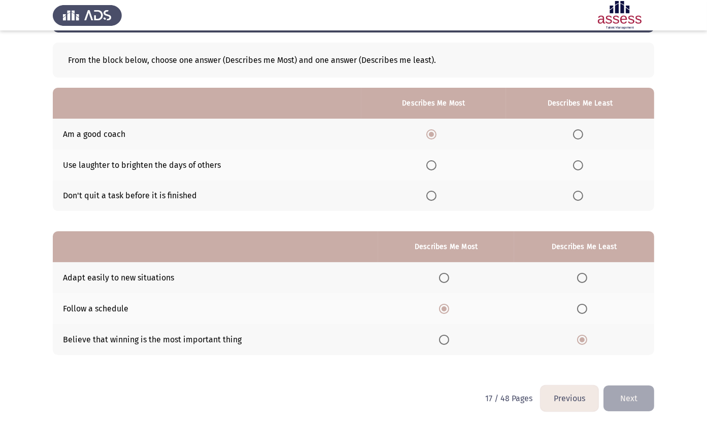
click at [577, 167] on span "Select an option" at bounding box center [578, 165] width 10 height 10
click at [577, 167] on input "Select an option" at bounding box center [578, 165] width 10 height 10
click at [630, 396] on button "Next" at bounding box center [628, 398] width 51 height 26
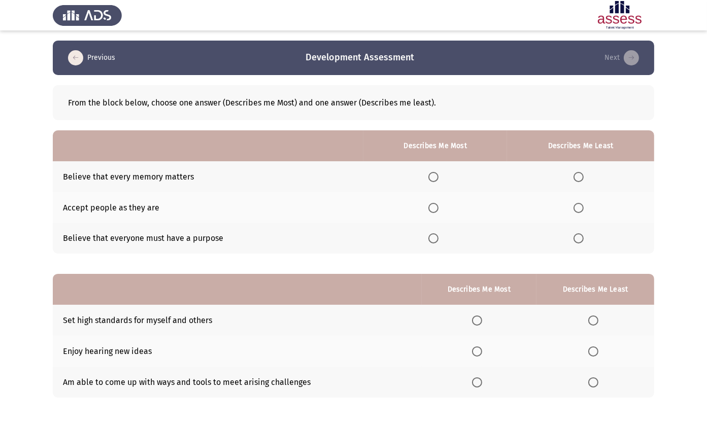
click at [434, 238] on span "Select an option" at bounding box center [433, 238] width 10 height 10
click at [434, 238] on input "Select an option" at bounding box center [433, 238] width 10 height 10
click at [576, 177] on span "Select an option" at bounding box center [578, 177] width 10 height 10
click at [576, 177] on input "Select an option" at bounding box center [578, 177] width 10 height 10
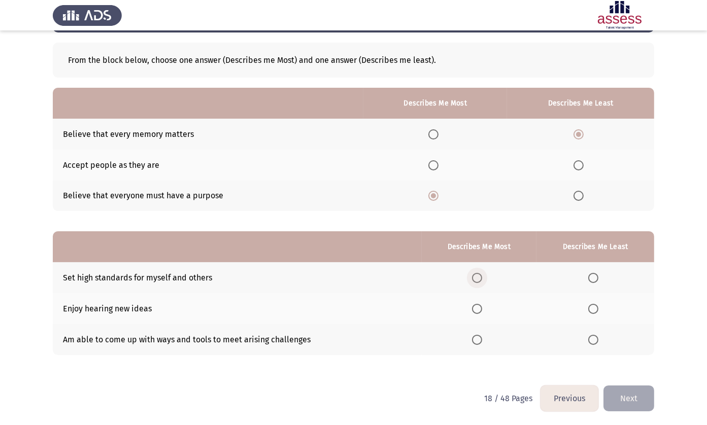
click at [472, 275] on span "Select an option" at bounding box center [477, 278] width 10 height 10
click at [472, 275] on input "Select an option" at bounding box center [477, 278] width 10 height 10
click at [592, 311] on span "Select an option" at bounding box center [593, 309] width 10 height 10
click at [592, 311] on input "Select an option" at bounding box center [593, 309] width 10 height 10
click at [623, 392] on button "Next" at bounding box center [628, 398] width 51 height 26
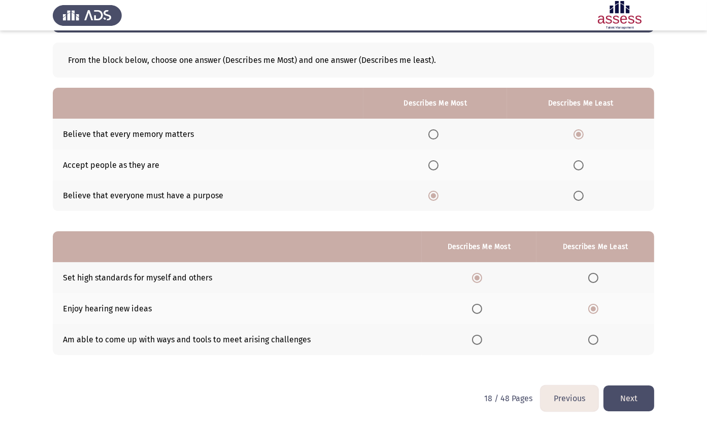
scroll to position [0, 0]
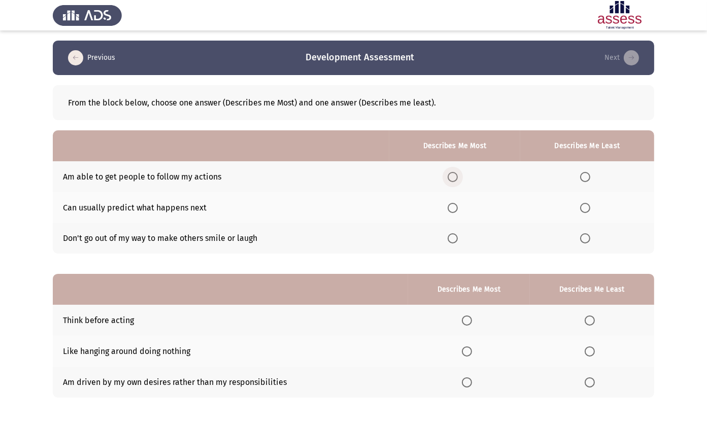
click at [456, 173] on span "Select an option" at bounding box center [452, 177] width 10 height 10
click at [456, 173] on input "Select an option" at bounding box center [452, 177] width 10 height 10
click at [451, 203] on span "Select an option" at bounding box center [452, 208] width 10 height 10
click at [451, 203] on input "Select an option" at bounding box center [452, 208] width 10 height 10
click at [585, 245] on th at bounding box center [587, 238] width 134 height 31
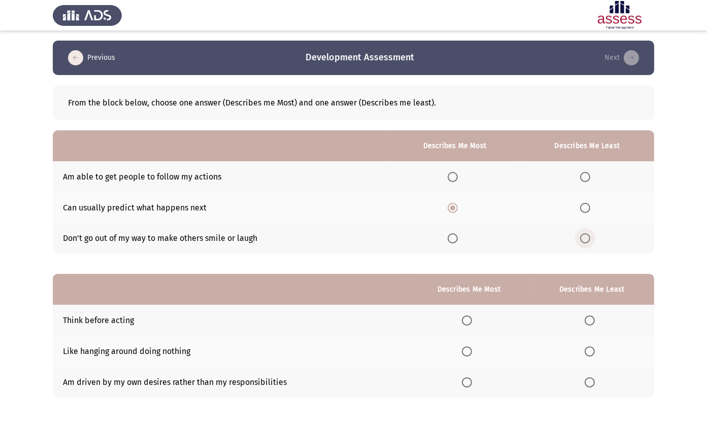
click at [583, 237] on span "Select an option" at bounding box center [585, 238] width 10 height 10
click at [583, 237] on input "Select an option" at bounding box center [585, 238] width 10 height 10
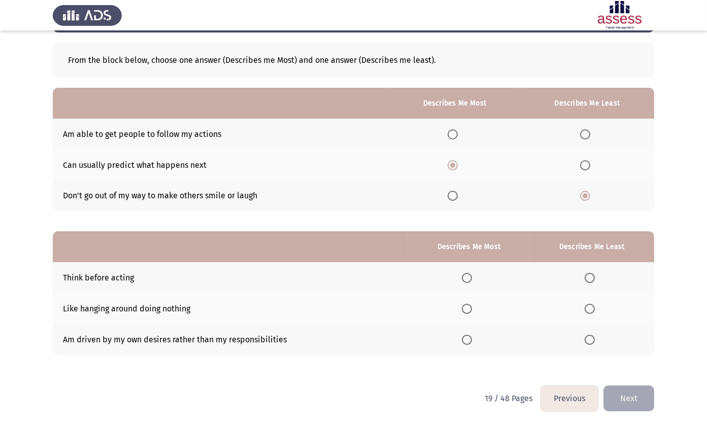
click at [462, 277] on span "Select an option" at bounding box center [467, 278] width 10 height 10
click at [462, 277] on input "Select an option" at bounding box center [467, 278] width 10 height 10
click at [583, 340] on th at bounding box center [592, 339] width 124 height 31
click at [588, 339] on span "Select an option" at bounding box center [589, 340] width 10 height 10
click at [588, 339] on input "Select an option" at bounding box center [589, 340] width 10 height 10
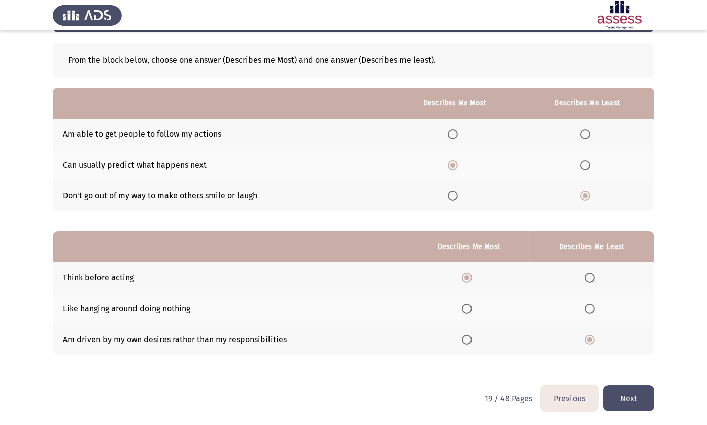
click at [636, 398] on button "Next" at bounding box center [628, 398] width 51 height 26
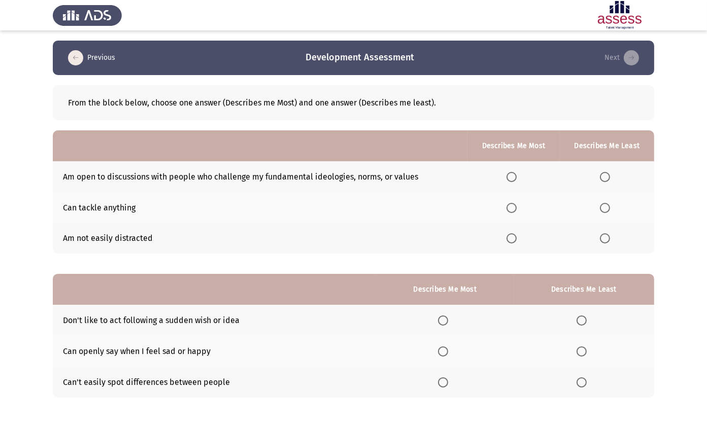
click at [505, 171] on th at bounding box center [513, 176] width 92 height 31
click at [518, 186] on th at bounding box center [513, 176] width 92 height 31
click at [512, 173] on span "Select an option" at bounding box center [511, 177] width 10 height 10
click at [512, 173] on input "Select an option" at bounding box center [511, 177] width 10 height 10
click at [606, 209] on span "Select an option" at bounding box center [605, 208] width 10 height 10
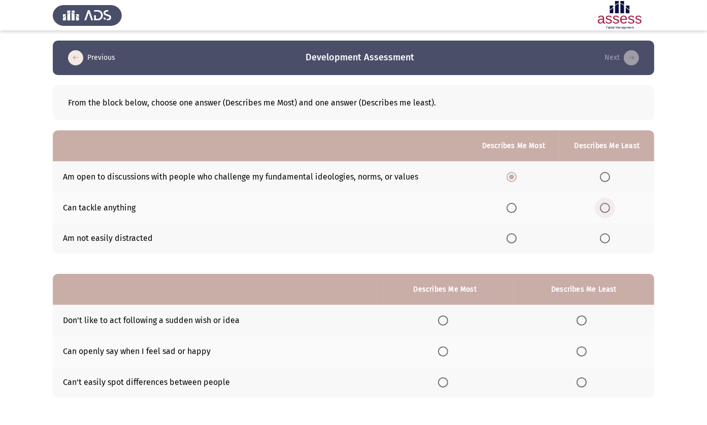
click at [606, 209] on input "Select an option" at bounding box center [605, 208] width 10 height 10
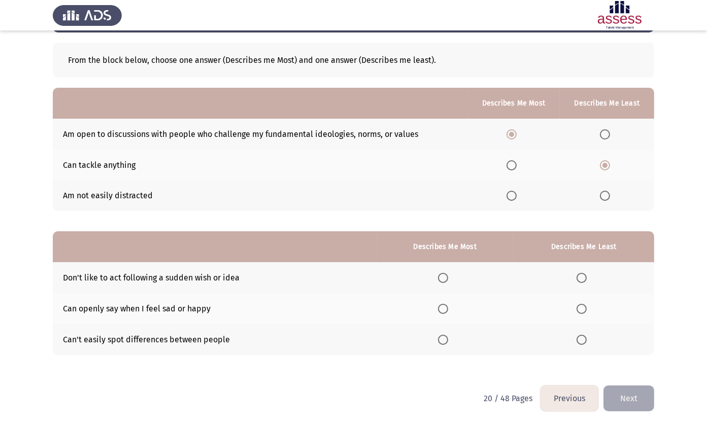
click at [441, 281] on span "Select an option" at bounding box center [443, 278] width 10 height 10
click at [441, 281] on input "Select an option" at bounding box center [443, 278] width 10 height 10
click at [391, 389] on html "Previous Development Assessment Next From the block below, choose one answer (D…" at bounding box center [353, 191] width 707 height 469
click at [580, 305] on span "Select an option" at bounding box center [581, 309] width 10 height 10
click at [580, 305] on input "Select an option" at bounding box center [581, 309] width 10 height 10
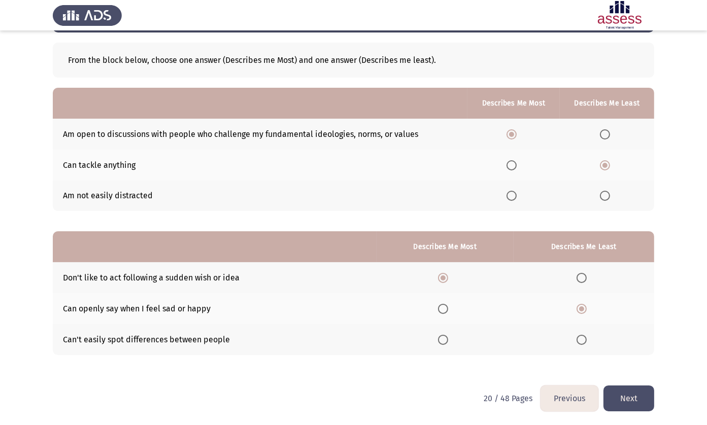
click at [626, 394] on button "Next" at bounding box center [628, 398] width 51 height 26
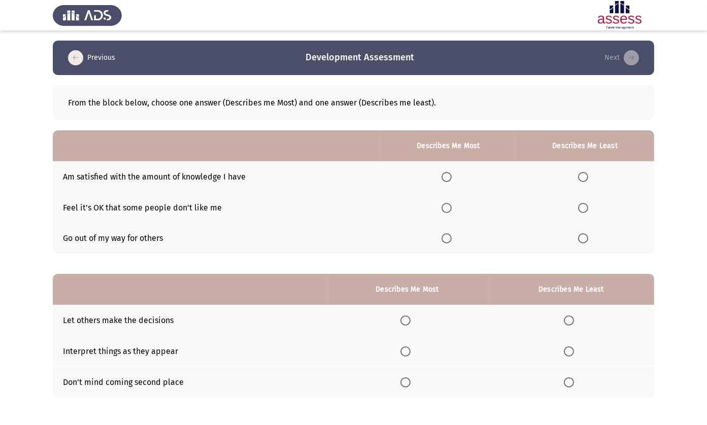
click at [586, 173] on span "Select an option" at bounding box center [583, 177] width 10 height 10
click at [586, 173] on input "Select an option" at bounding box center [583, 177] width 10 height 10
click at [437, 212] on th at bounding box center [448, 207] width 135 height 31
click at [445, 206] on span "Select an option" at bounding box center [446, 208] width 10 height 10
click at [445, 206] on input "Select an option" at bounding box center [446, 208] width 10 height 10
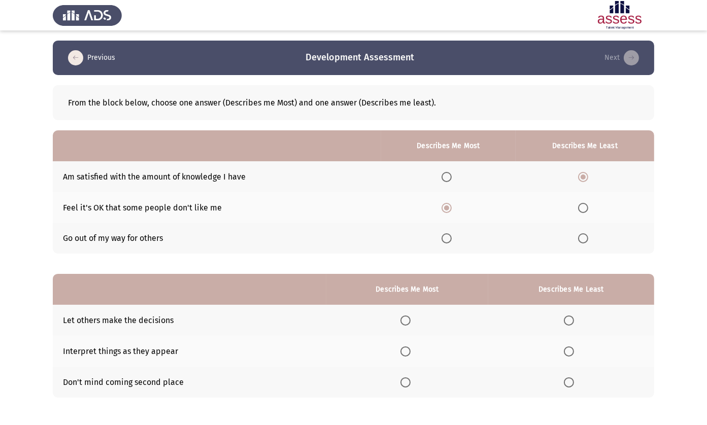
scroll to position [43, 0]
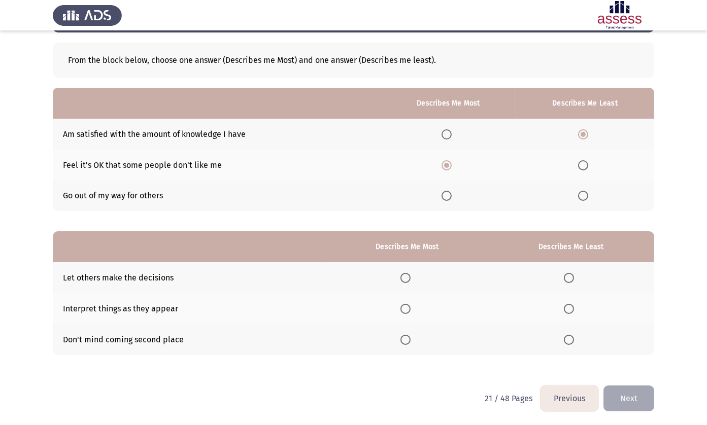
click at [400, 342] on span "Select an option" at bounding box center [405, 340] width 10 height 10
click at [400, 342] on input "Select an option" at bounding box center [405, 340] width 10 height 10
click at [561, 281] on th at bounding box center [571, 277] width 166 height 31
drag, startPoint x: 561, startPoint y: 281, endPoint x: 568, endPoint y: 279, distance: 7.1
click at [568, 279] on th at bounding box center [571, 277] width 166 height 31
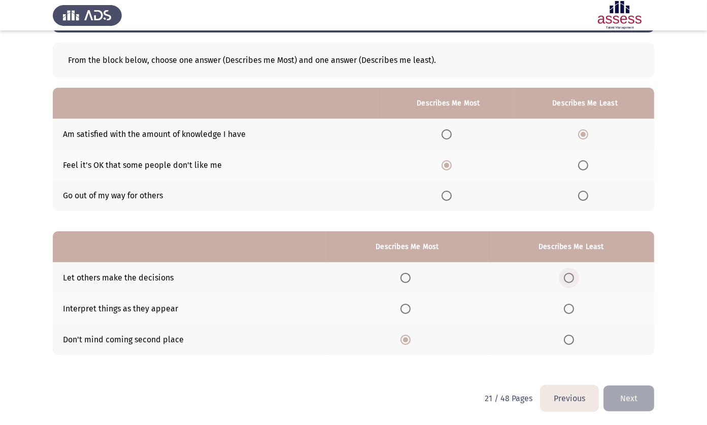
click at [568, 279] on span "Select an option" at bounding box center [569, 278] width 10 height 10
click at [568, 279] on input "Select an option" at bounding box center [569, 278] width 10 height 10
click at [629, 394] on button "Next" at bounding box center [628, 398] width 51 height 26
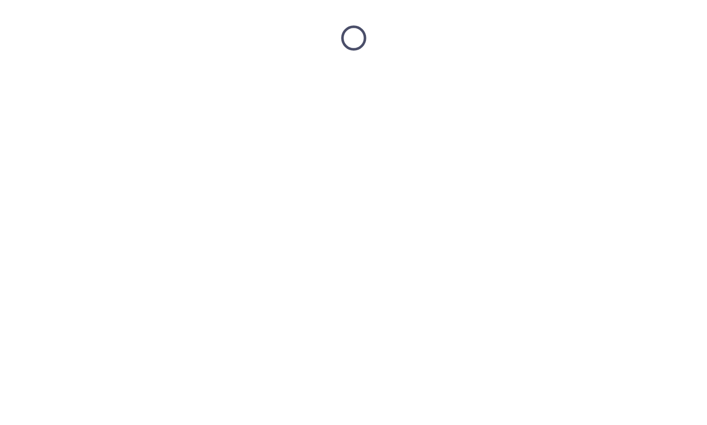
scroll to position [0, 0]
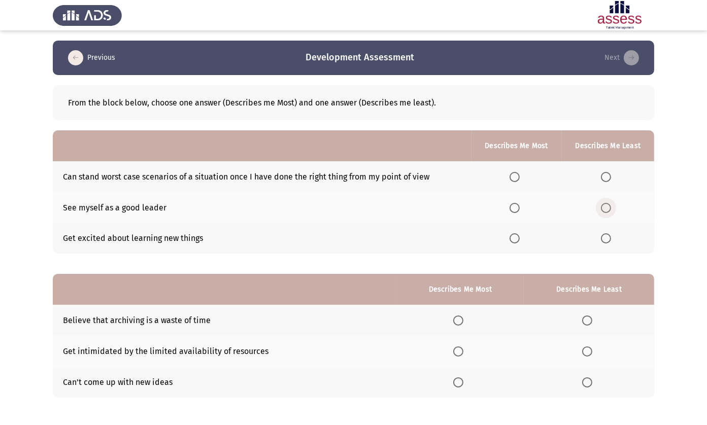
click at [607, 206] on span "Select an option" at bounding box center [606, 208] width 10 height 10
click at [607, 206] on input "Select an option" at bounding box center [606, 208] width 10 height 10
click at [512, 181] on span "Select an option" at bounding box center [514, 177] width 10 height 10
click at [512, 181] on input "Select an option" at bounding box center [514, 177] width 10 height 10
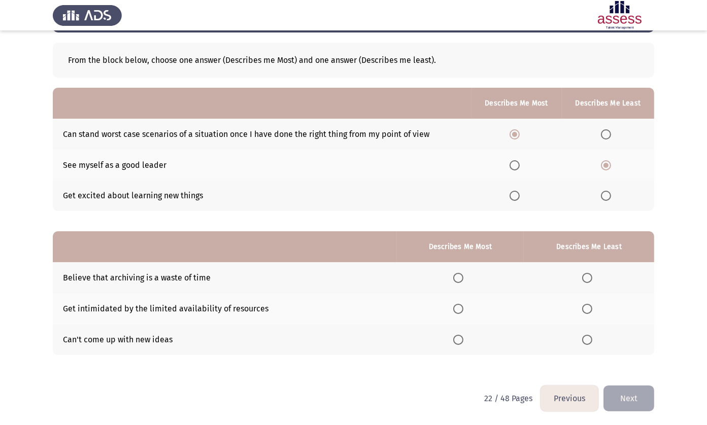
click at [582, 306] on span "Select an option" at bounding box center [587, 309] width 10 height 10
click at [582, 306] on input "Select an option" at bounding box center [587, 309] width 10 height 10
click at [451, 345] on th at bounding box center [460, 339] width 127 height 31
click at [453, 339] on span "Select an option" at bounding box center [458, 340] width 10 height 10
click at [453, 339] on input "Select an option" at bounding box center [458, 340] width 10 height 10
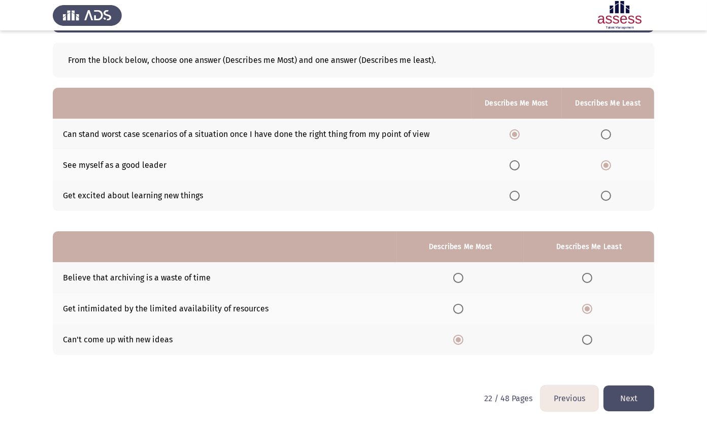
click at [642, 406] on button "Next" at bounding box center [628, 398] width 51 height 26
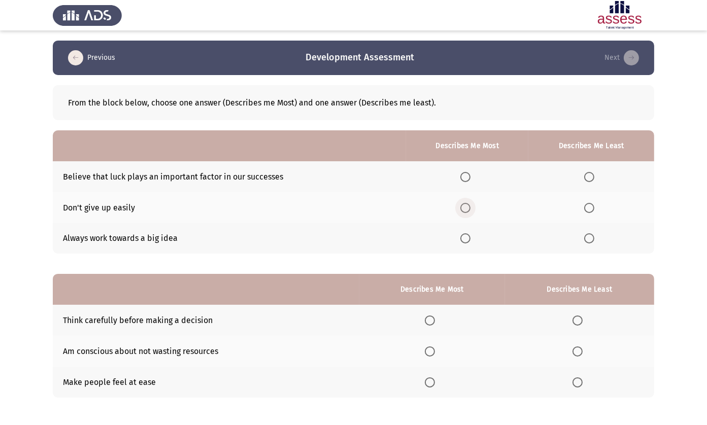
click at [469, 207] on label "Select an option" at bounding box center [467, 208] width 14 height 10
click at [469, 207] on input "Select an option" at bounding box center [465, 208] width 10 height 10
click at [593, 178] on span "Select an option" at bounding box center [589, 177] width 10 height 10
click at [593, 178] on input "Select an option" at bounding box center [589, 177] width 10 height 10
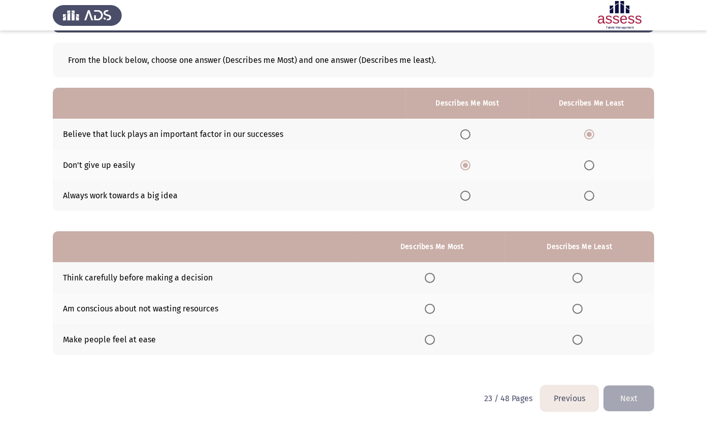
click at [425, 276] on span "Select an option" at bounding box center [430, 278] width 10 height 10
click at [425, 276] on input "Select an option" at bounding box center [430, 278] width 10 height 10
click at [580, 309] on span "Select an option" at bounding box center [577, 309] width 10 height 10
click at [580, 309] on input "Select an option" at bounding box center [577, 309] width 10 height 10
click at [624, 389] on button "Next" at bounding box center [628, 398] width 51 height 26
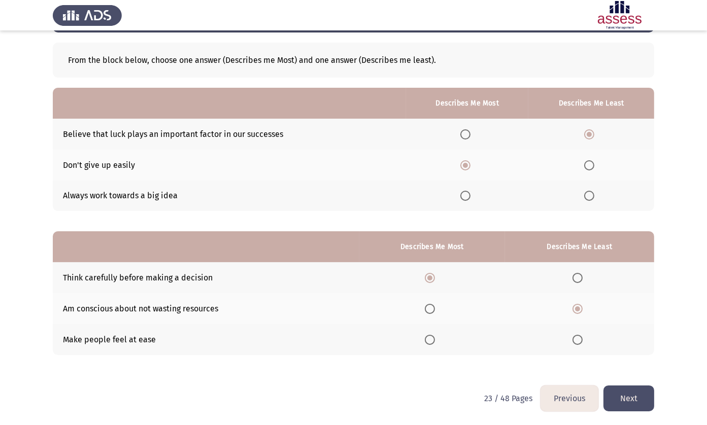
scroll to position [0, 0]
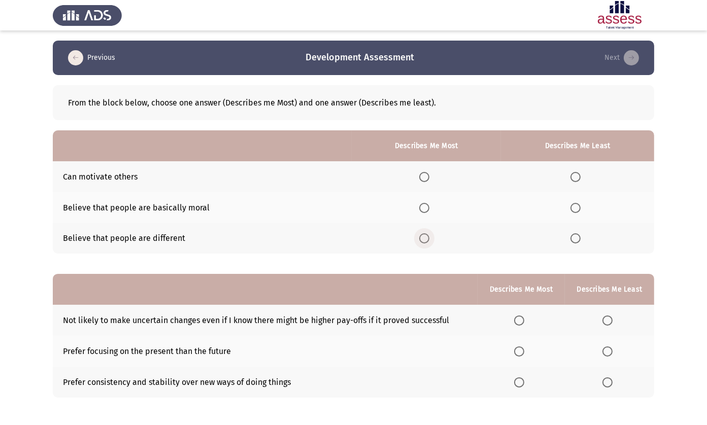
click at [428, 235] on label "Select an option" at bounding box center [426, 238] width 14 height 10
click at [428, 235] on input "Select an option" at bounding box center [424, 238] width 10 height 10
click at [422, 177] on span "Select an option" at bounding box center [424, 177] width 10 height 10
click at [422, 177] on input "Select an option" at bounding box center [424, 177] width 10 height 10
click at [570, 205] on span "Select an option" at bounding box center [575, 208] width 10 height 10
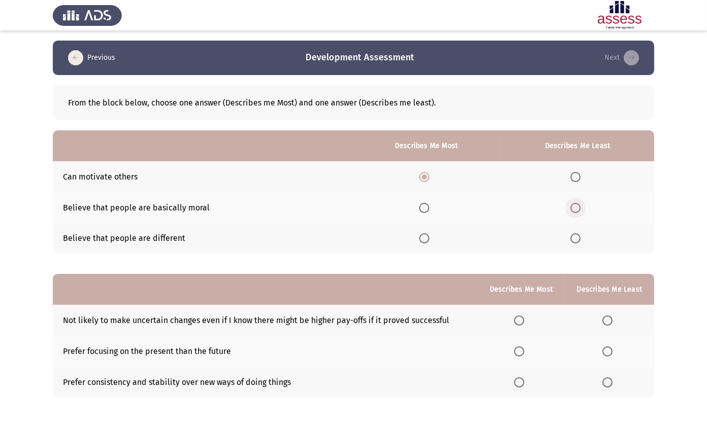
click at [570, 205] on input "Select an option" at bounding box center [575, 208] width 10 height 10
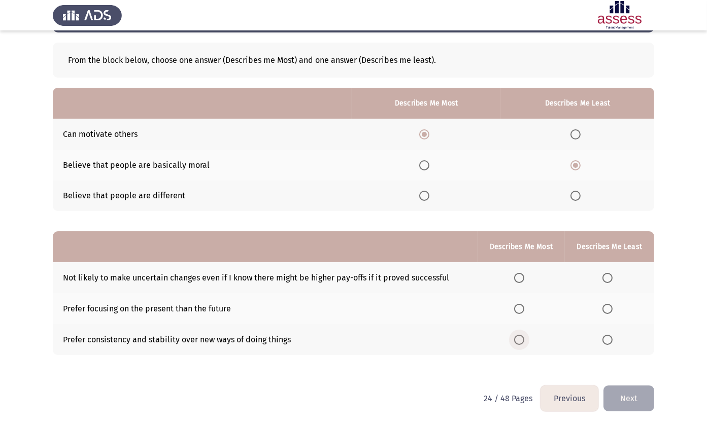
click at [520, 338] on span "Select an option" at bounding box center [519, 340] width 10 height 10
click at [520, 338] on input "Select an option" at bounding box center [519, 340] width 10 height 10
click at [603, 305] on span "Select an option" at bounding box center [607, 309] width 10 height 10
click at [603, 305] on input "Select an option" at bounding box center [607, 309] width 10 height 10
click at [618, 398] on button "Next" at bounding box center [628, 398] width 51 height 26
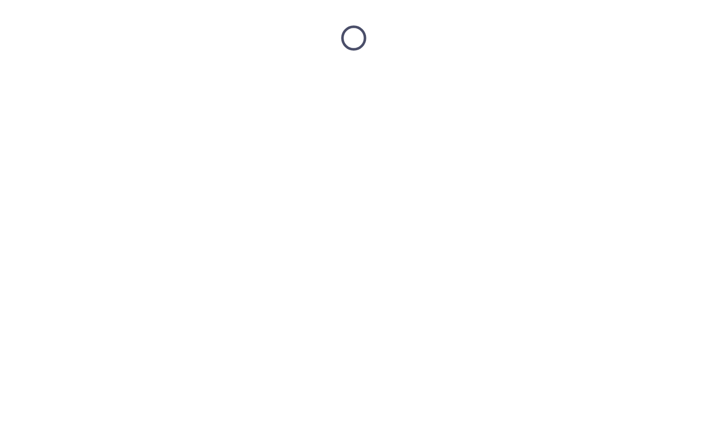
scroll to position [0, 0]
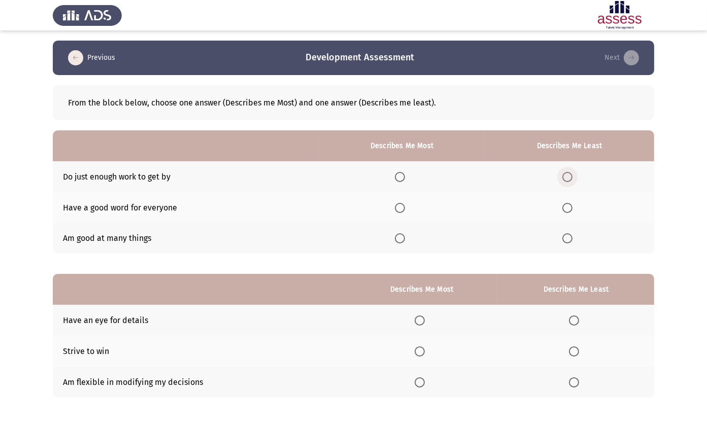
click at [574, 175] on label "Select an option" at bounding box center [569, 177] width 14 height 10
click at [572, 175] on input "Select an option" at bounding box center [567, 177] width 10 height 10
click at [395, 237] on span "Select an option" at bounding box center [400, 238] width 10 height 10
click at [395, 237] on input "Select an option" at bounding box center [400, 238] width 10 height 10
click at [399, 208] on span "Select an option" at bounding box center [400, 208] width 10 height 10
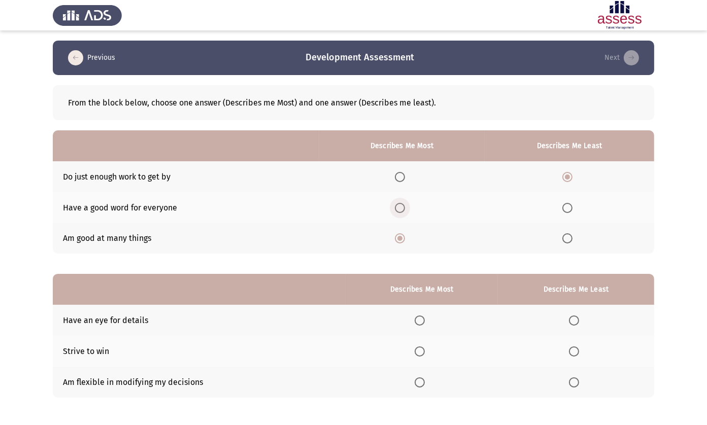
click at [399, 208] on input "Select an option" at bounding box center [400, 208] width 10 height 10
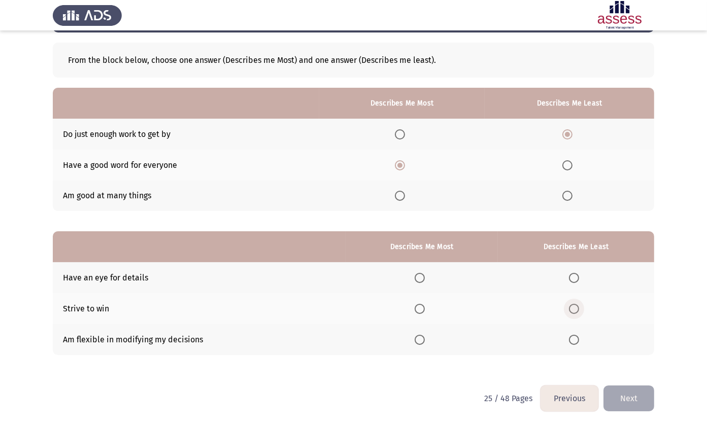
click at [575, 311] on span "Select an option" at bounding box center [574, 309] width 10 height 10
click at [575, 311] on input "Select an option" at bounding box center [574, 309] width 10 height 10
click at [417, 269] on th at bounding box center [421, 277] width 152 height 31
click at [416, 279] on span "Select an option" at bounding box center [419, 278] width 10 height 10
click at [416, 279] on input "Select an option" at bounding box center [419, 278] width 10 height 10
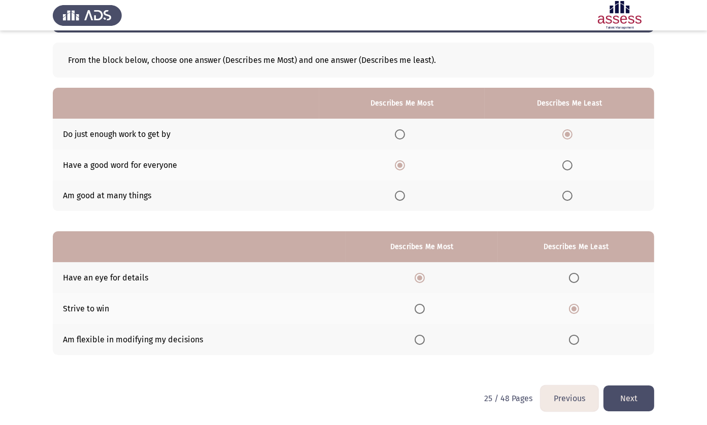
click at [636, 406] on button "Next" at bounding box center [628, 398] width 51 height 26
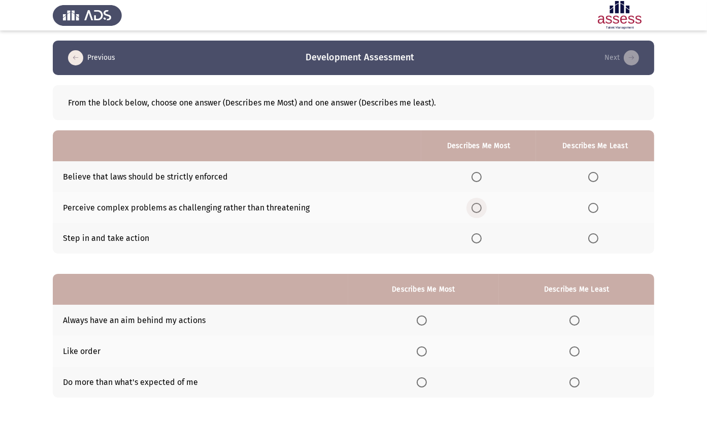
click at [473, 207] on span "Select an option" at bounding box center [476, 208] width 10 height 10
click at [473, 207] on input "Select an option" at bounding box center [476, 208] width 10 height 10
click at [590, 242] on span "Select an option" at bounding box center [593, 238] width 10 height 10
click at [590, 242] on input "Select an option" at bounding box center [593, 238] width 10 height 10
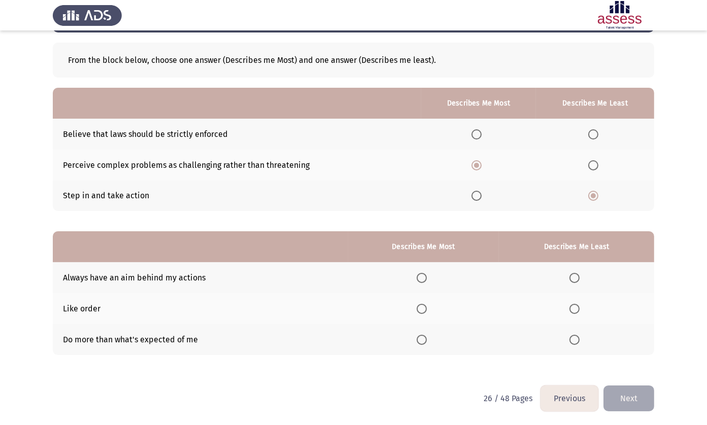
drag, startPoint x: 421, startPoint y: 283, endPoint x: 415, endPoint y: 259, distance: 25.0
click at [415, 259] on table "Describes Me Most Describes Me Least Always have an aim behind my actions Like …" at bounding box center [353, 292] width 601 height 123
click at [420, 280] on span "Select an option" at bounding box center [421, 278] width 10 height 10
click at [420, 280] on input "Select an option" at bounding box center [421, 278] width 10 height 10
click at [578, 307] on span "Select an option" at bounding box center [574, 309] width 10 height 10
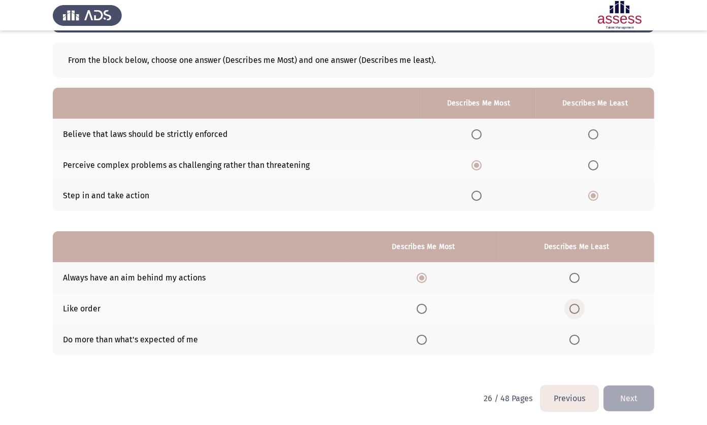
click at [578, 307] on input "Select an option" at bounding box center [574, 309] width 10 height 10
click at [421, 337] on span "Select an option" at bounding box center [421, 340] width 10 height 10
click at [421, 337] on input "Select an option" at bounding box center [421, 340] width 10 height 10
drag, startPoint x: 419, startPoint y: 276, endPoint x: 573, endPoint y: 337, distance: 164.8
click at [573, 337] on tbody "Always have an aim behind my actions Like order Do more than what's expected of…" at bounding box center [353, 308] width 601 height 92
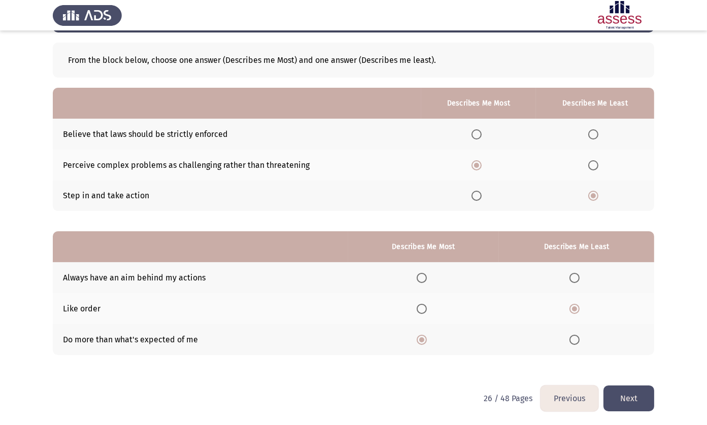
click at [422, 279] on span "Select an option" at bounding box center [421, 278] width 10 height 10
click at [422, 279] on input "Select an option" at bounding box center [421, 278] width 10 height 10
click at [573, 346] on th at bounding box center [576, 339] width 155 height 31
click at [573, 344] on th at bounding box center [576, 339] width 155 height 31
click at [571, 343] on span "Select an option" at bounding box center [574, 340] width 10 height 10
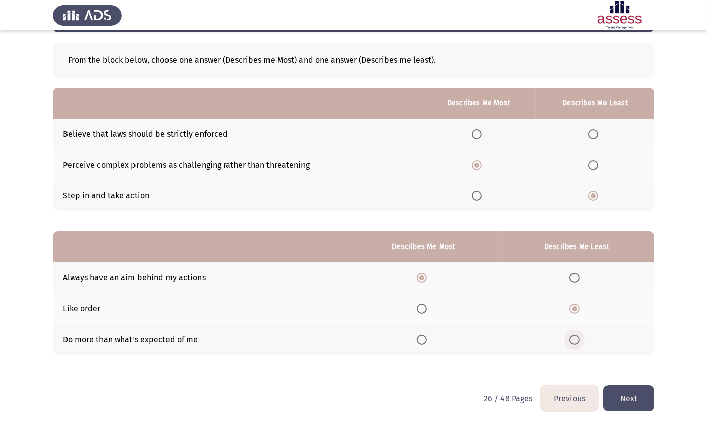
click at [571, 343] on input "Select an option" at bounding box center [574, 340] width 10 height 10
click at [642, 398] on button "Next" at bounding box center [628, 398] width 51 height 26
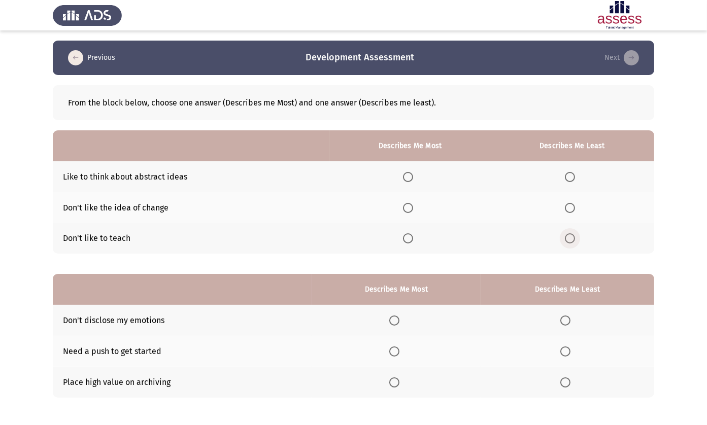
click at [574, 241] on span "Select an option" at bounding box center [570, 238] width 10 height 10
click at [574, 241] on input "Select an option" at bounding box center [570, 238] width 10 height 10
click at [407, 174] on span "Select an option" at bounding box center [408, 177] width 10 height 10
click at [407, 174] on input "Select an option" at bounding box center [408, 177] width 10 height 10
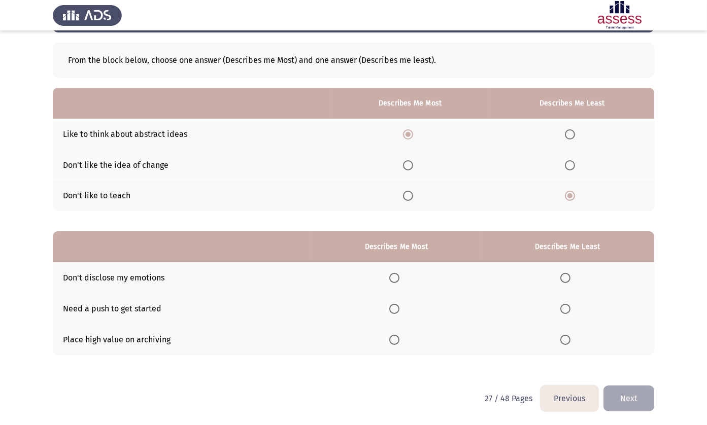
click at [565, 338] on span "Select an option" at bounding box center [565, 340] width 10 height 10
click at [565, 338] on input "Select an option" at bounding box center [565, 340] width 10 height 10
click at [392, 309] on span "Select an option" at bounding box center [394, 309] width 10 height 10
click at [392, 309] on input "Select an option" at bounding box center [394, 309] width 10 height 10
click at [643, 398] on button "Next" at bounding box center [628, 398] width 51 height 26
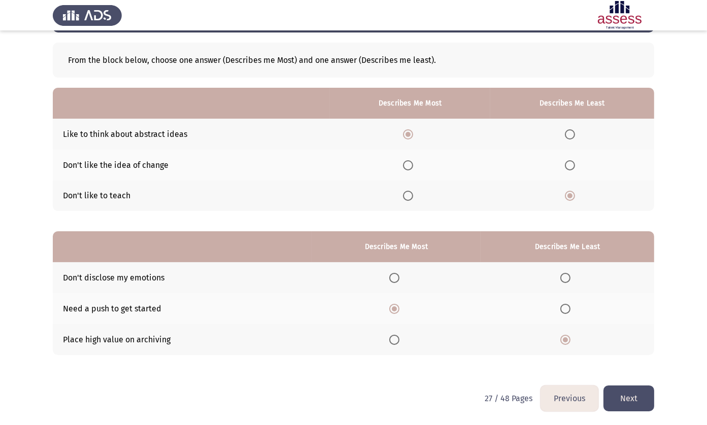
scroll to position [0, 0]
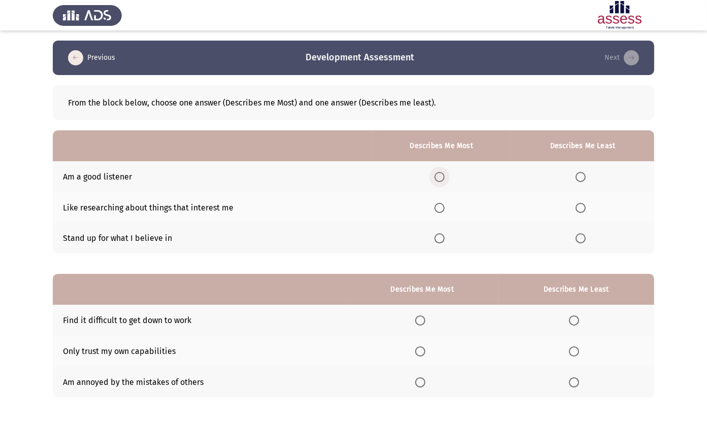
click at [434, 172] on span "Select an option" at bounding box center [439, 177] width 10 height 10
click at [434, 172] on input "Select an option" at bounding box center [439, 177] width 10 height 10
click at [437, 239] on span "Select an option" at bounding box center [439, 238] width 10 height 10
click at [437, 239] on input "Select an option" at bounding box center [439, 238] width 10 height 10
click at [585, 180] on span "Select an option" at bounding box center [580, 177] width 10 height 10
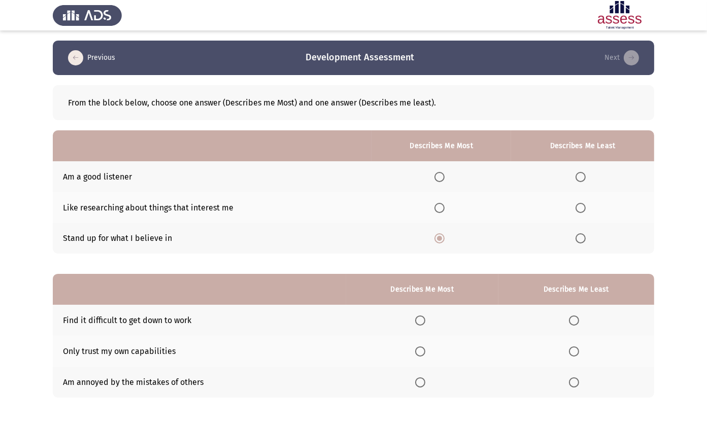
click at [585, 180] on input "Select an option" at bounding box center [580, 177] width 10 height 10
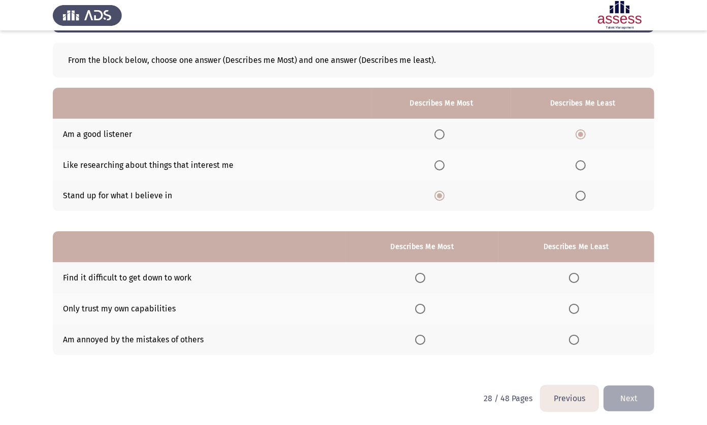
click at [576, 308] on span "Select an option" at bounding box center [574, 309] width 10 height 10
click at [576, 308] on input "Select an option" at bounding box center [574, 309] width 10 height 10
click at [421, 275] on span "Select an option" at bounding box center [420, 278] width 10 height 10
click at [421, 275] on input "Select an option" at bounding box center [420, 278] width 10 height 10
click at [636, 392] on button "Next" at bounding box center [628, 398] width 51 height 26
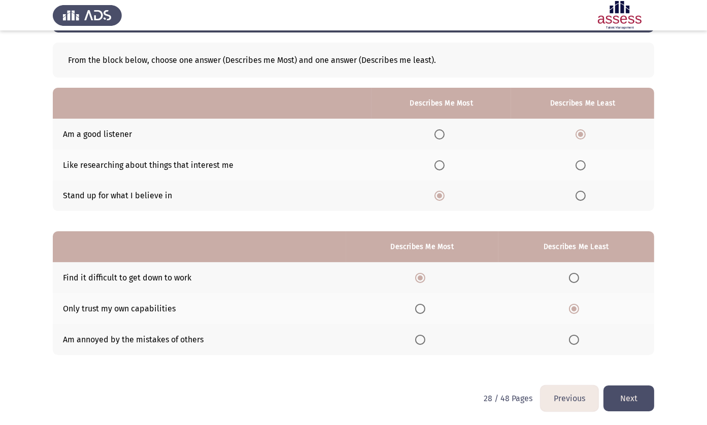
scroll to position [0, 0]
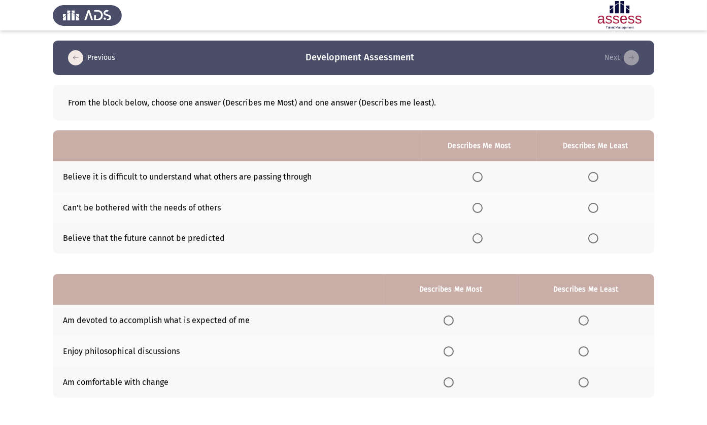
click at [472, 171] on mat-radio-button "Select an option" at bounding box center [479, 176] width 14 height 11
click at [473, 179] on span "Select an option" at bounding box center [477, 177] width 10 height 10
click at [473, 179] on input "Select an option" at bounding box center [477, 177] width 10 height 10
click at [588, 205] on span "Select an option" at bounding box center [593, 208] width 10 height 10
click at [588, 205] on input "Select an option" at bounding box center [593, 208] width 10 height 10
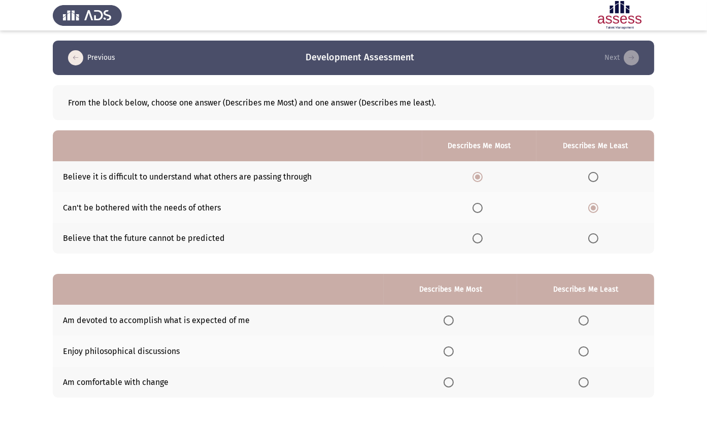
scroll to position [43, 0]
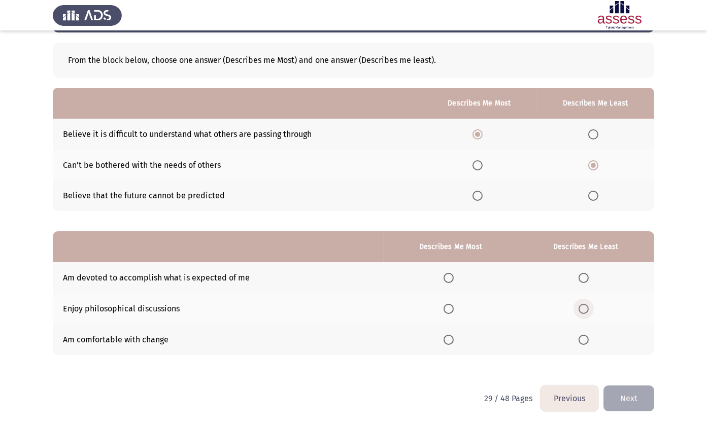
click at [583, 304] on span "Select an option" at bounding box center [583, 309] width 10 height 10
click at [583, 304] on input "Select an option" at bounding box center [583, 309] width 10 height 10
click at [445, 275] on span "Select an option" at bounding box center [448, 278] width 10 height 10
click at [445, 275] on input "Select an option" at bounding box center [448, 278] width 10 height 10
click at [621, 386] on button "Next" at bounding box center [628, 398] width 51 height 26
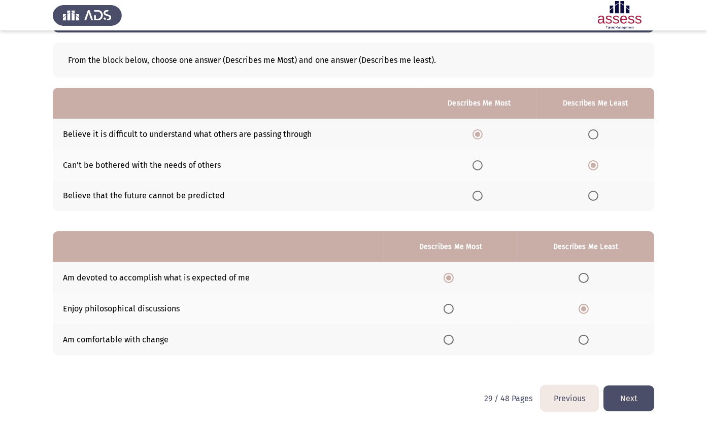
scroll to position [0, 0]
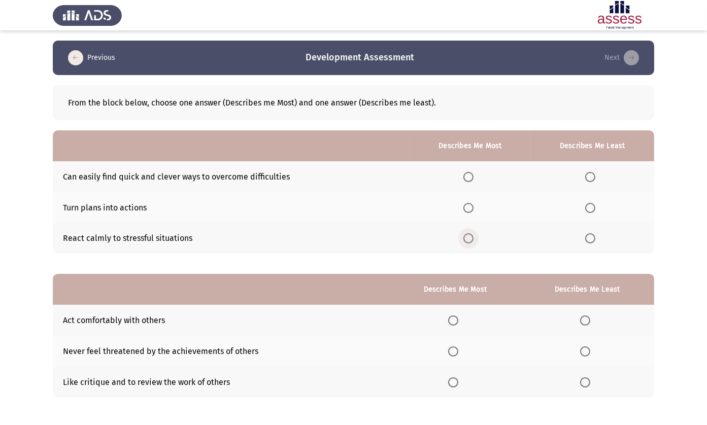
click at [473, 240] on label "Select an option" at bounding box center [470, 238] width 14 height 10
click at [473, 240] on input "Select an option" at bounding box center [468, 238] width 10 height 10
click at [593, 209] on span "Select an option" at bounding box center [590, 208] width 10 height 10
click at [593, 209] on input "Select an option" at bounding box center [590, 208] width 10 height 10
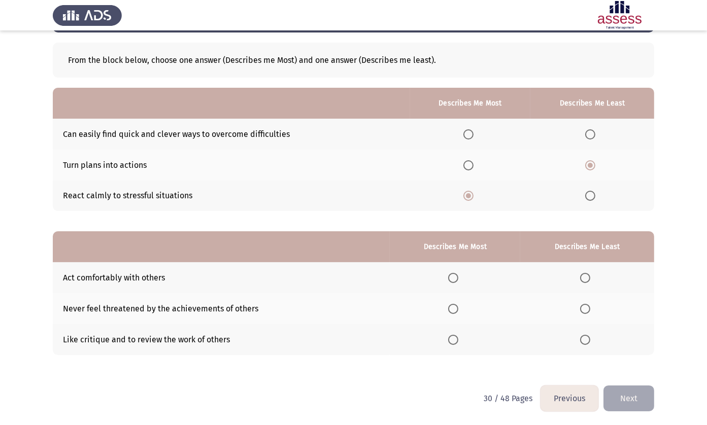
click at [448, 310] on span "Select an option" at bounding box center [453, 309] width 10 height 10
click at [448, 310] on input "Select an option" at bounding box center [453, 309] width 10 height 10
click at [589, 343] on label "Select an option" at bounding box center [587, 340] width 14 height 10
click at [589, 343] on input "Select an option" at bounding box center [585, 340] width 10 height 10
drag, startPoint x: 622, startPoint y: 378, endPoint x: 630, endPoint y: 402, distance: 25.5
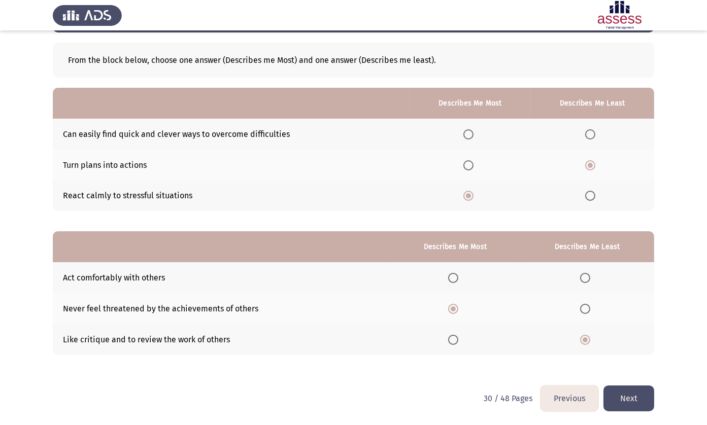
click at [630, 385] on div "Previous Development Assessment Next From the block below, choose one answer (D…" at bounding box center [353, 192] width 601 height 388
click at [630, 402] on button "Next" at bounding box center [628, 398] width 51 height 26
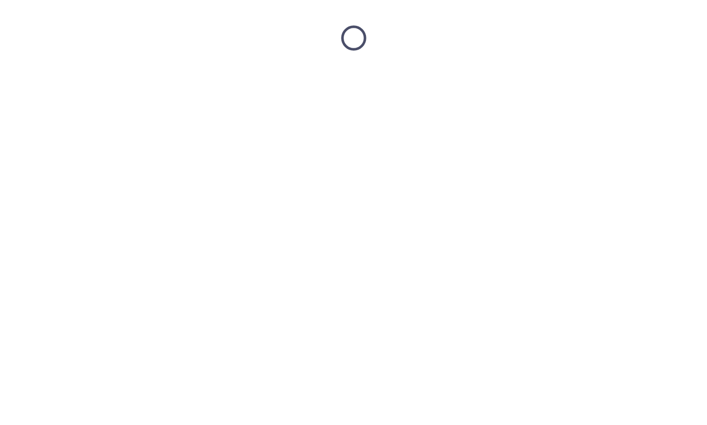
scroll to position [0, 0]
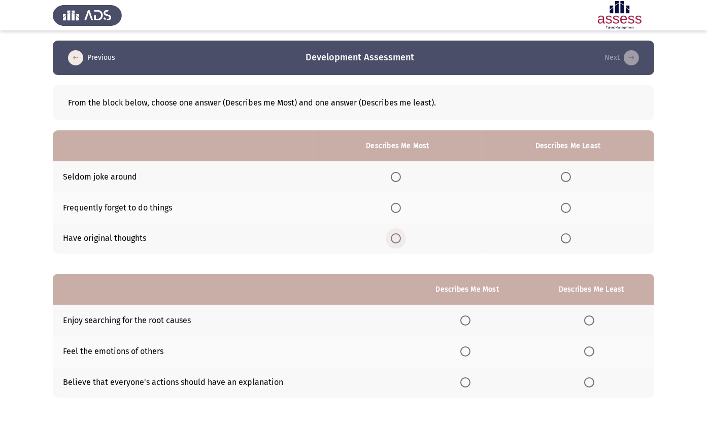
click at [391, 235] on span "Select an option" at bounding box center [396, 238] width 10 height 10
click at [391, 235] on input "Select an option" at bounding box center [396, 238] width 10 height 10
click at [566, 181] on span "Select an option" at bounding box center [565, 177] width 10 height 10
click at [566, 181] on input "Select an option" at bounding box center [565, 177] width 10 height 10
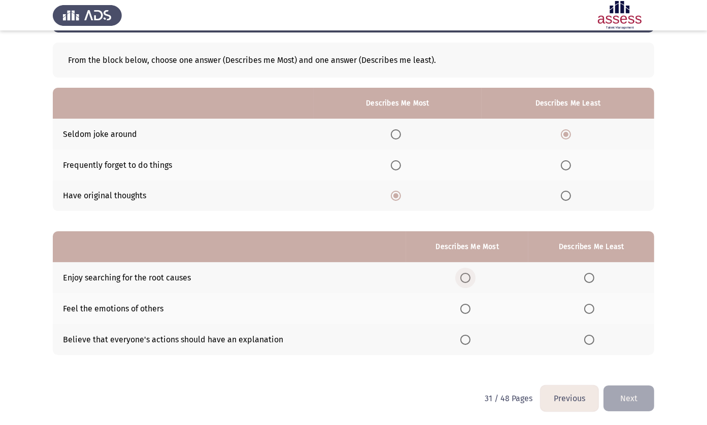
click at [460, 273] on span "Select an option" at bounding box center [465, 278] width 10 height 10
click at [460, 273] on input "Select an option" at bounding box center [465, 278] width 10 height 10
click at [465, 340] on span "Select an option" at bounding box center [465, 340] width 10 height 10
click at [465, 340] on input "Select an option" at bounding box center [465, 340] width 10 height 10
click at [591, 310] on span "Select an option" at bounding box center [589, 309] width 10 height 10
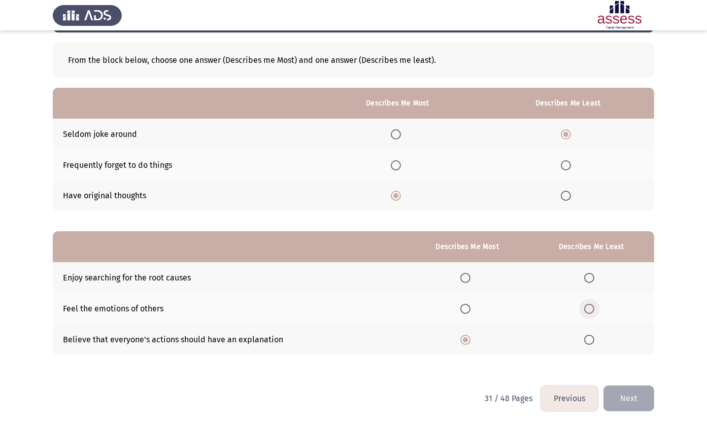
click at [591, 310] on input "Select an option" at bounding box center [589, 309] width 10 height 10
click at [584, 282] on span "Select an option" at bounding box center [589, 278] width 10 height 10
click at [584, 282] on input "Select an option" at bounding box center [589, 278] width 10 height 10
click at [622, 397] on button "Next" at bounding box center [628, 398] width 51 height 26
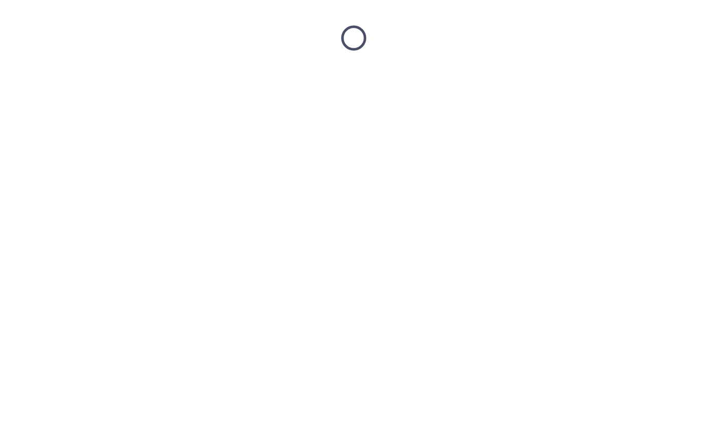
scroll to position [0, 0]
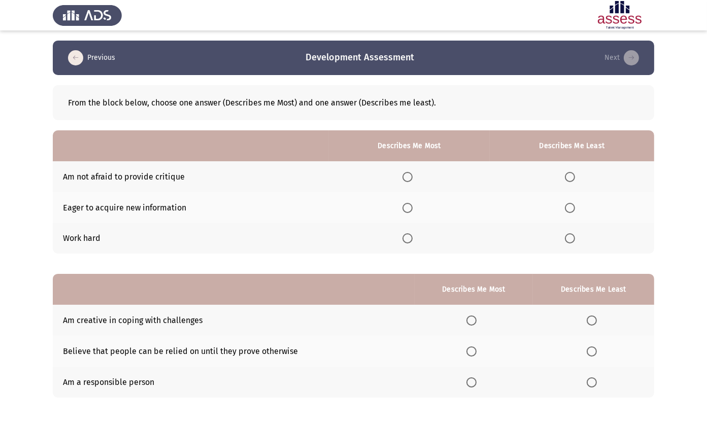
click at [564, 187] on th at bounding box center [571, 176] width 164 height 31
click at [565, 172] on span "Select an option" at bounding box center [570, 177] width 10 height 10
click at [565, 172] on input "Select an option" at bounding box center [570, 177] width 10 height 10
click at [405, 242] on span "Select an option" at bounding box center [407, 238] width 10 height 10
click at [405, 242] on input "Select an option" at bounding box center [407, 238] width 10 height 10
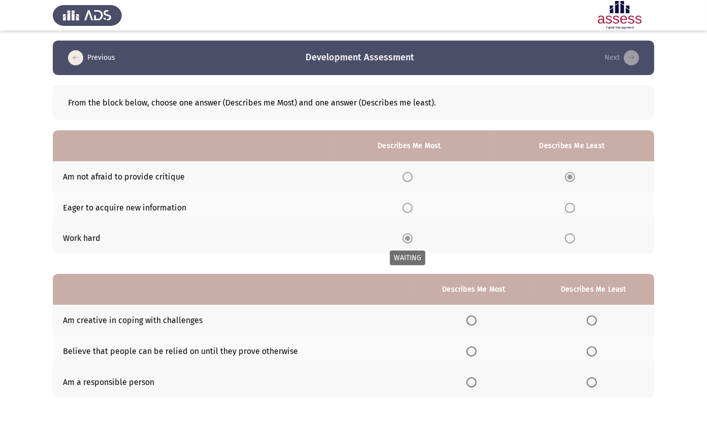
scroll to position [43, 0]
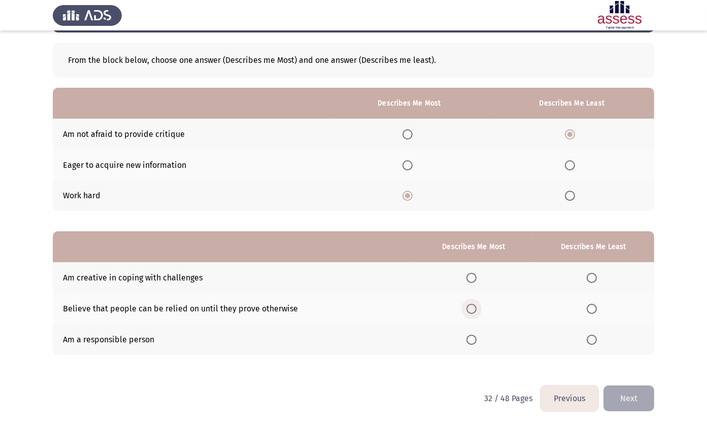
click at [472, 310] on span "Select an option" at bounding box center [471, 309] width 10 height 10
click at [472, 310] on input "Select an option" at bounding box center [471, 309] width 10 height 10
click at [470, 339] on span "Select an option" at bounding box center [471, 340] width 10 height 10
click at [470, 339] on input "Select an option" at bounding box center [471, 340] width 10 height 10
click at [597, 278] on label "Select an option" at bounding box center [593, 278] width 14 height 10
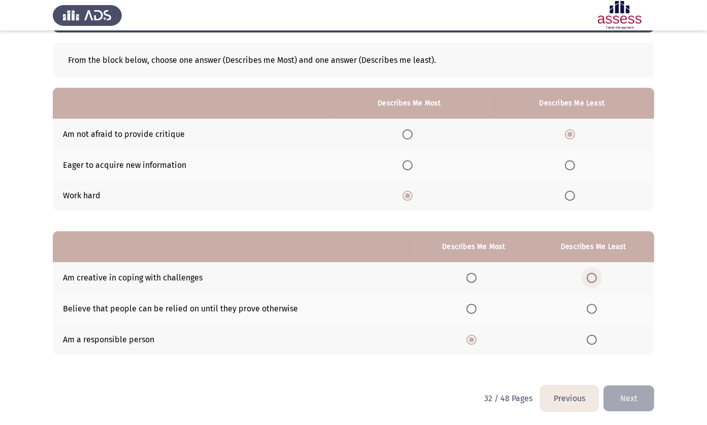
click at [596, 278] on input "Select an option" at bounding box center [591, 278] width 10 height 10
click at [631, 399] on button "Next" at bounding box center [628, 398] width 51 height 26
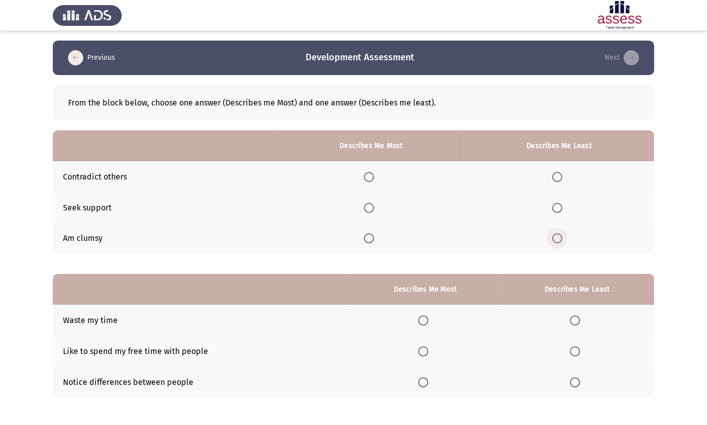
click at [557, 236] on span "Select an option" at bounding box center [557, 238] width 10 height 10
click at [557, 236] on input "Select an option" at bounding box center [557, 238] width 10 height 10
click at [365, 207] on span "Select an option" at bounding box center [369, 208] width 10 height 10
click at [365, 207] on input "Select an option" at bounding box center [369, 208] width 10 height 10
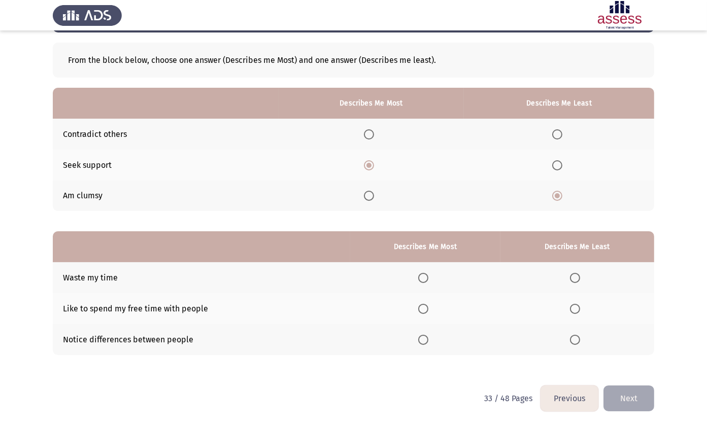
click at [576, 278] on span "Select an option" at bounding box center [575, 278] width 10 height 10
click at [576, 278] on input "Select an option" at bounding box center [575, 278] width 10 height 10
click at [430, 313] on th at bounding box center [425, 308] width 150 height 31
click at [414, 307] on th at bounding box center [425, 308] width 150 height 31
click at [419, 307] on th at bounding box center [425, 308] width 150 height 31
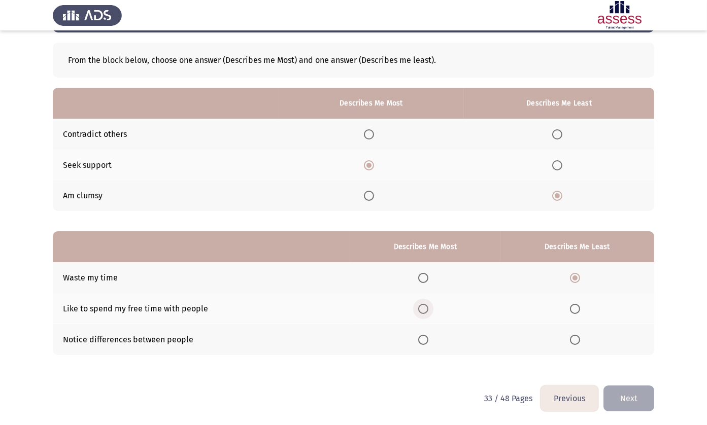
click at [419, 307] on span "Select an option" at bounding box center [423, 309] width 10 height 10
click at [419, 307] on input "Select an option" at bounding box center [423, 309] width 10 height 10
click at [622, 389] on button "Next" at bounding box center [628, 398] width 51 height 26
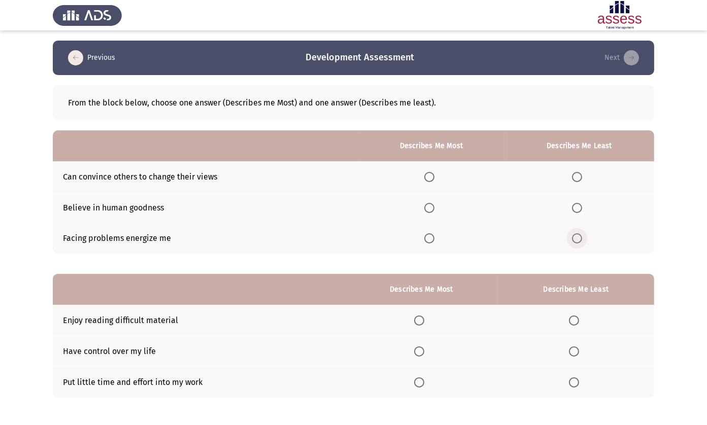
click at [573, 238] on span "Select an option" at bounding box center [577, 238] width 10 height 10
click at [573, 238] on input "Select an option" at bounding box center [577, 238] width 10 height 10
click at [431, 179] on span "Select an option" at bounding box center [429, 177] width 10 height 10
click at [431, 179] on input "Select an option" at bounding box center [429, 177] width 10 height 10
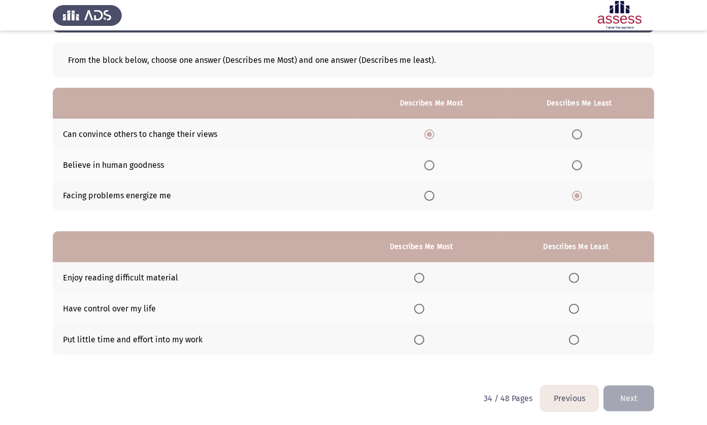
click at [415, 303] on mat-radio-button "Select an option" at bounding box center [421, 308] width 14 height 11
click at [415, 304] on span "Select an option" at bounding box center [419, 309] width 10 height 10
click at [415, 304] on input "Select an option" at bounding box center [419, 309] width 10 height 10
click at [580, 339] on label "Select an option" at bounding box center [576, 340] width 14 height 10
click at [579, 339] on input "Select an option" at bounding box center [574, 340] width 10 height 10
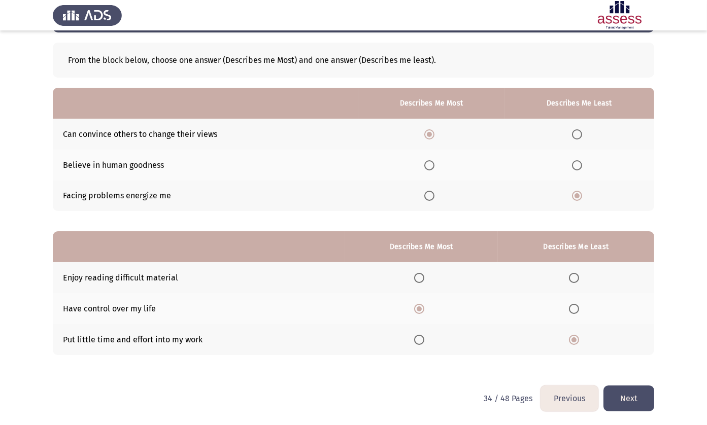
click at [643, 406] on button "Next" at bounding box center [628, 398] width 51 height 26
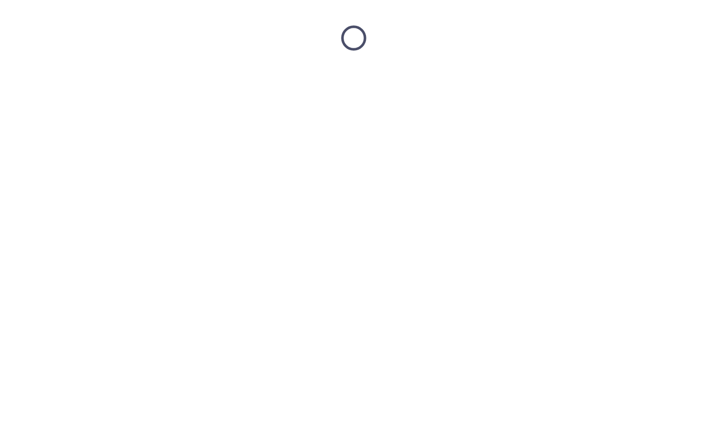
scroll to position [0, 0]
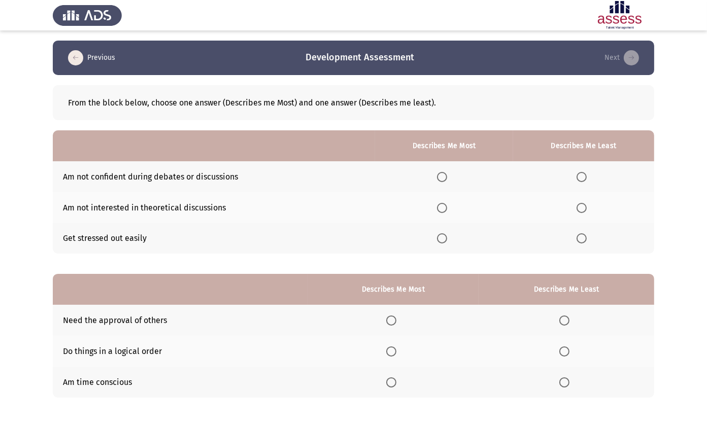
click at [578, 238] on span "Select an option" at bounding box center [581, 238] width 10 height 10
click at [578, 238] on input "Select an option" at bounding box center [581, 238] width 10 height 10
click at [442, 210] on span "Select an option" at bounding box center [442, 208] width 10 height 10
click at [442, 210] on input "Select an option" at bounding box center [442, 208] width 10 height 10
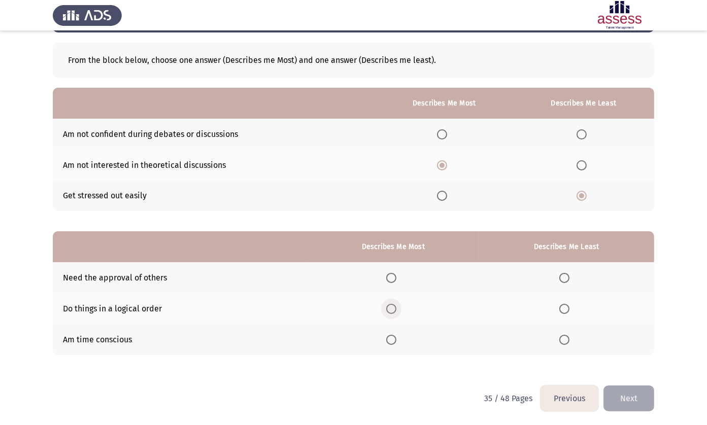
click at [389, 312] on span "Select an option" at bounding box center [391, 309] width 10 height 10
click at [389, 312] on input "Select an option" at bounding box center [391, 309] width 10 height 10
click at [560, 278] on span "Select an option" at bounding box center [564, 278] width 10 height 10
click at [560, 278] on input "Select an option" at bounding box center [564, 278] width 10 height 10
click at [636, 400] on button "Next" at bounding box center [628, 398] width 51 height 26
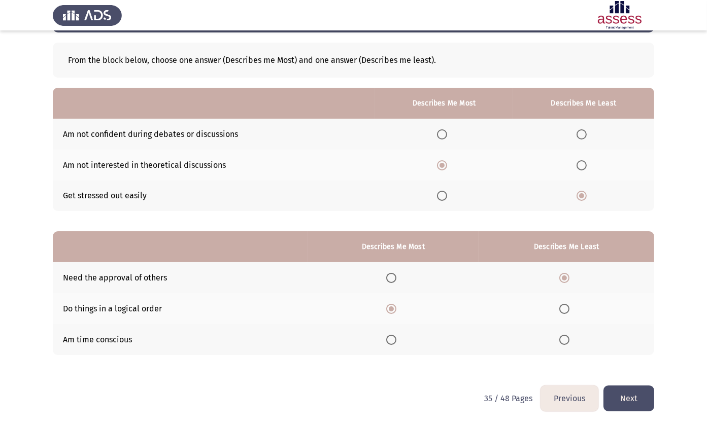
scroll to position [0, 0]
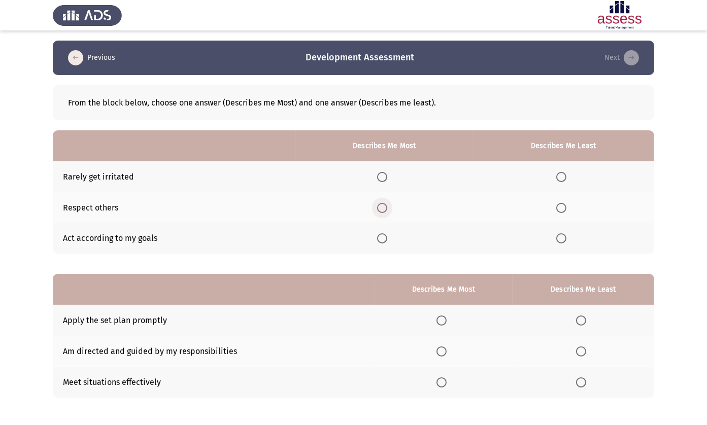
click at [386, 209] on label "Select an option" at bounding box center [384, 208] width 14 height 10
click at [386, 209] on input "Select an option" at bounding box center [382, 208] width 10 height 10
click at [565, 238] on span "Select an option" at bounding box center [561, 238] width 10 height 10
click at [565, 238] on input "Select an option" at bounding box center [561, 238] width 10 height 10
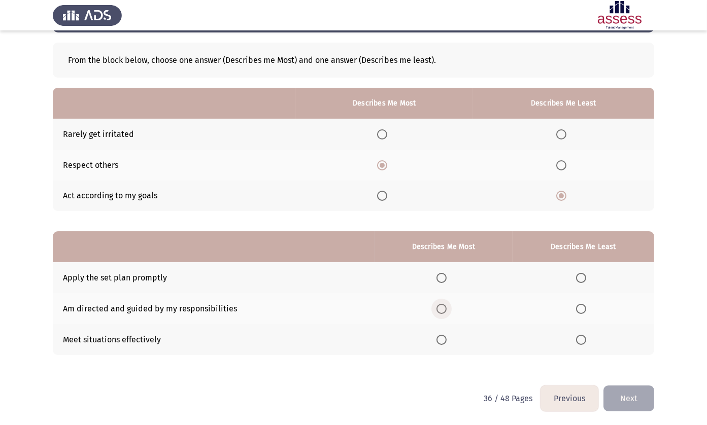
click at [436, 304] on span "Select an option" at bounding box center [441, 309] width 10 height 10
click at [436, 304] on input "Select an option" at bounding box center [441, 309] width 10 height 10
click at [580, 337] on span "Select an option" at bounding box center [581, 340] width 10 height 10
click at [580, 337] on input "Select an option" at bounding box center [581, 340] width 10 height 10
click at [627, 397] on button "Next" at bounding box center [628, 398] width 51 height 26
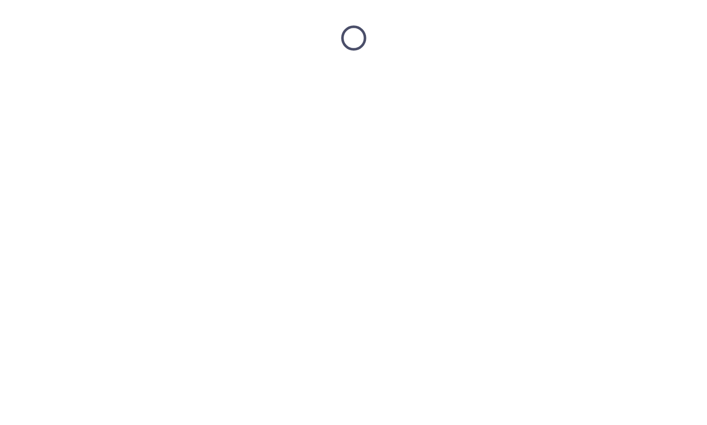
scroll to position [0, 0]
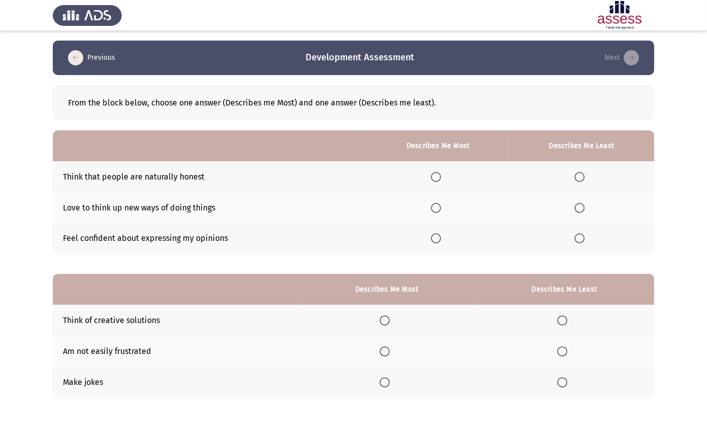
click at [436, 234] on span "Select an option" at bounding box center [436, 238] width 10 height 10
click at [436, 234] on input "Select an option" at bounding box center [436, 238] width 10 height 10
click at [588, 173] on label "Select an option" at bounding box center [581, 177] width 14 height 10
click at [584, 173] on input "Select an option" at bounding box center [579, 177] width 10 height 10
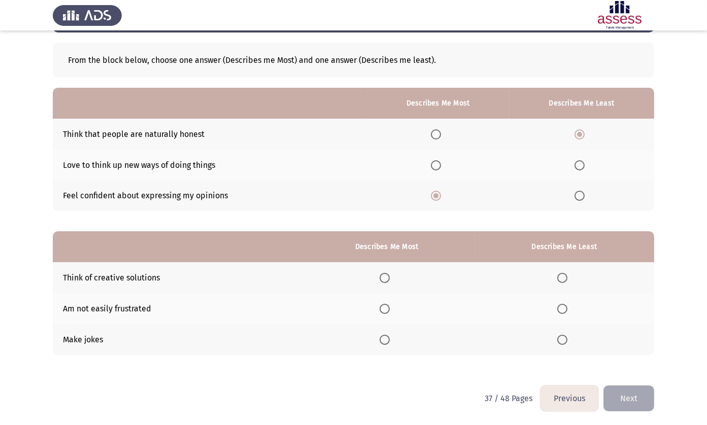
click at [383, 278] on span "Select an option" at bounding box center [384, 278] width 10 height 10
click at [383, 278] on input "Select an option" at bounding box center [384, 278] width 10 height 10
click at [566, 311] on span "Select an option" at bounding box center [562, 309] width 10 height 10
click at [566, 311] on input "Select an option" at bounding box center [562, 309] width 10 height 10
click at [648, 398] on button "Next" at bounding box center [628, 398] width 51 height 26
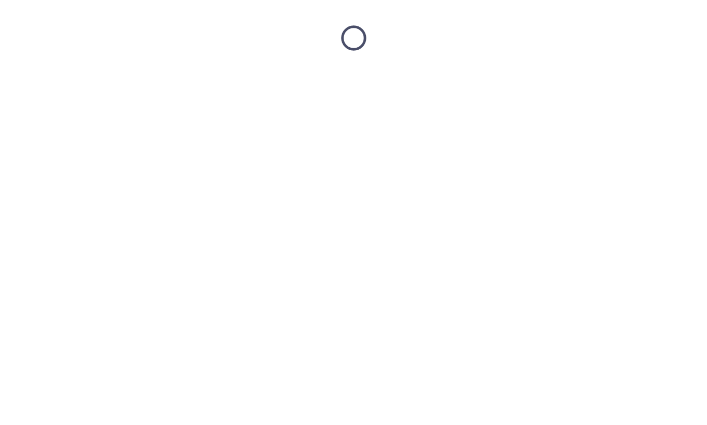
scroll to position [0, 0]
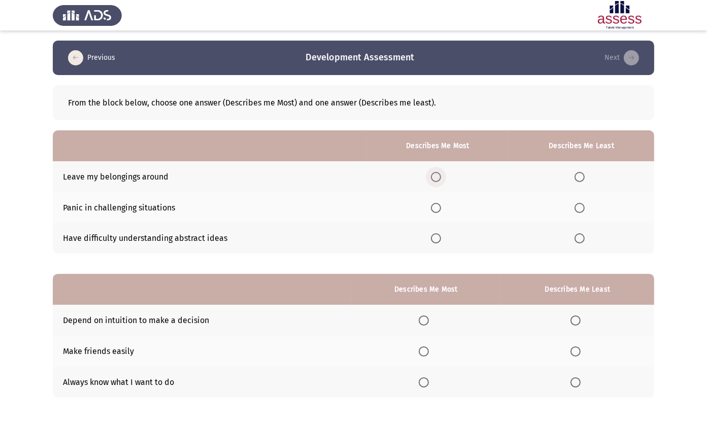
click at [431, 179] on span "Select an option" at bounding box center [436, 177] width 10 height 10
click at [431, 179] on input "Select an option" at bounding box center [436, 177] width 10 height 10
click at [578, 207] on span "Select an option" at bounding box center [579, 208] width 10 height 10
click at [578, 207] on input "Select an option" at bounding box center [579, 208] width 10 height 10
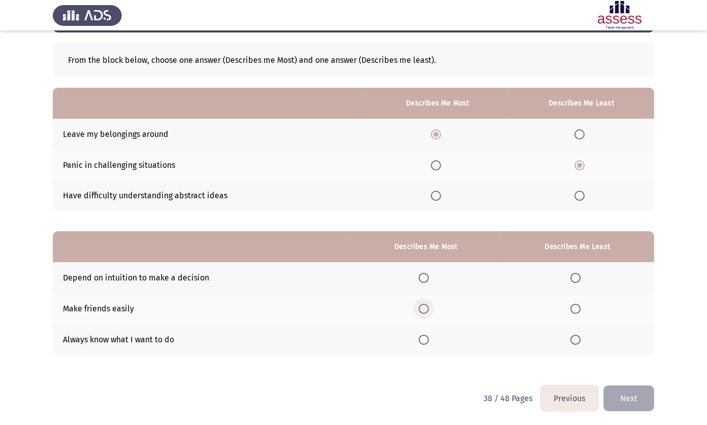
click at [428, 307] on label "Select an option" at bounding box center [425, 309] width 14 height 10
click at [428, 307] on input "Select an option" at bounding box center [423, 309] width 10 height 10
click at [572, 276] on span "Select an option" at bounding box center [575, 278] width 10 height 10
click at [572, 276] on input "Select an option" at bounding box center [575, 278] width 10 height 10
click at [622, 396] on button "Next" at bounding box center [628, 398] width 51 height 26
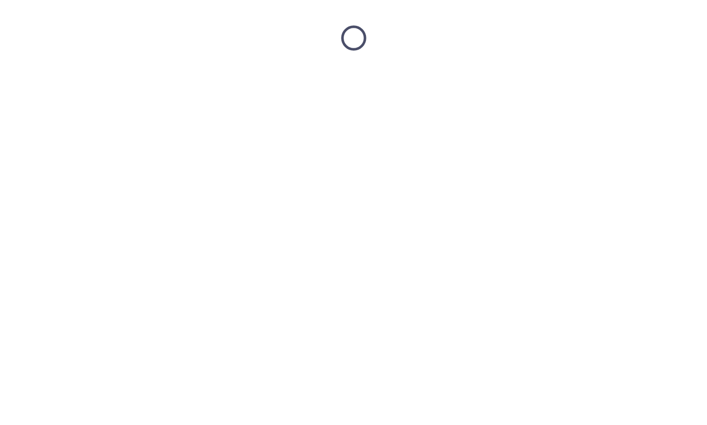
scroll to position [0, 0]
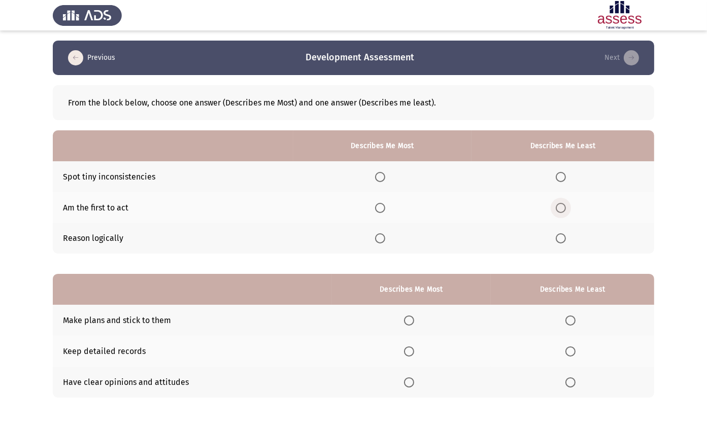
click at [560, 205] on span "Select an option" at bounding box center [560, 208] width 10 height 10
click at [560, 205] on input "Select an option" at bounding box center [560, 208] width 10 height 10
click at [382, 178] on span "Select an option" at bounding box center [380, 177] width 10 height 10
click at [382, 178] on input "Select an option" at bounding box center [380, 177] width 10 height 10
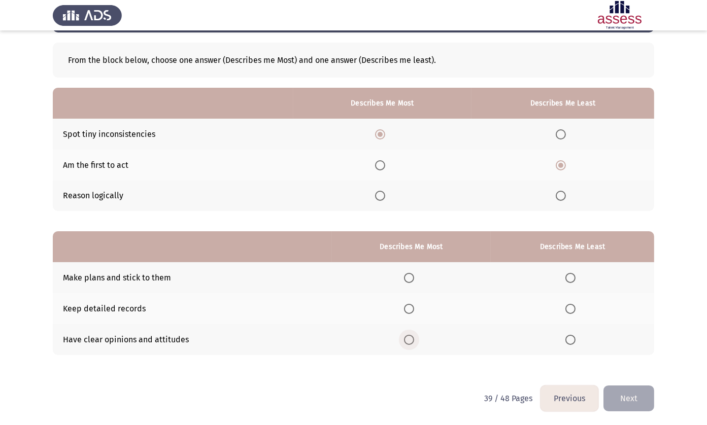
click at [404, 343] on span "Select an option" at bounding box center [409, 340] width 10 height 10
click at [404, 343] on input "Select an option" at bounding box center [409, 340] width 10 height 10
click at [567, 304] on span "Select an option" at bounding box center [570, 309] width 10 height 10
click at [567, 304] on input "Select an option" at bounding box center [570, 309] width 10 height 10
click at [640, 410] on button "Next" at bounding box center [628, 398] width 51 height 26
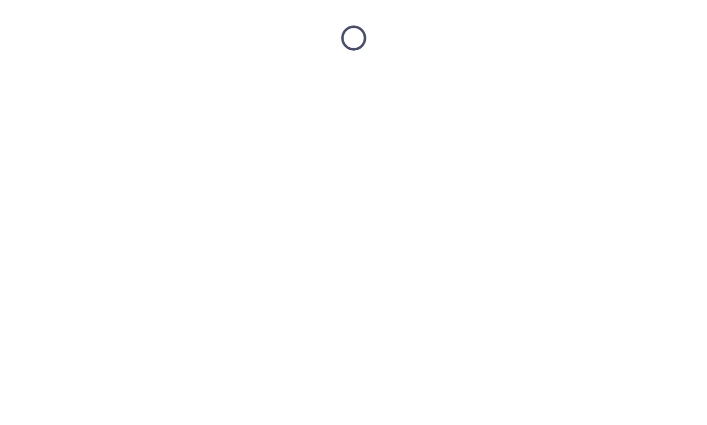
scroll to position [0, 0]
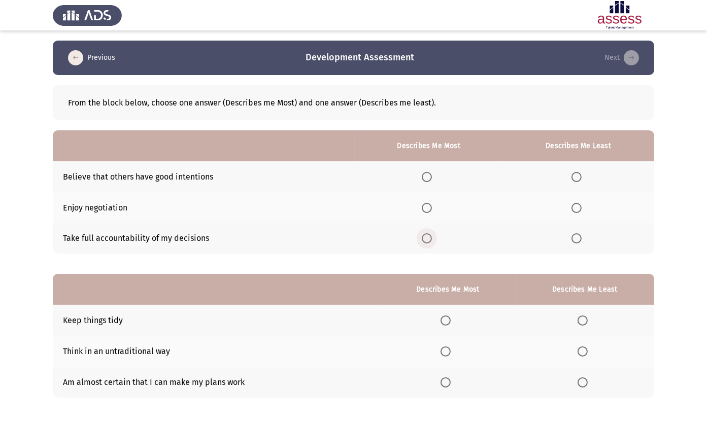
click at [424, 237] on span "Select an option" at bounding box center [426, 238] width 10 height 10
click at [424, 237] on input "Select an option" at bounding box center [426, 238] width 10 height 10
click at [573, 173] on span "Select an option" at bounding box center [576, 177] width 10 height 10
click at [573, 173] on input "Select an option" at bounding box center [576, 177] width 10 height 10
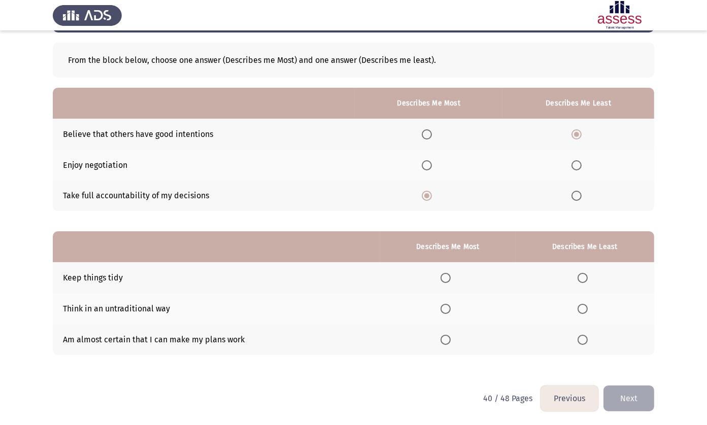
click at [443, 340] on span "Select an option" at bounding box center [445, 340] width 10 height 10
click at [443, 340] on input "Select an option" at bounding box center [445, 340] width 10 height 10
click at [584, 278] on span "Select an option" at bounding box center [582, 278] width 10 height 10
click at [584, 278] on input "Select an option" at bounding box center [582, 278] width 10 height 10
click at [613, 394] on button "Next" at bounding box center [628, 398] width 51 height 26
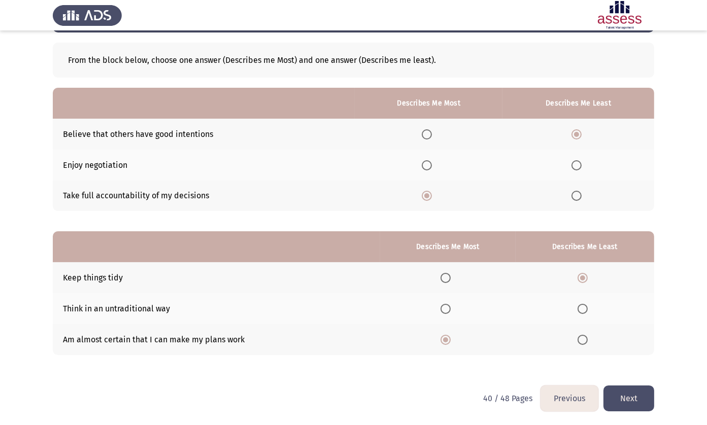
scroll to position [0, 0]
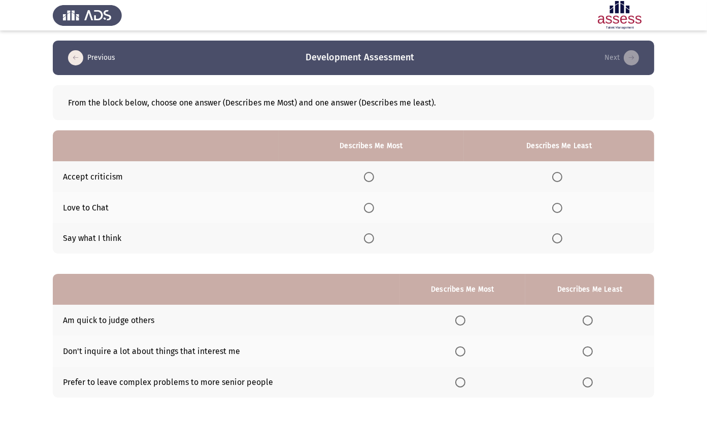
click at [362, 236] on th at bounding box center [371, 238] width 186 height 31
click at [370, 234] on span "Select an option" at bounding box center [369, 238] width 10 height 10
click at [370, 234] on input "Select an option" at bounding box center [369, 238] width 10 height 10
drag, startPoint x: 363, startPoint y: 173, endPoint x: 370, endPoint y: 175, distance: 7.9
click at [370, 175] on th at bounding box center [371, 176] width 186 height 31
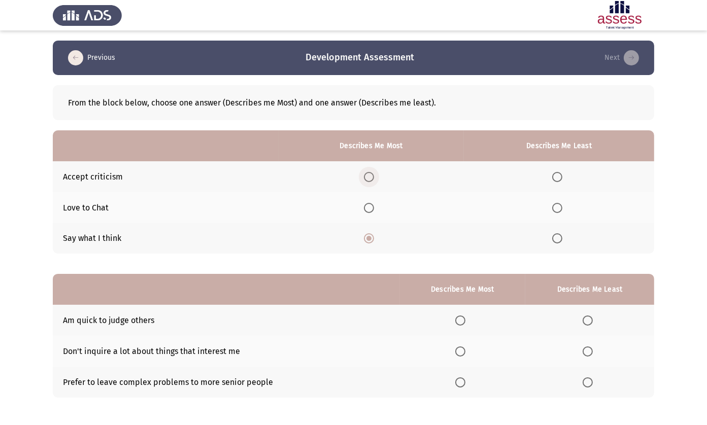
click at [370, 175] on span "Select an option" at bounding box center [369, 177] width 10 height 10
click at [370, 175] on input "Select an option" at bounding box center [369, 177] width 10 height 10
click at [371, 237] on span "Select an option" at bounding box center [369, 238] width 10 height 10
click at [371, 237] on input "Select an option" at bounding box center [369, 238] width 10 height 10
click at [562, 207] on label "Select an option" at bounding box center [559, 208] width 14 height 10
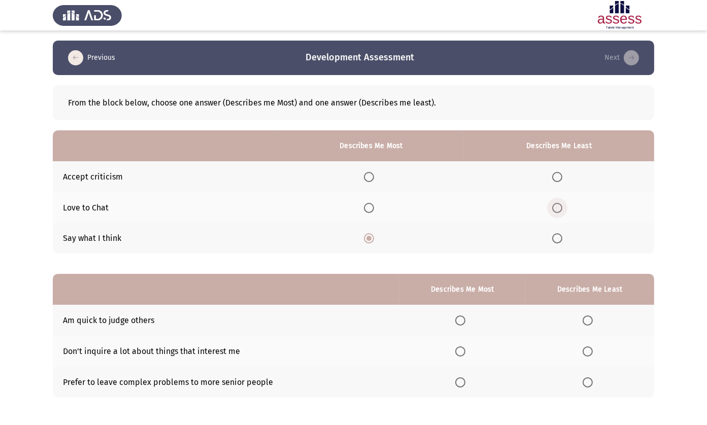
click at [562, 207] on input "Select an option" at bounding box center [557, 208] width 10 height 10
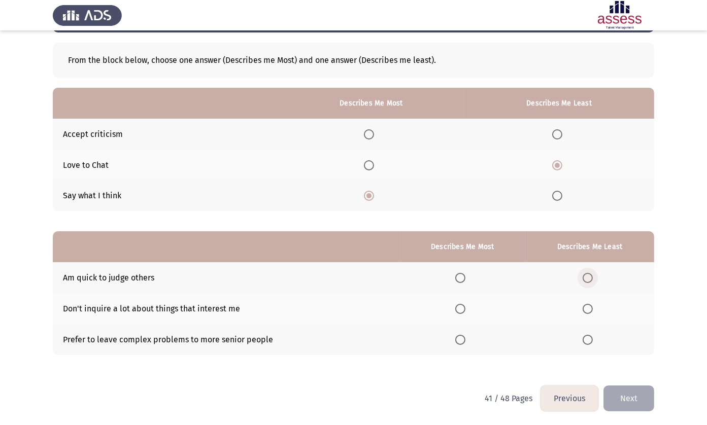
click at [587, 278] on span "Select an option" at bounding box center [587, 278] width 0 height 0
click at [586, 277] on input "Select an option" at bounding box center [587, 278] width 10 height 10
click at [480, 300] on th at bounding box center [463, 308] width 126 height 31
click at [458, 307] on span "Select an option" at bounding box center [460, 309] width 10 height 10
click at [458, 307] on input "Select an option" at bounding box center [460, 309] width 10 height 10
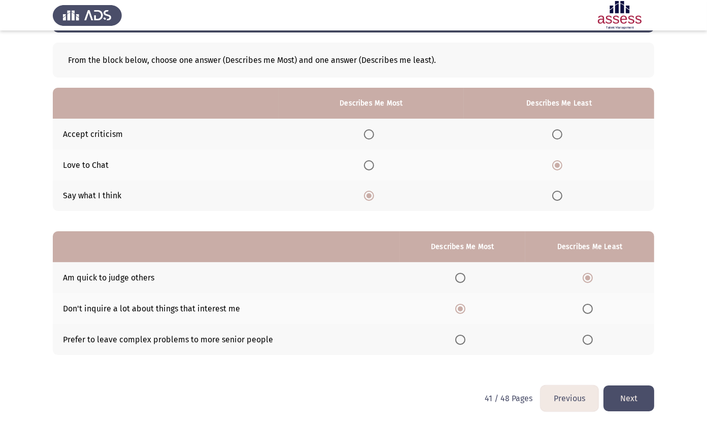
click at [626, 399] on button "Next" at bounding box center [628, 398] width 51 height 26
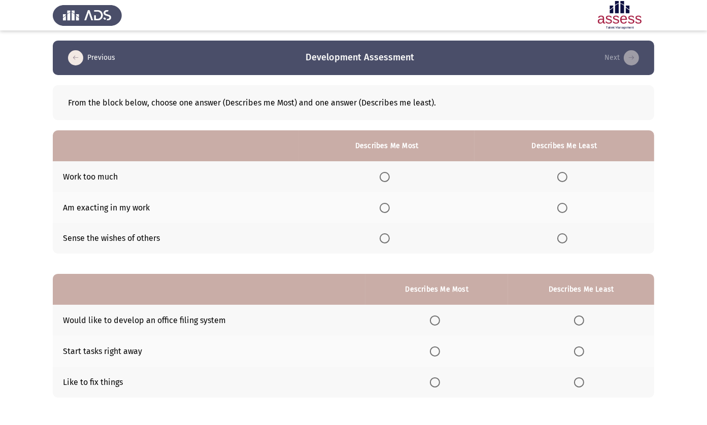
click at [553, 236] on th at bounding box center [564, 238] width 180 height 31
click at [563, 240] on span "Select an option" at bounding box center [562, 238] width 10 height 10
click at [563, 240] on input "Select an option" at bounding box center [562, 238] width 10 height 10
click at [382, 183] on th at bounding box center [386, 176] width 175 height 31
click at [383, 175] on span "Select an option" at bounding box center [384, 177] width 10 height 10
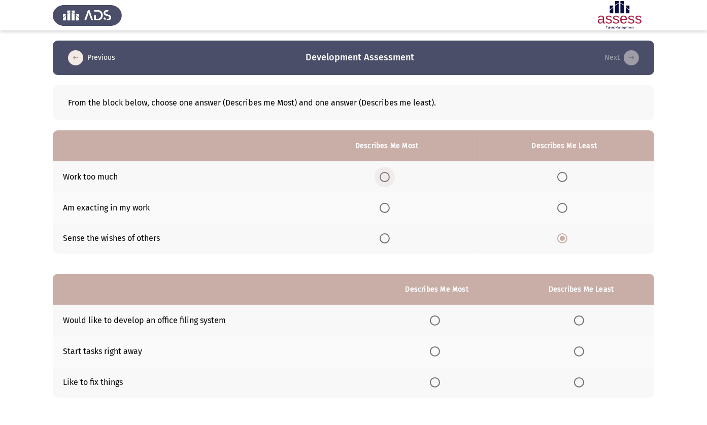
click at [383, 175] on input "Select an option" at bounding box center [384, 177] width 10 height 10
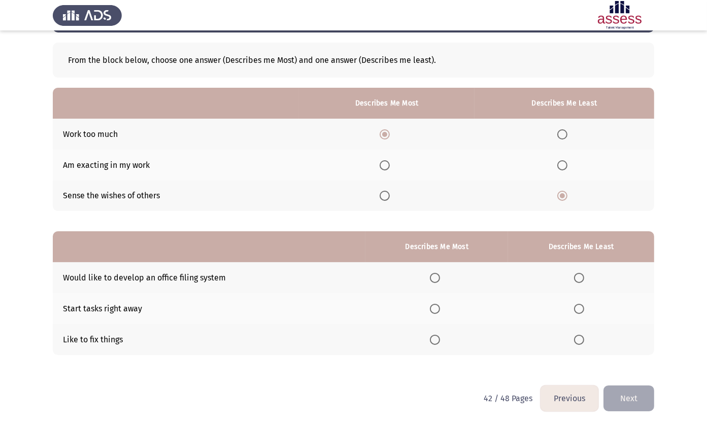
click at [431, 335] on th at bounding box center [436, 339] width 143 height 31
click at [431, 335] on span "Select an option" at bounding box center [435, 340] width 10 height 10
click at [431, 335] on input "Select an option" at bounding box center [435, 340] width 10 height 10
click at [574, 279] on span "Select an option" at bounding box center [579, 278] width 10 height 10
click at [574, 279] on input "Select an option" at bounding box center [579, 278] width 10 height 10
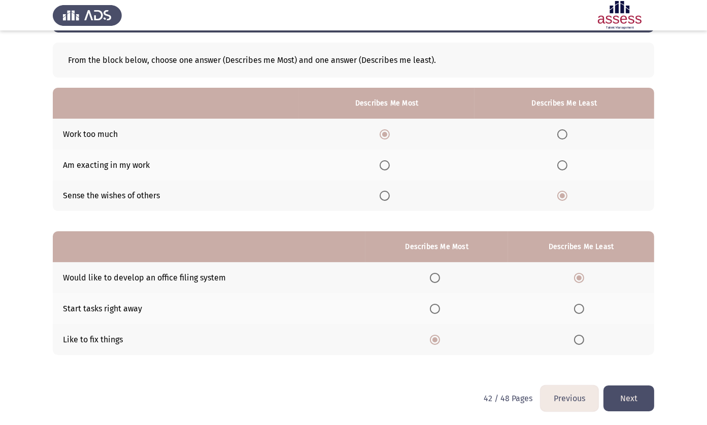
click at [628, 402] on button "Next" at bounding box center [628, 398] width 51 height 26
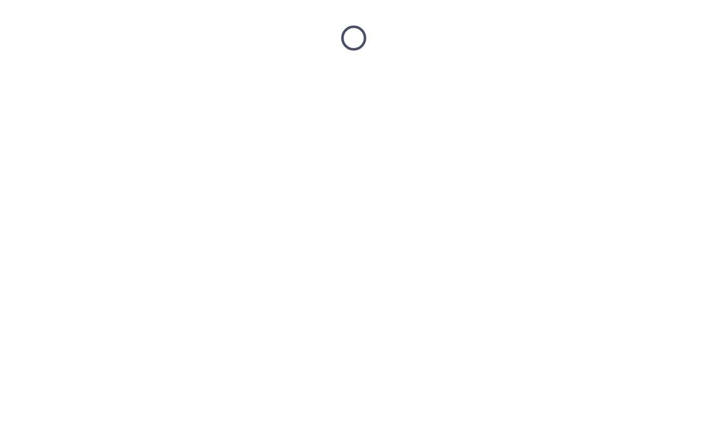
scroll to position [0, 0]
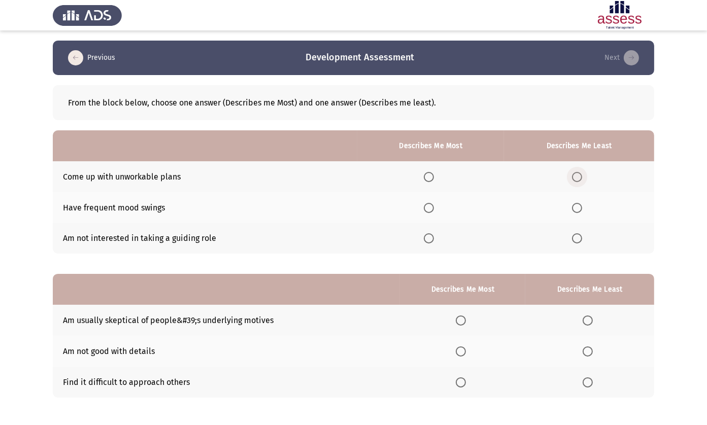
click at [580, 173] on span "Select an option" at bounding box center [577, 177] width 10 height 10
click at [580, 173] on input "Select an option" at bounding box center [577, 177] width 10 height 10
click at [424, 242] on span "Select an option" at bounding box center [429, 238] width 10 height 10
click at [424, 242] on input "Select an option" at bounding box center [429, 238] width 10 height 10
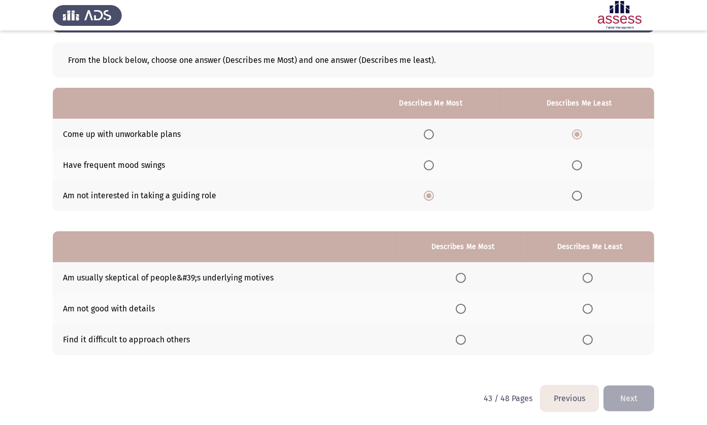
click at [460, 341] on span "Select an option" at bounding box center [460, 340] width 10 height 10
click at [460, 341] on input "Select an option" at bounding box center [460, 340] width 10 height 10
click at [580, 311] on th at bounding box center [589, 308] width 129 height 31
click at [589, 309] on span "Select an option" at bounding box center [587, 309] width 10 height 10
click at [589, 309] on input "Select an option" at bounding box center [587, 309] width 10 height 10
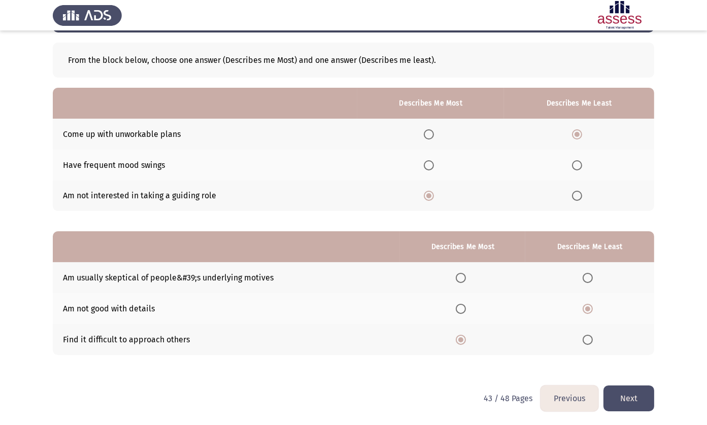
click at [624, 395] on button "Next" at bounding box center [628, 398] width 51 height 26
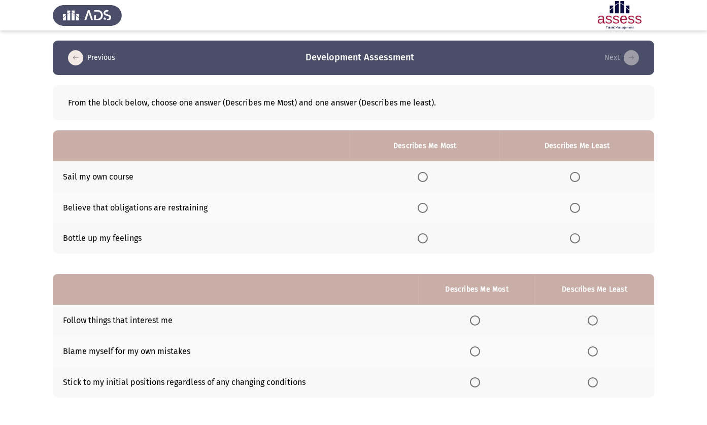
click at [421, 233] on mat-radio-button "Select an option" at bounding box center [424, 238] width 14 height 11
click at [421, 237] on span "Select an option" at bounding box center [422, 238] width 10 height 10
click at [421, 237] on input "Select an option" at bounding box center [422, 238] width 10 height 10
click at [575, 181] on span "Select an option" at bounding box center [575, 177] width 10 height 10
click at [575, 181] on input "Select an option" at bounding box center [575, 177] width 10 height 10
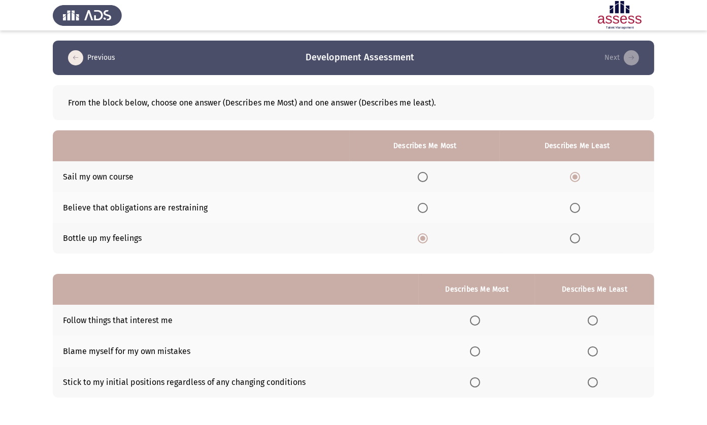
scroll to position [43, 0]
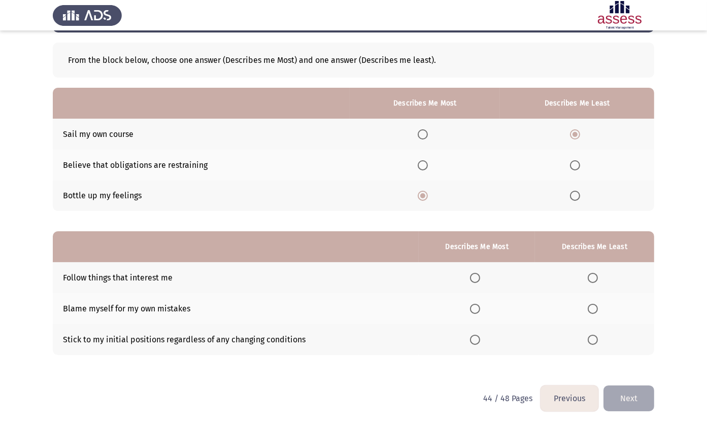
click at [472, 311] on span "Select an option" at bounding box center [475, 309] width 10 height 10
click at [472, 311] on input "Select an option" at bounding box center [475, 309] width 10 height 10
click at [589, 339] on span "Select an option" at bounding box center [592, 340] width 10 height 10
click at [589, 339] on input "Select an option" at bounding box center [592, 340] width 10 height 10
click at [632, 397] on button "Next" at bounding box center [628, 398] width 51 height 26
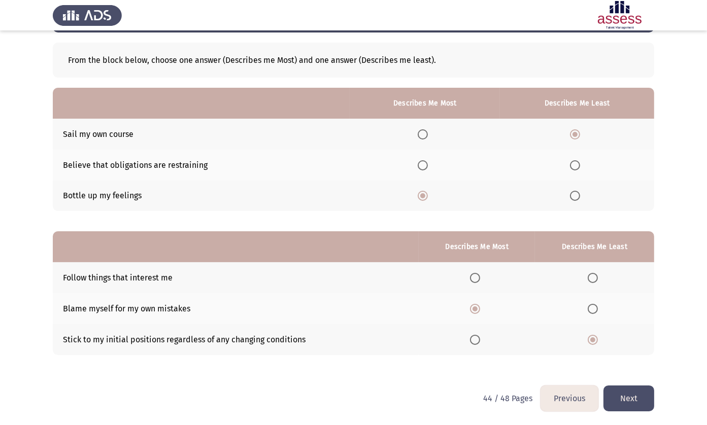
scroll to position [0, 0]
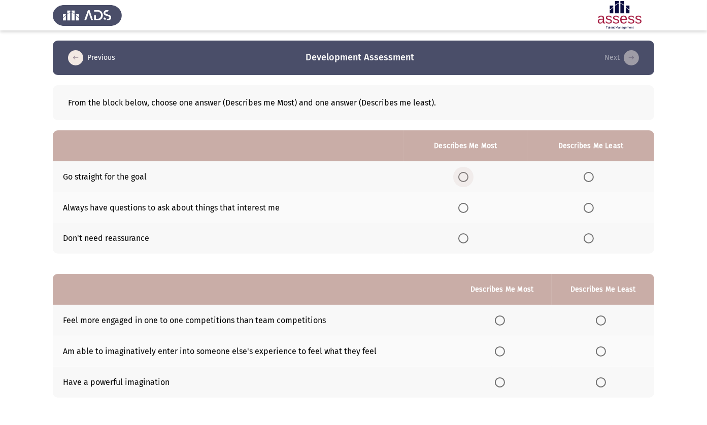
click at [458, 177] on span "Select an option" at bounding box center [463, 177] width 10 height 10
click at [458, 177] on input "Select an option" at bounding box center [463, 177] width 10 height 10
click at [588, 203] on span "Select an option" at bounding box center [588, 208] width 10 height 10
click at [588, 203] on input "Select an option" at bounding box center [588, 208] width 10 height 10
click at [594, 242] on label "Select an option" at bounding box center [590, 238] width 14 height 10
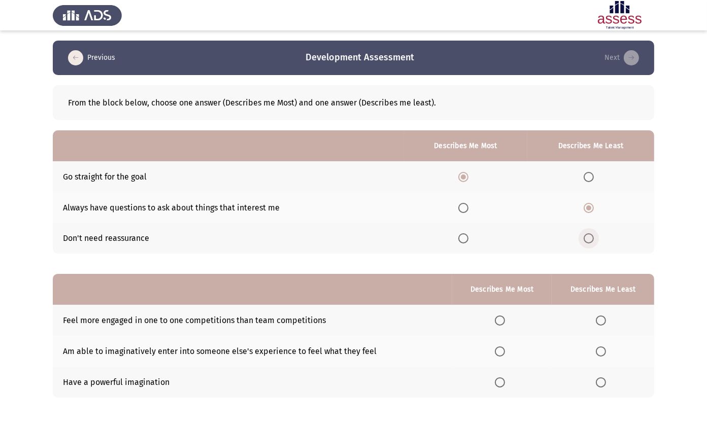
click at [593, 242] on input "Select an option" at bounding box center [588, 238] width 10 height 10
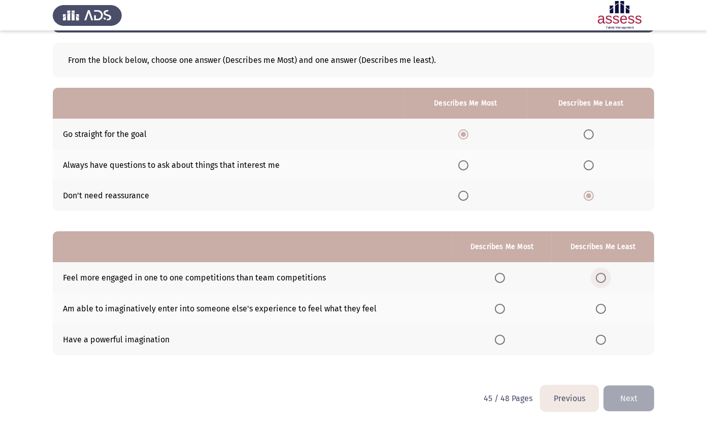
click at [603, 274] on span "Select an option" at bounding box center [600, 278] width 10 height 10
click at [603, 274] on input "Select an option" at bounding box center [600, 278] width 10 height 10
click at [600, 342] on span "Select an option" at bounding box center [600, 340] width 10 height 10
click at [600, 342] on input "Select an option" at bounding box center [600, 340] width 10 height 10
click at [495, 268] on th at bounding box center [502, 277] width 100 height 31
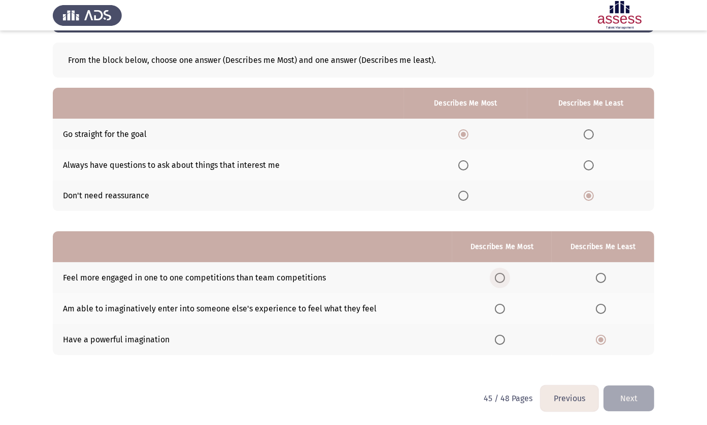
click at [500, 281] on span "Select an option" at bounding box center [500, 278] width 10 height 10
click at [500, 281] on input "Select an option" at bounding box center [500, 278] width 10 height 10
click at [635, 400] on button "Next" at bounding box center [628, 398] width 51 height 26
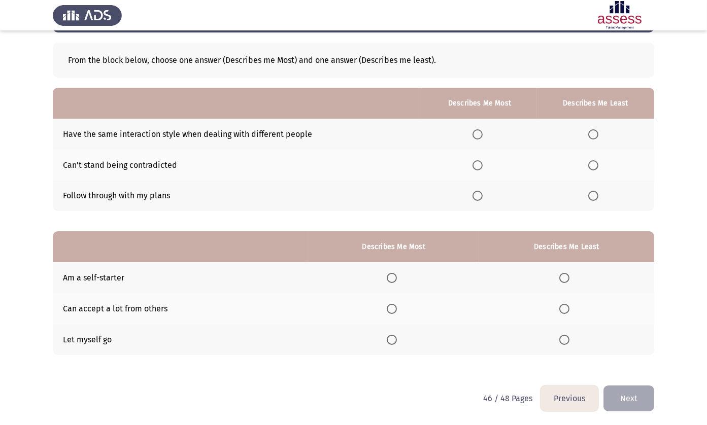
scroll to position [0, 0]
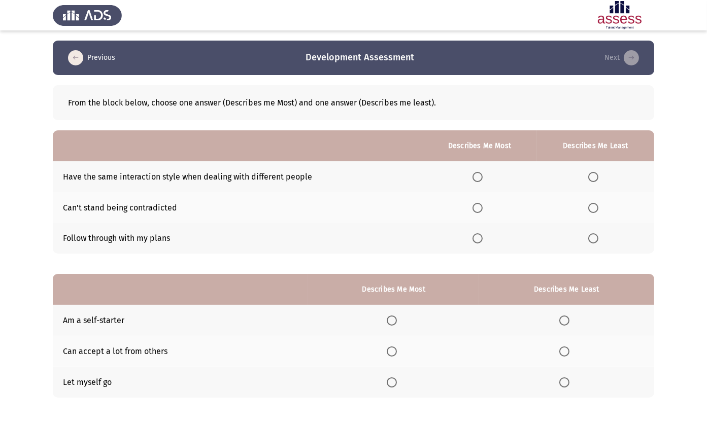
click at [476, 236] on span "Select an option" at bounding box center [477, 238] width 10 height 10
click at [476, 236] on input "Select an option" at bounding box center [477, 238] width 10 height 10
click at [596, 178] on span "Select an option" at bounding box center [593, 177] width 10 height 10
click at [596, 178] on input "Select an option" at bounding box center [593, 177] width 10 height 10
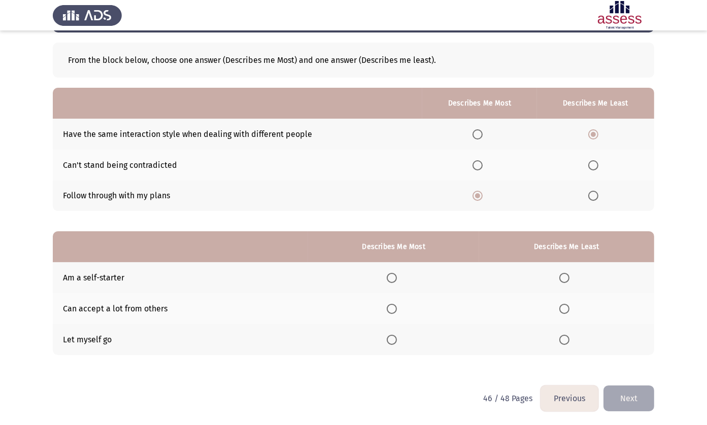
click at [557, 308] on th at bounding box center [566, 308] width 175 height 31
click at [559, 311] on span "Select an option" at bounding box center [564, 309] width 10 height 10
click at [559, 311] on input "Select an option" at bounding box center [564, 309] width 10 height 10
click at [389, 274] on span "Select an option" at bounding box center [391, 278] width 10 height 10
click at [389, 274] on input "Select an option" at bounding box center [391, 278] width 10 height 10
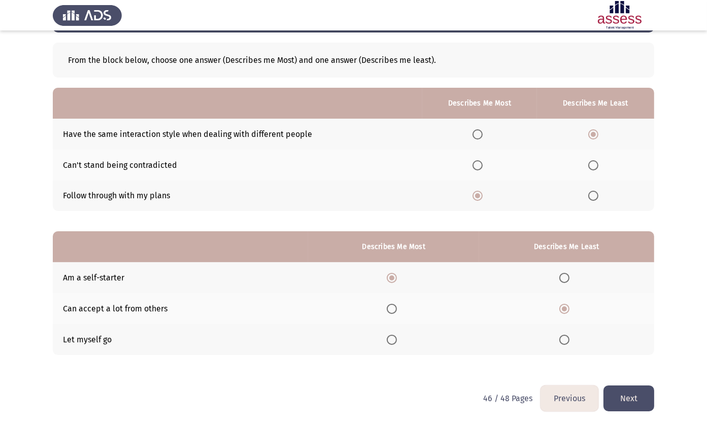
click at [630, 388] on button "Next" at bounding box center [628, 398] width 51 height 26
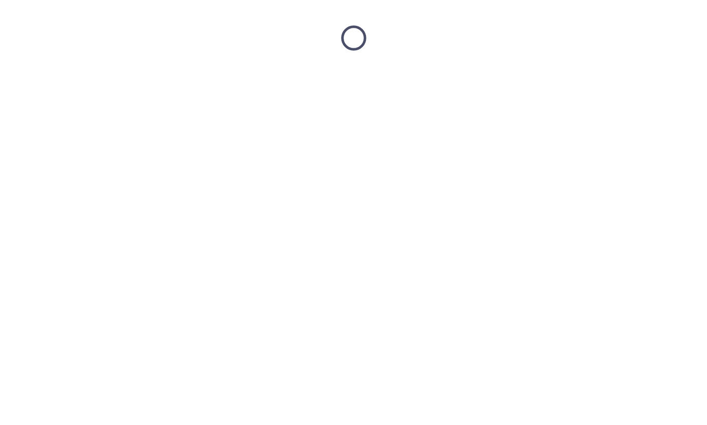
scroll to position [0, 0]
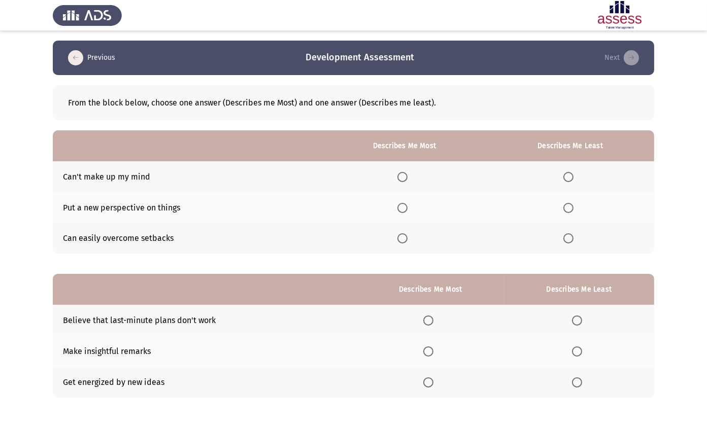
click at [396, 246] on th at bounding box center [405, 238] width 164 height 31
drag, startPoint x: 395, startPoint y: 235, endPoint x: 400, endPoint y: 236, distance: 5.7
click at [400, 236] on th at bounding box center [405, 238] width 164 height 31
click at [400, 236] on span "Select an option" at bounding box center [402, 238] width 10 height 10
click at [400, 236] on input "Select an option" at bounding box center [402, 238] width 10 height 10
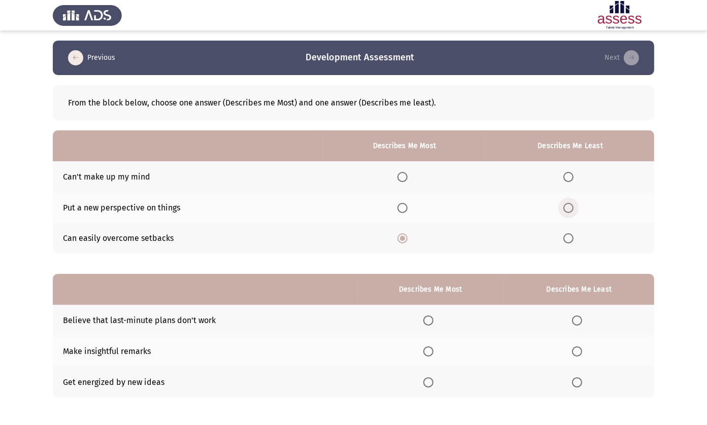
click at [567, 204] on span "Select an option" at bounding box center [568, 208] width 10 height 10
click at [567, 204] on input "Select an option" at bounding box center [568, 208] width 10 height 10
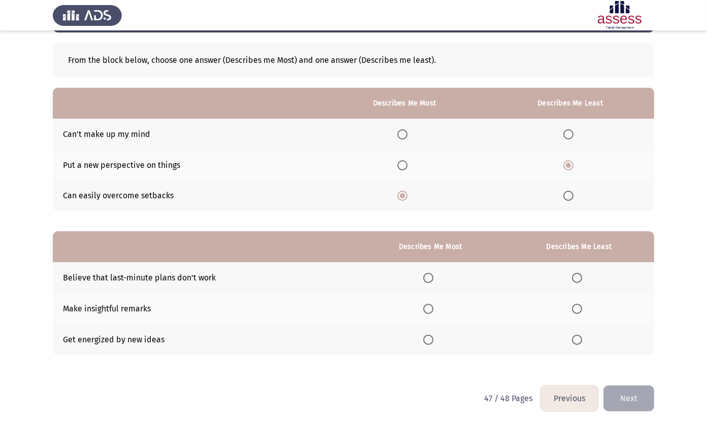
click at [431, 276] on span "Select an option" at bounding box center [428, 278] width 10 height 10
click at [431, 276] on input "Select an option" at bounding box center [428, 278] width 10 height 10
click at [577, 338] on span "Select an option" at bounding box center [577, 340] width 10 height 10
click at [577, 338] on input "Select an option" at bounding box center [577, 340] width 10 height 10
click at [628, 389] on button "Next" at bounding box center [628, 398] width 51 height 26
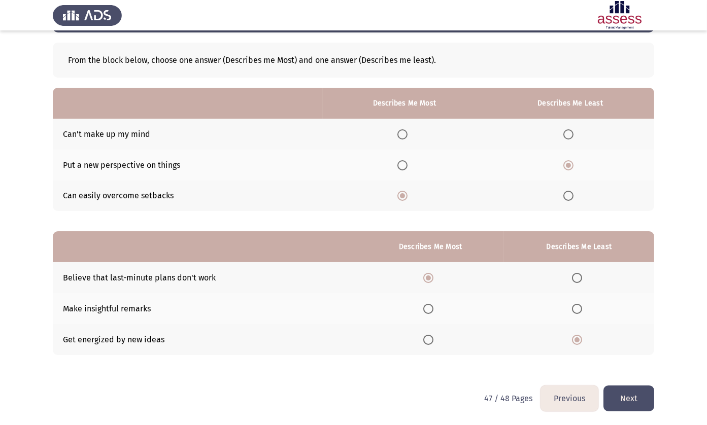
scroll to position [0, 0]
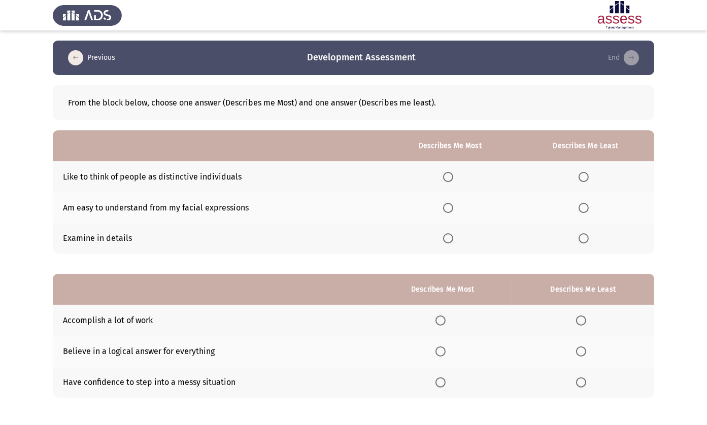
click at [579, 203] on span "Select an option" at bounding box center [583, 208] width 10 height 10
click at [579, 203] on input "Select an option" at bounding box center [583, 208] width 10 height 10
click at [443, 235] on span "Select an option" at bounding box center [448, 238] width 10 height 10
click at [443, 235] on input "Select an option" at bounding box center [448, 238] width 10 height 10
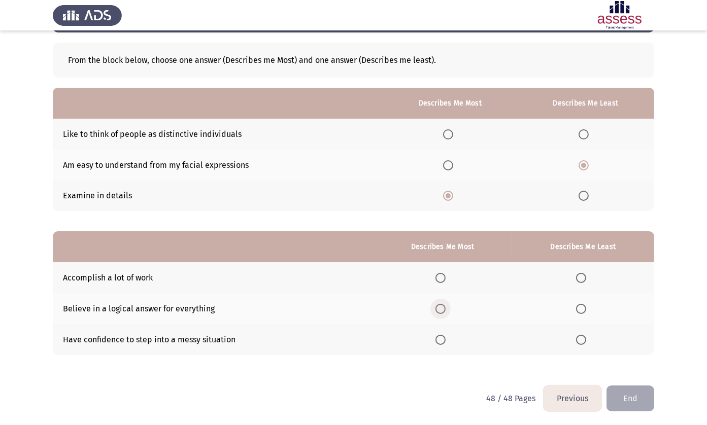
click at [437, 306] on span "Select an option" at bounding box center [440, 309] width 10 height 10
click at [437, 306] on input "Select an option" at bounding box center [440, 309] width 10 height 10
click at [436, 339] on span "Select an option" at bounding box center [440, 340] width 10 height 10
click at [436, 339] on input "Select an option" at bounding box center [440, 340] width 10 height 10
click at [581, 307] on span "Select an option" at bounding box center [581, 309] width 10 height 10
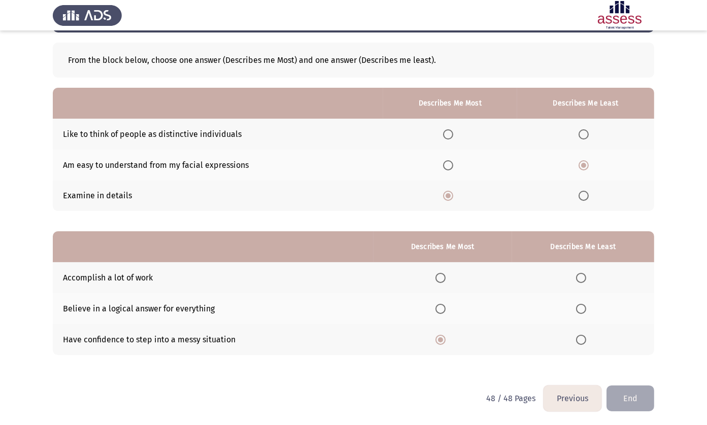
click at [581, 307] on input "Select an option" at bounding box center [581, 309] width 10 height 10
click at [650, 409] on button "End" at bounding box center [630, 398] width 48 height 26
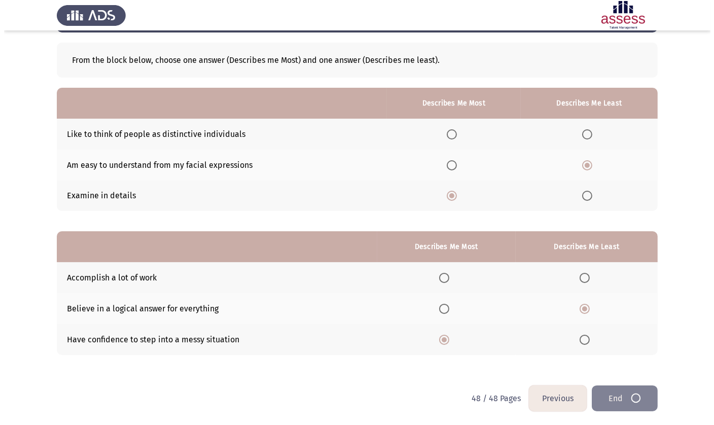
scroll to position [0, 0]
